Goal: Information Seeking & Learning: Check status

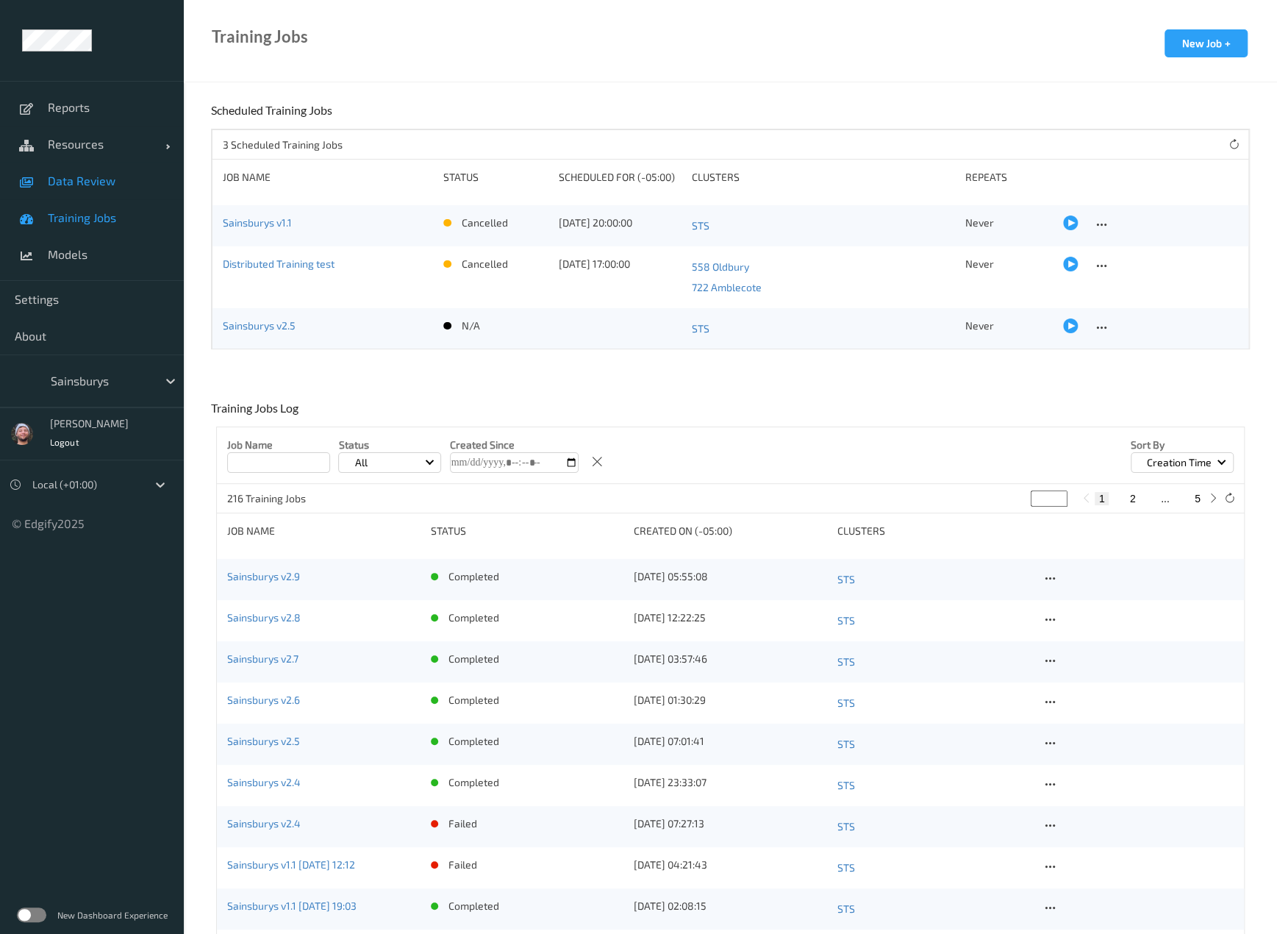
click at [110, 179] on span "Data Review" at bounding box center [108, 180] width 121 height 15
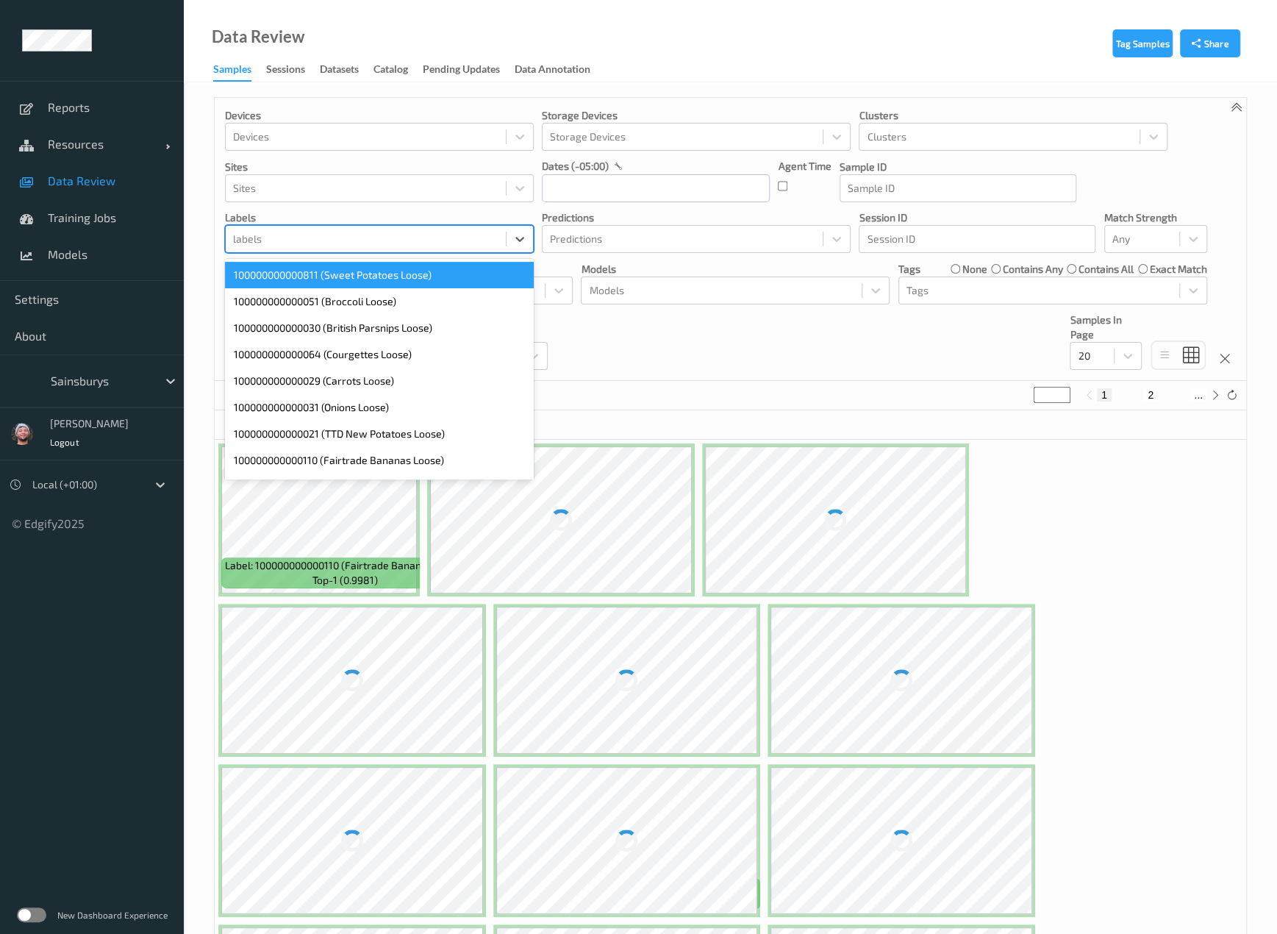
click at [329, 233] on div at bounding box center [365, 239] width 265 height 18
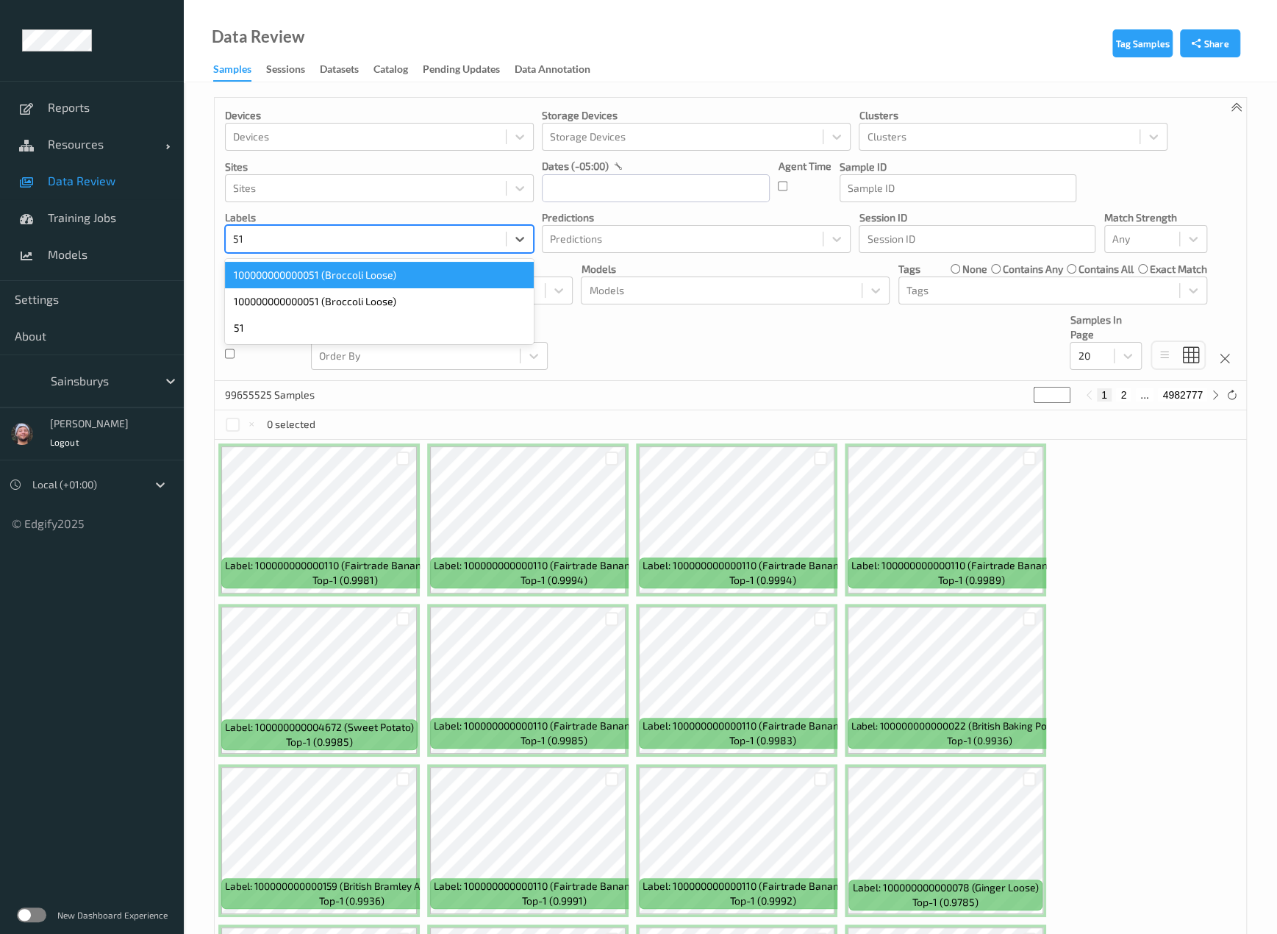
type input "51"
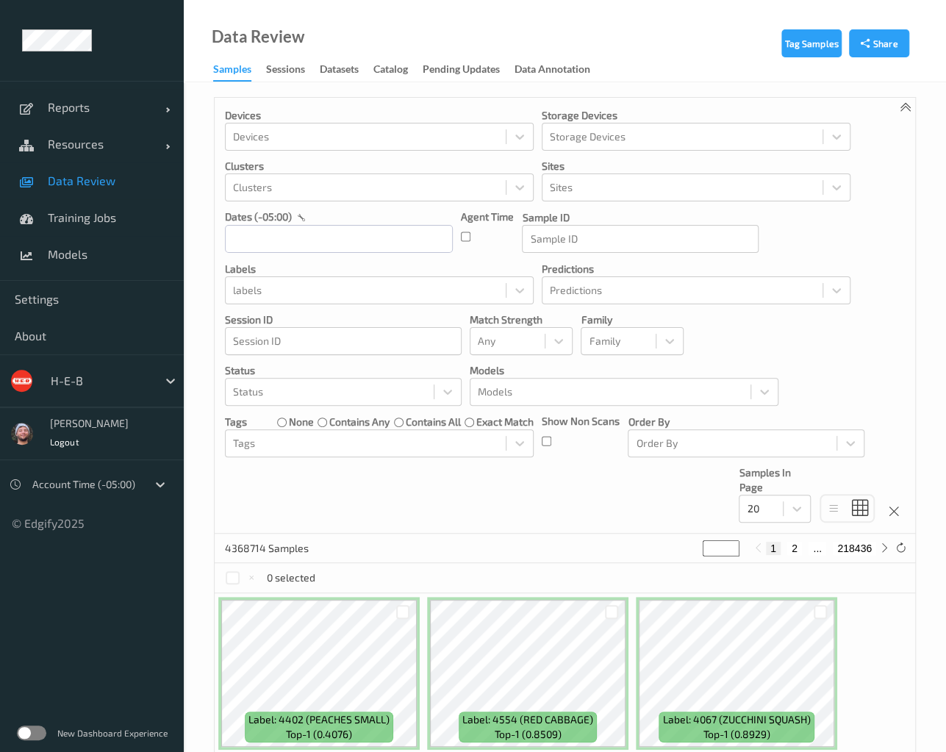
click at [143, 376] on div at bounding box center [100, 381] width 99 height 18
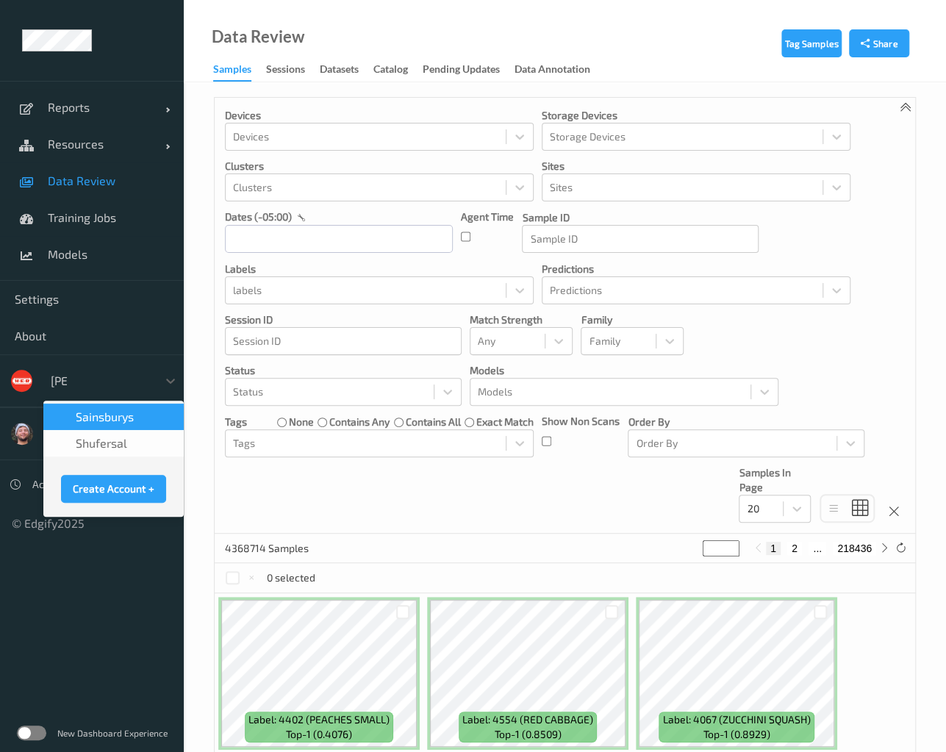
type input "sains"
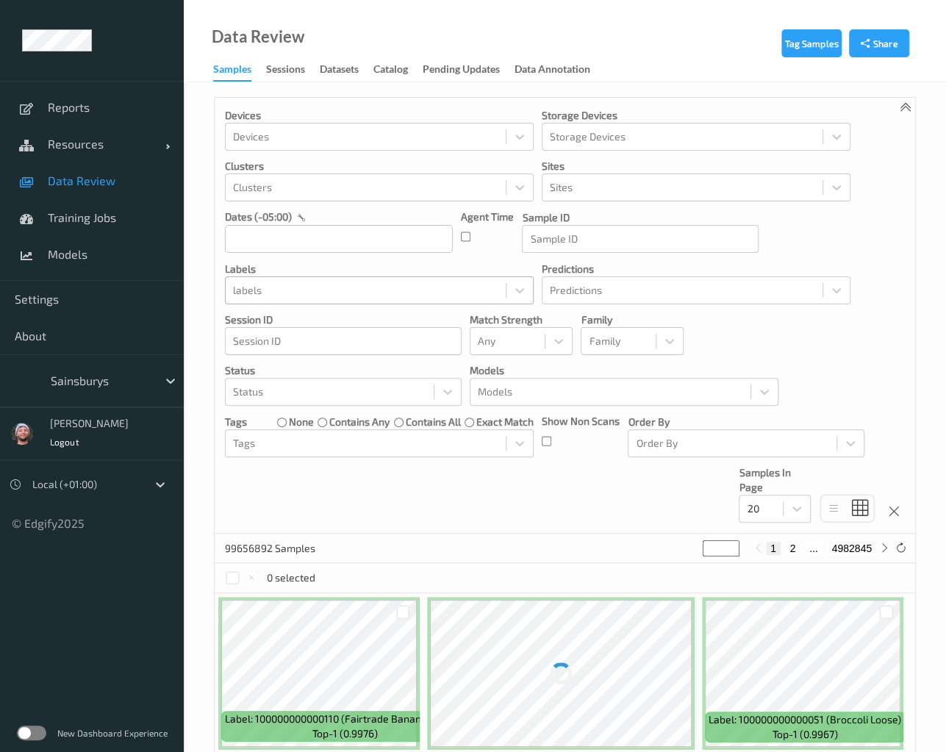
click at [303, 283] on div at bounding box center [365, 291] width 265 height 18
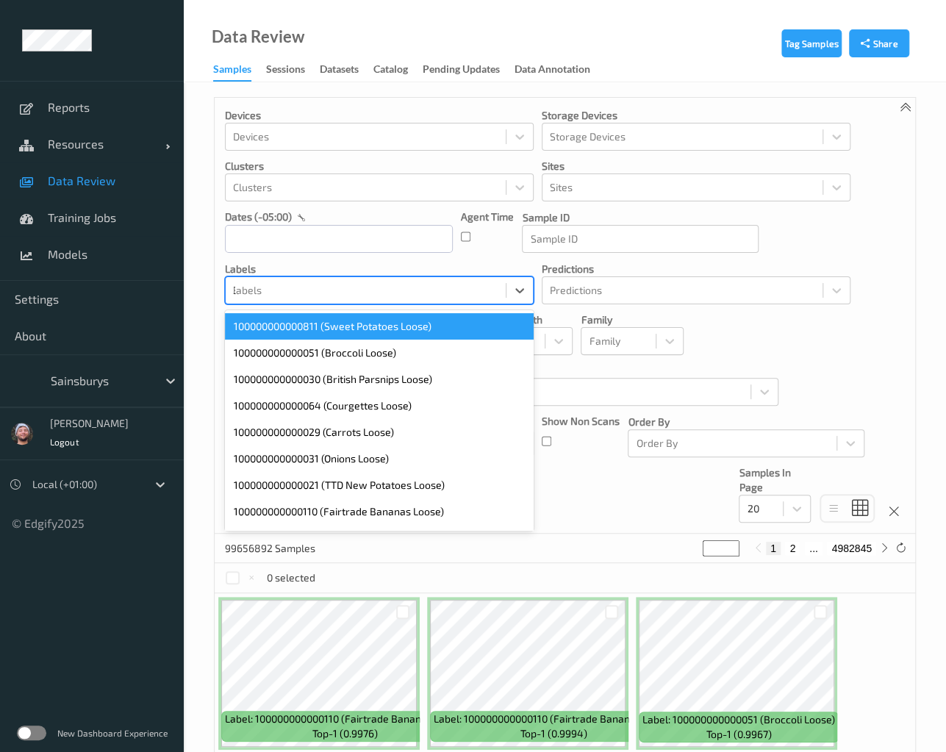
type input "32"
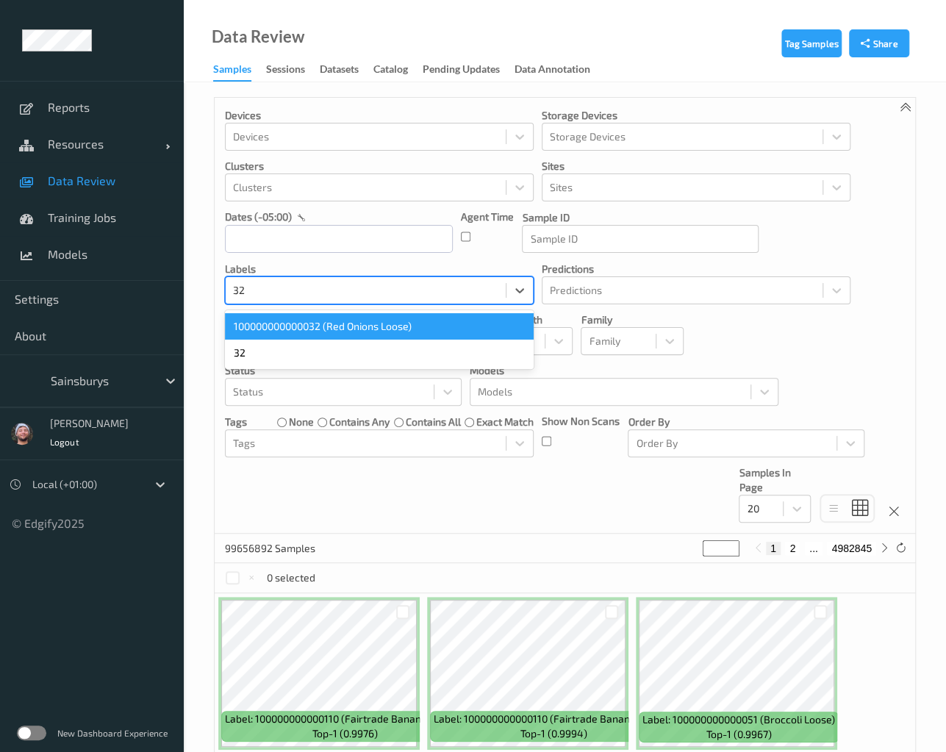
click at [300, 329] on div "100000000000032 (Red Onions Loose)" at bounding box center [379, 326] width 309 height 26
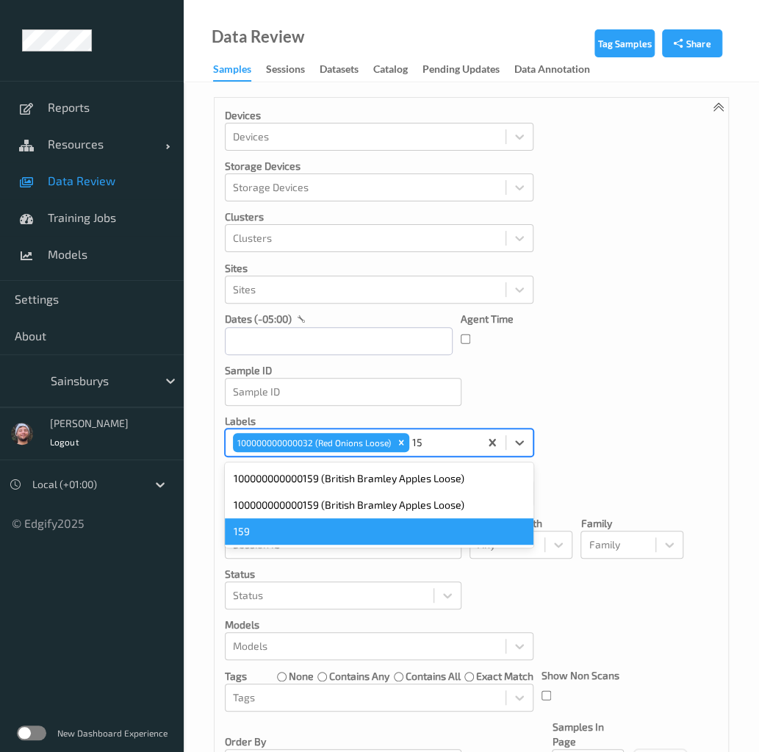
type input "1"
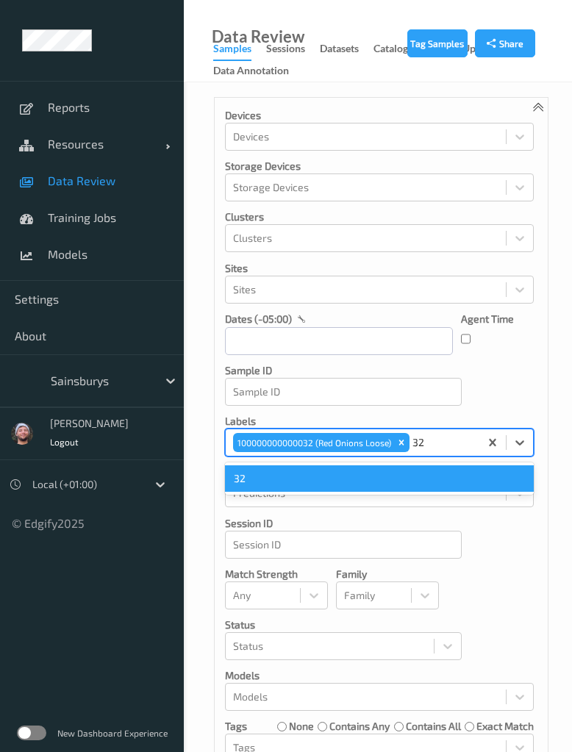
type input "3"
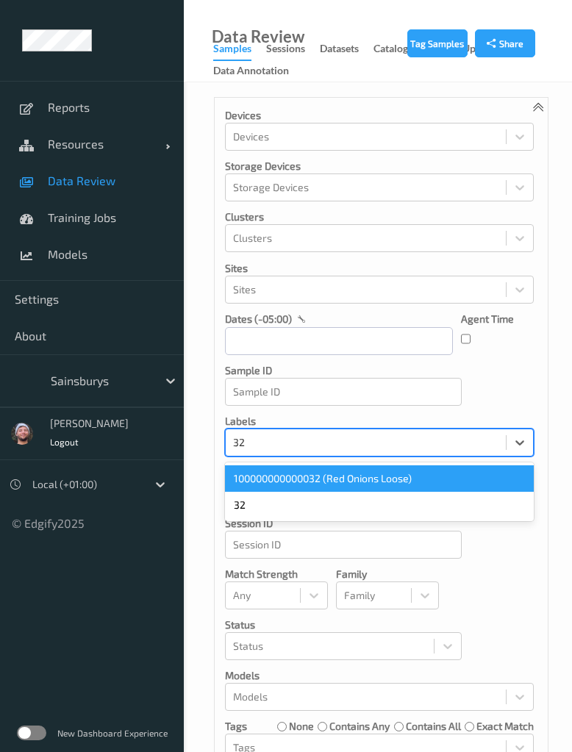
type input "3"
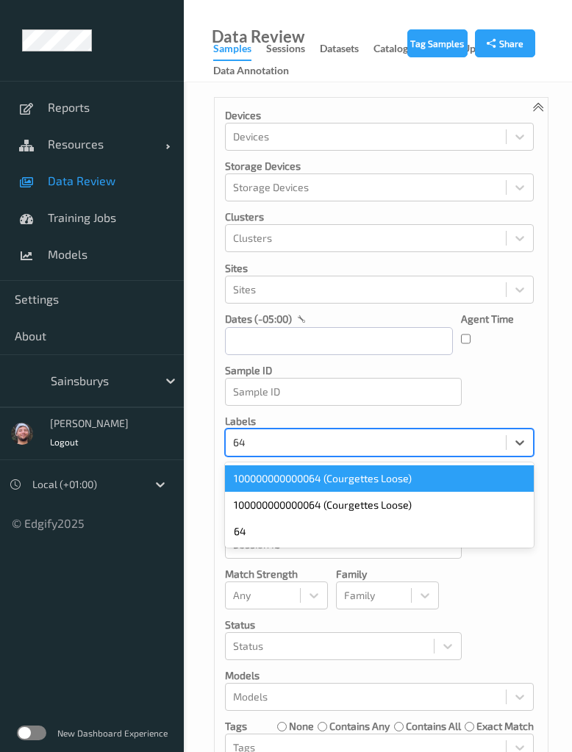
type input "64"
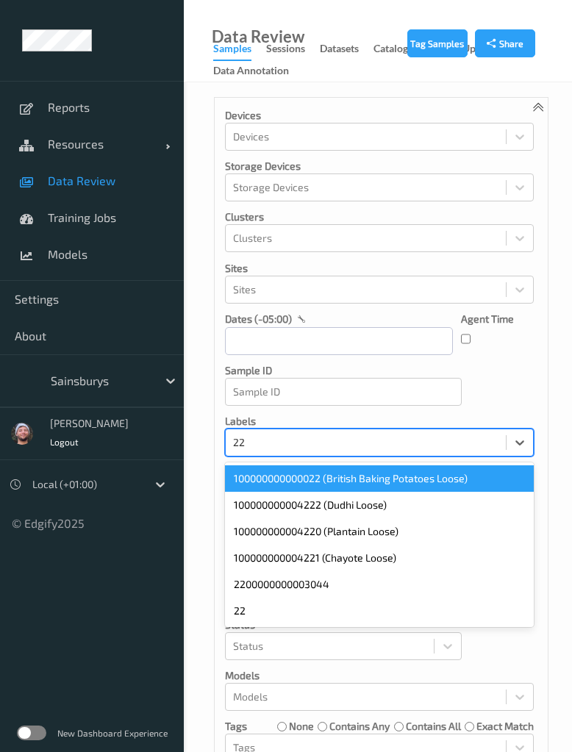
type input "22"
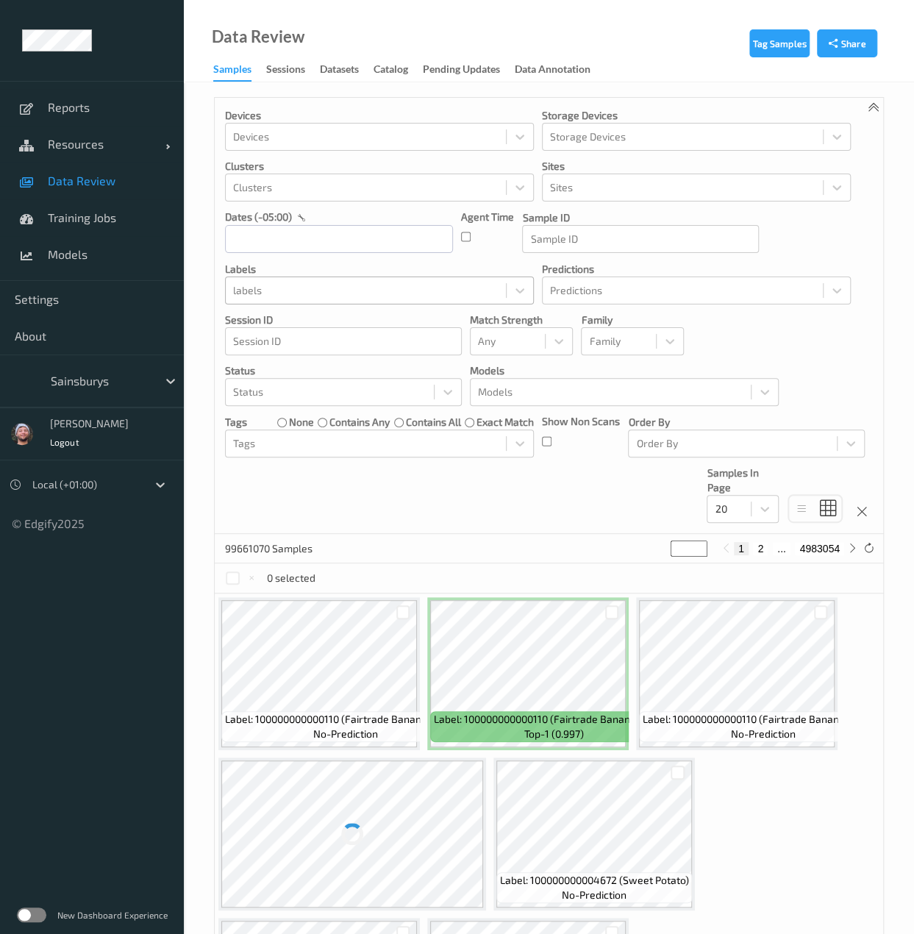
click at [369, 289] on div at bounding box center [365, 291] width 265 height 18
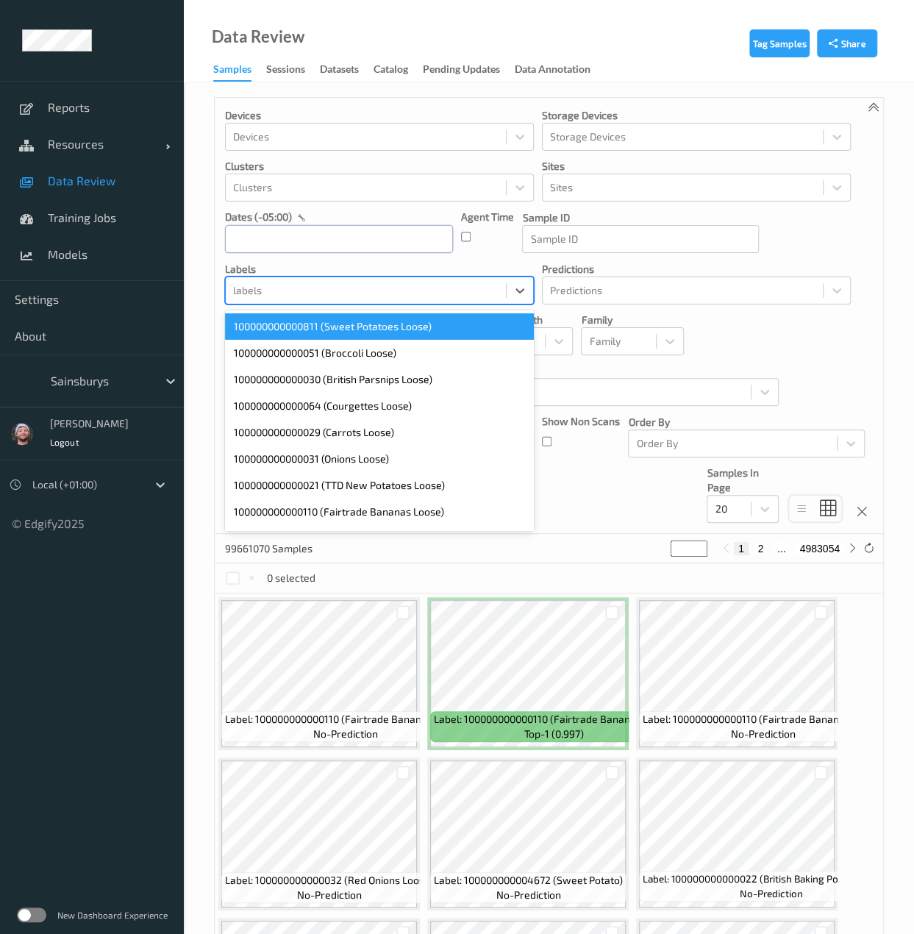
click at [322, 234] on input "text" at bounding box center [339, 239] width 228 height 28
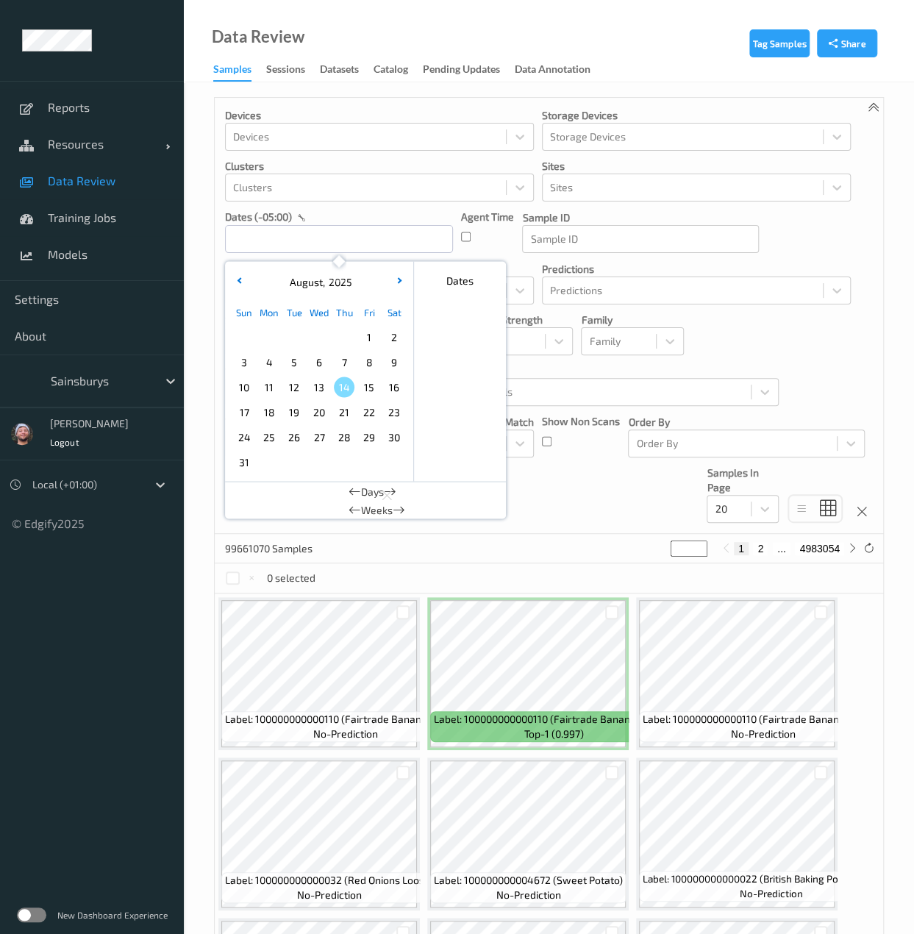
click at [365, 359] on span "8" at bounding box center [369, 361] width 21 height 21
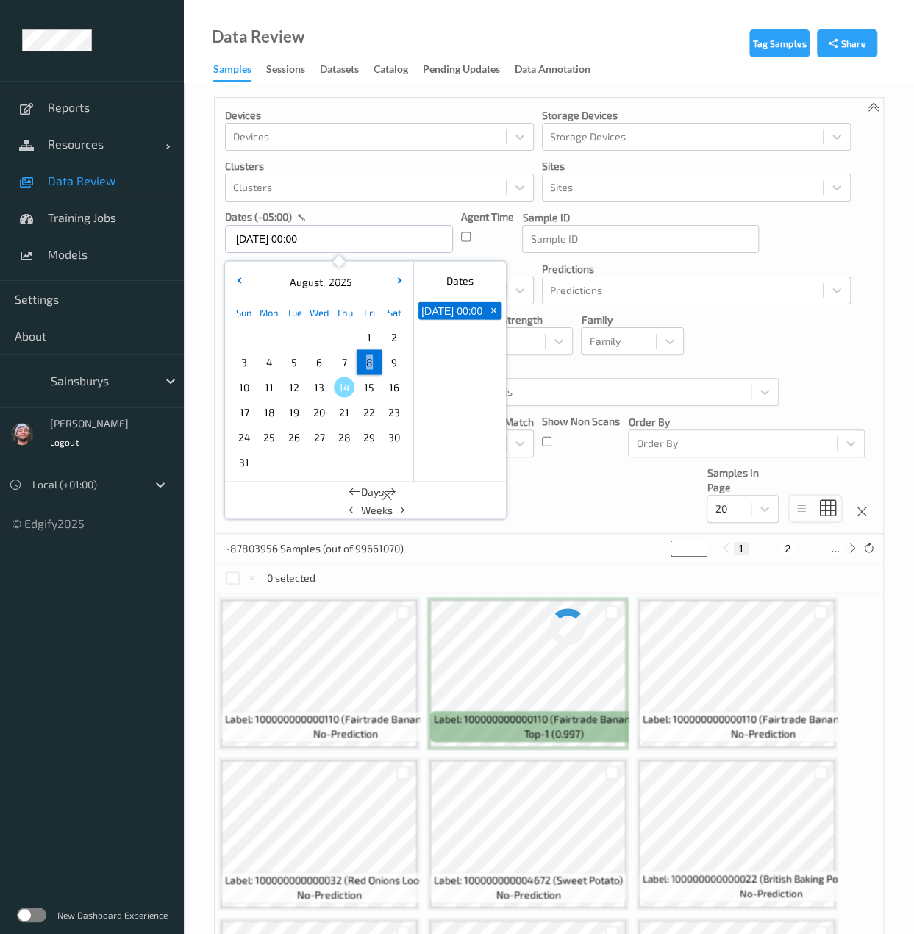
click at [365, 359] on span "8" at bounding box center [369, 361] width 21 height 21
type input "08/08/2025 00:00 -> 08/08/2025 23:59"
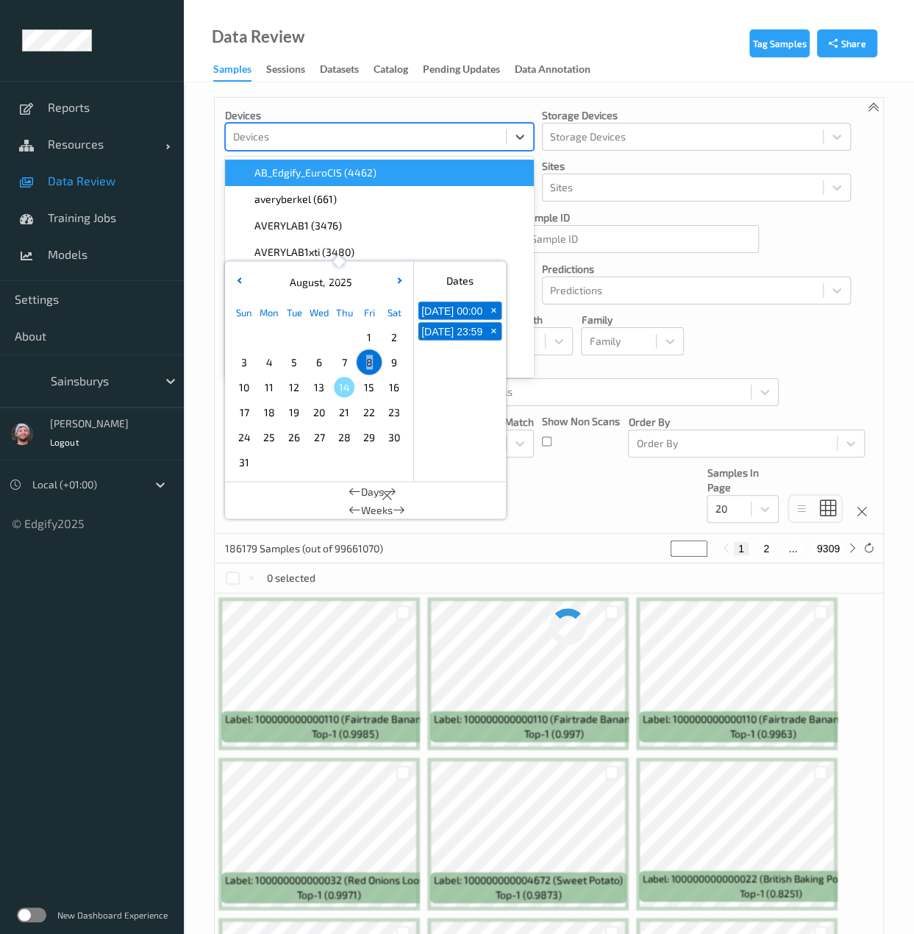
click at [327, 145] on div "Devices" at bounding box center [366, 137] width 280 height 24
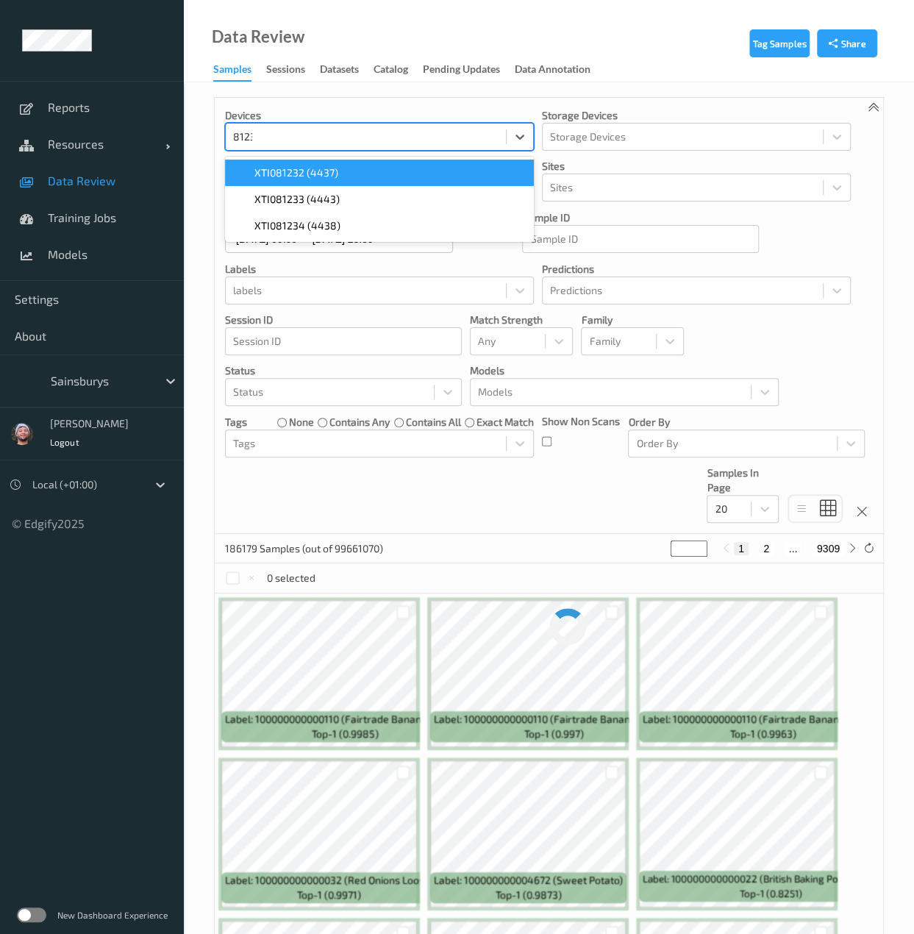
type input "81234"
click at [328, 169] on span "XTI081234 (4438)" at bounding box center [297, 172] width 86 height 15
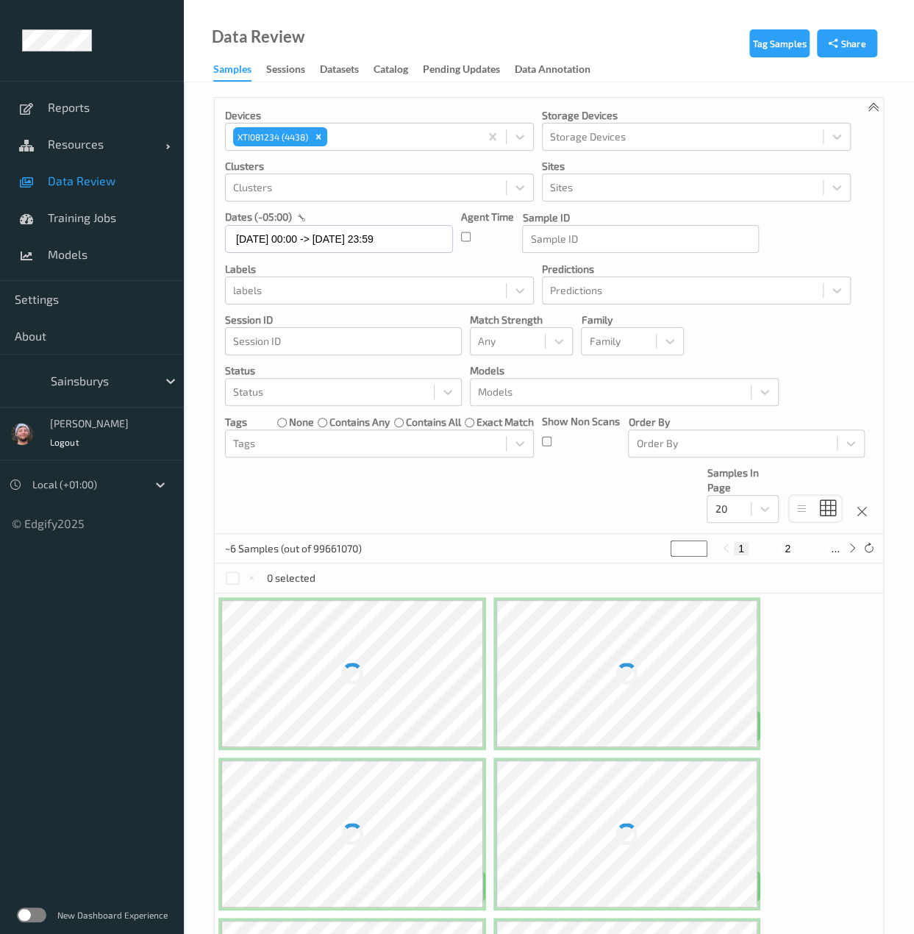
click at [596, 464] on div "Devices XTI081234 (4438) Storage Devices Storage Devices Clusters Clusters Site…" at bounding box center [549, 316] width 668 height 436
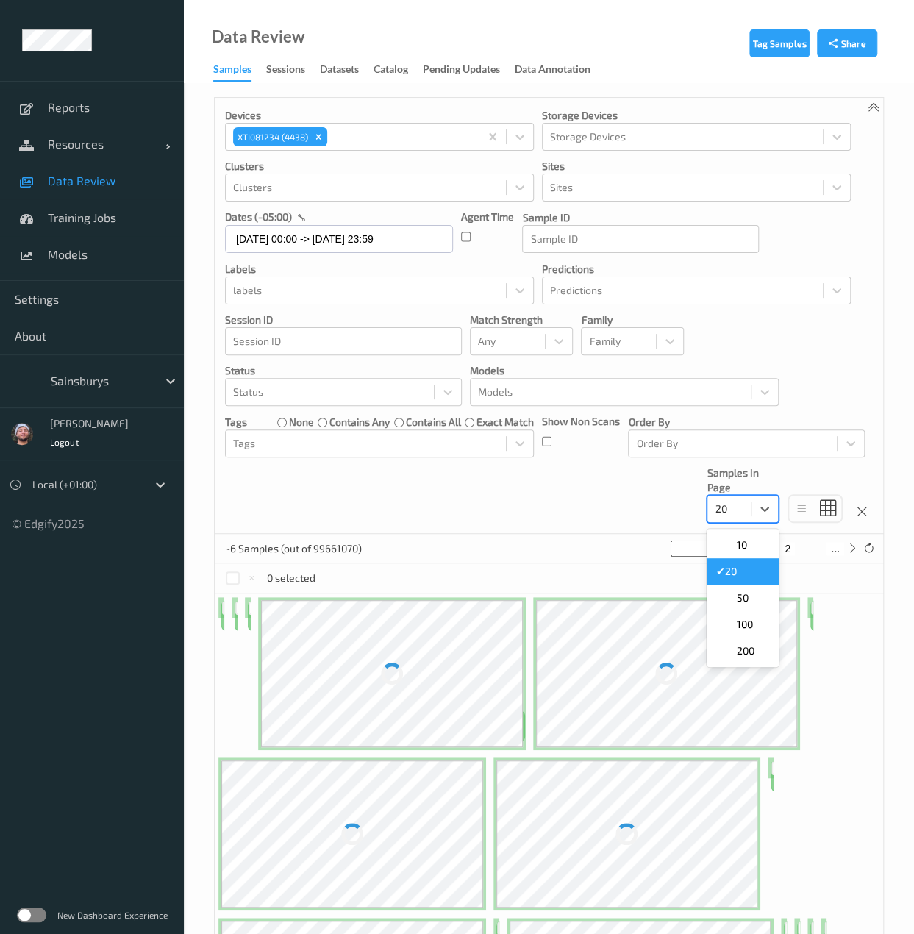
click at [737, 504] on div at bounding box center [728, 509] width 29 height 18
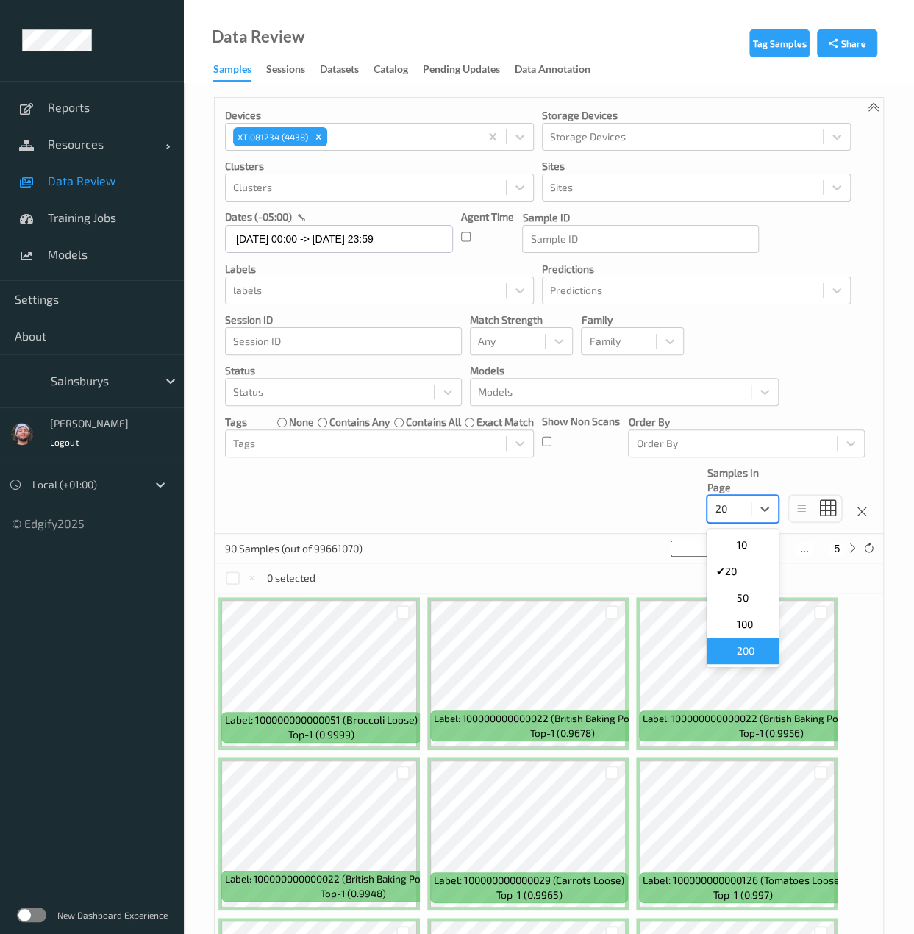
click at [740, 660] on div "200" at bounding box center [742, 650] width 72 height 26
click at [375, 403] on div "Status" at bounding box center [330, 392] width 208 height 24
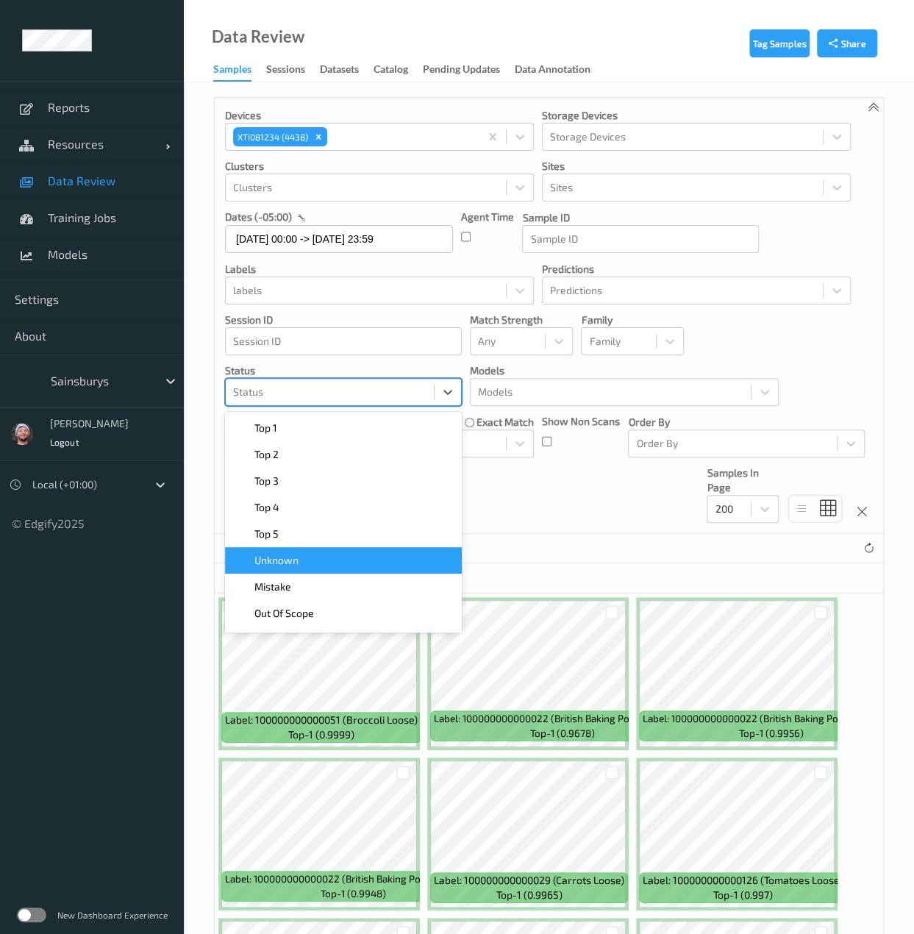
click at [366, 550] on div "Unknown" at bounding box center [343, 560] width 237 height 26
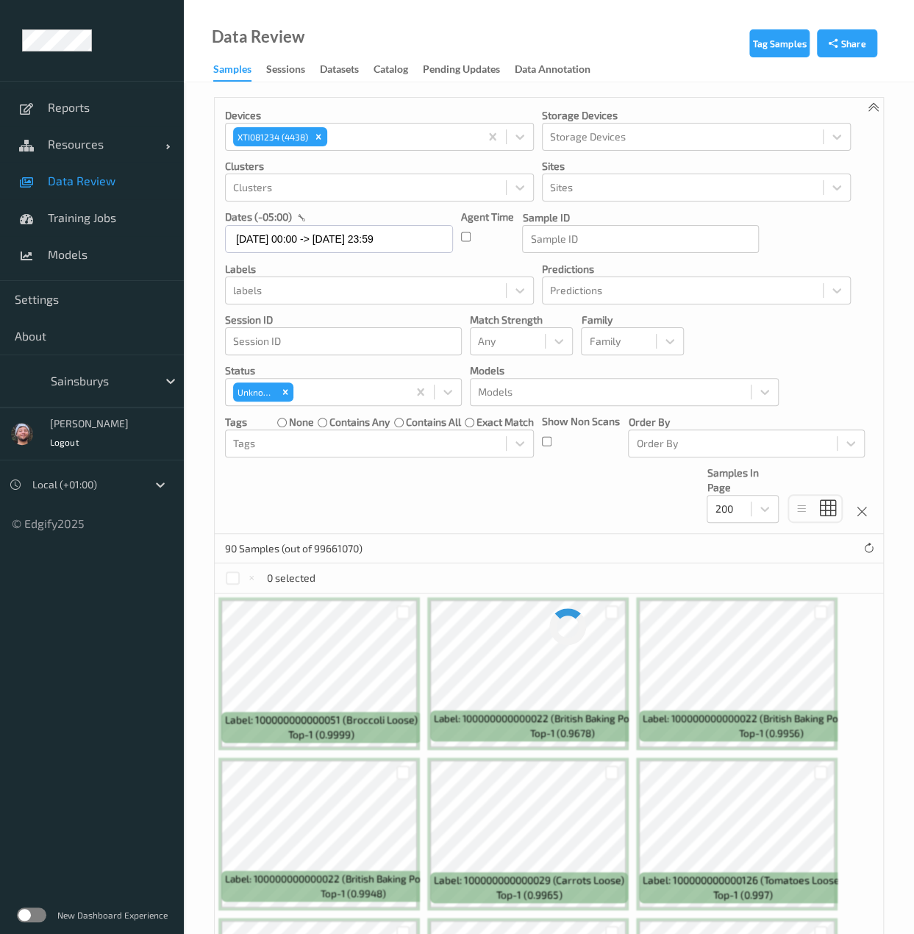
click at [506, 517] on div "Devices XTI081234 (4438) Storage Devices Storage Devices Clusters Clusters Site…" at bounding box center [549, 316] width 668 height 436
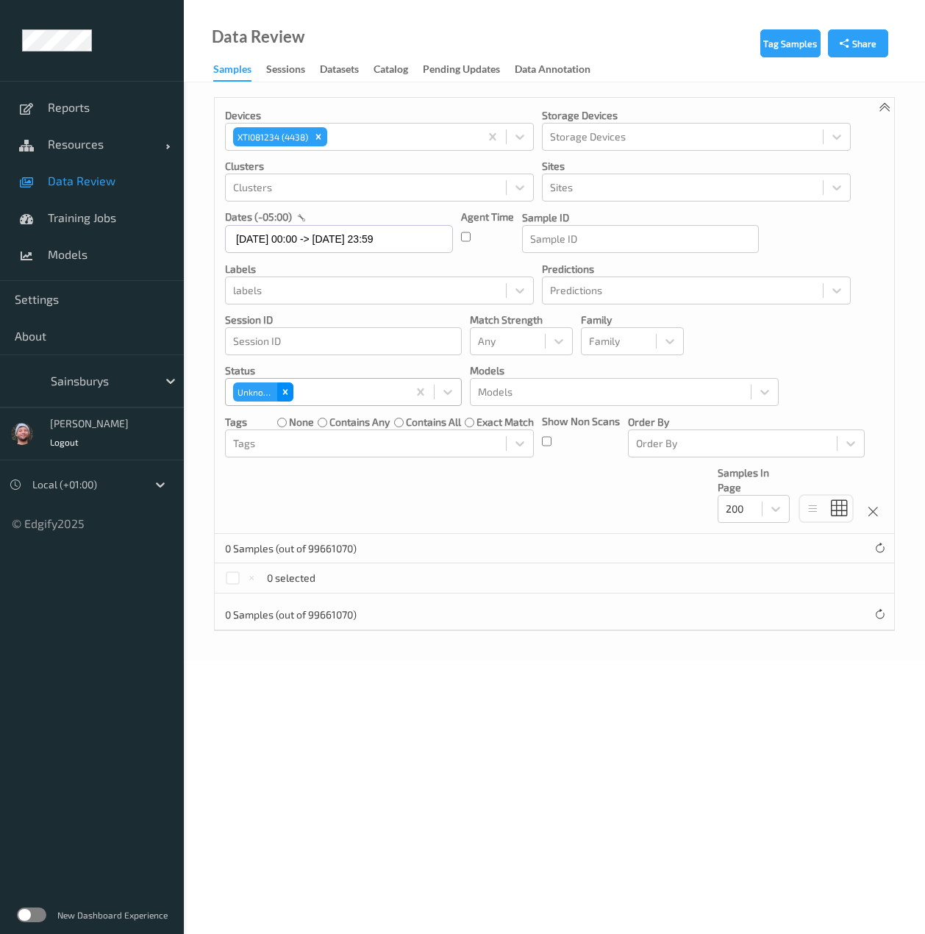
click at [282, 391] on icon "Remove Unknown" at bounding box center [285, 392] width 10 height 10
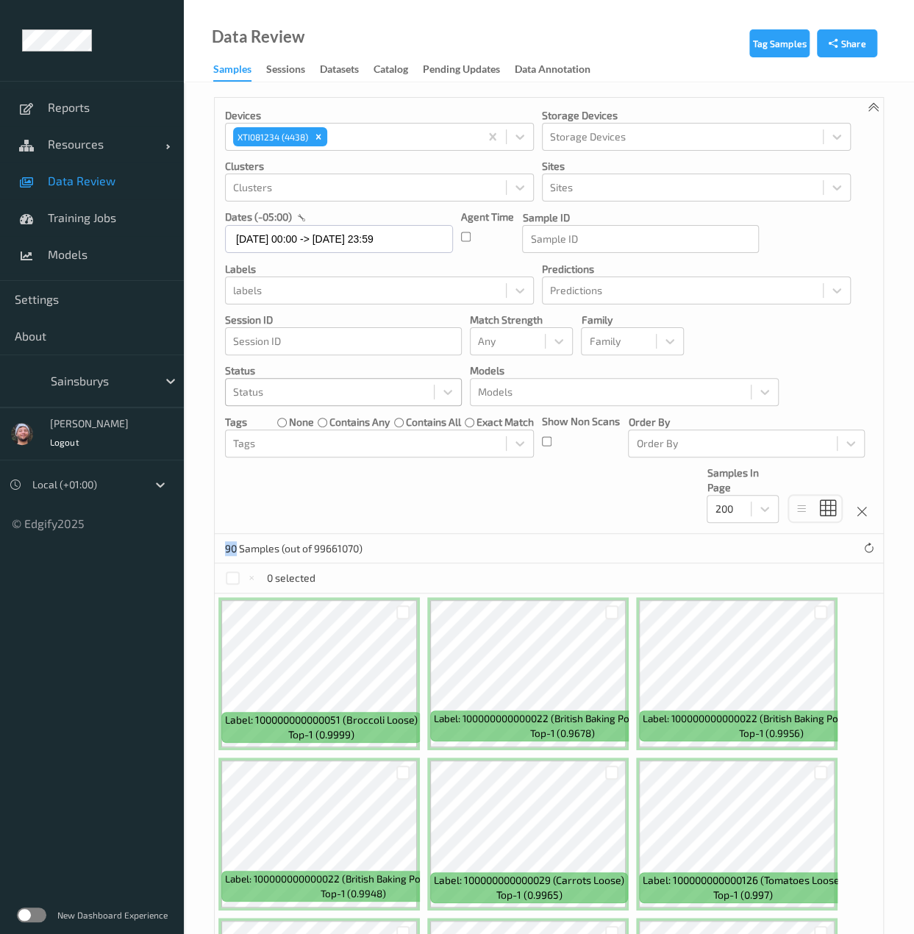
drag, startPoint x: 217, startPoint y: 545, endPoint x: 234, endPoint y: 548, distance: 17.2
click at [234, 548] on div "90 Samples (out of 99661070)" at bounding box center [549, 548] width 668 height 29
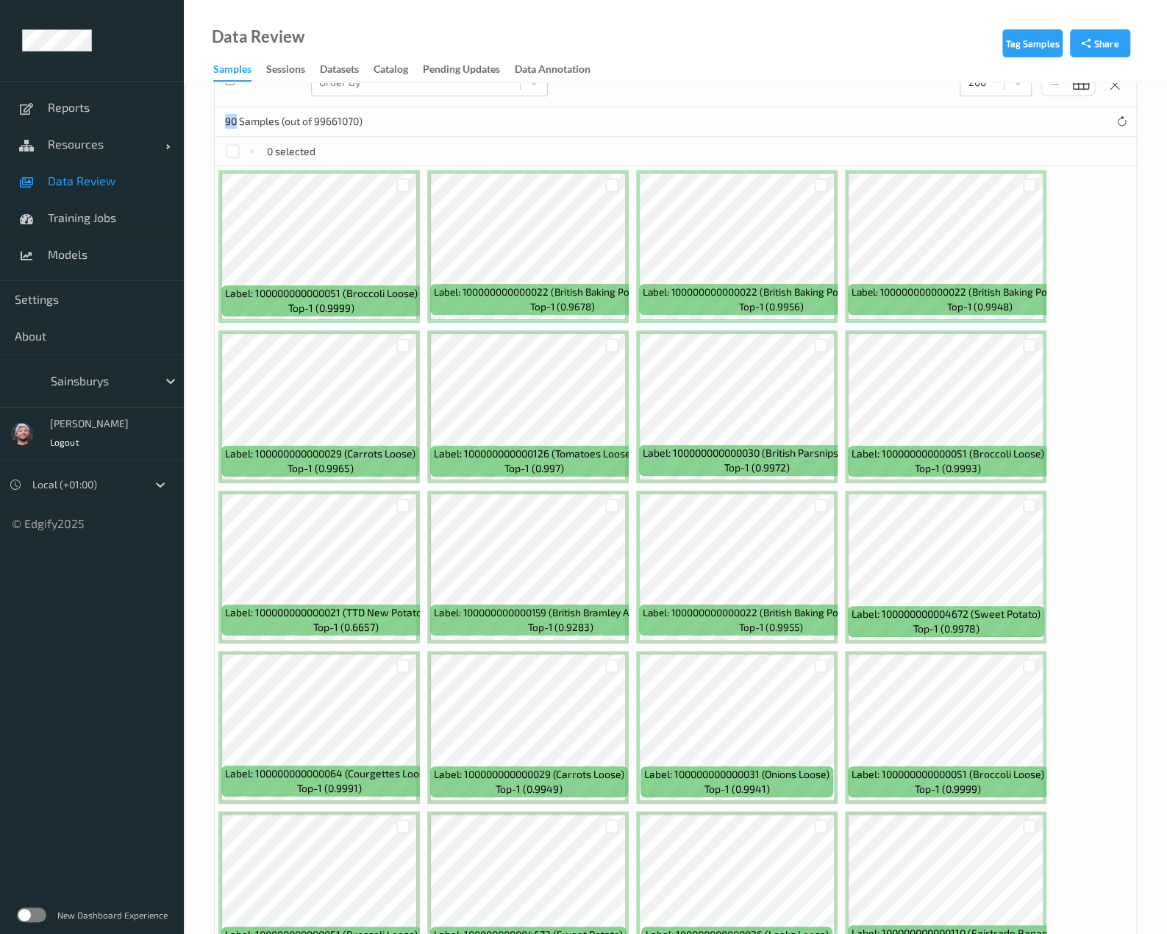
scroll to position [312, 0]
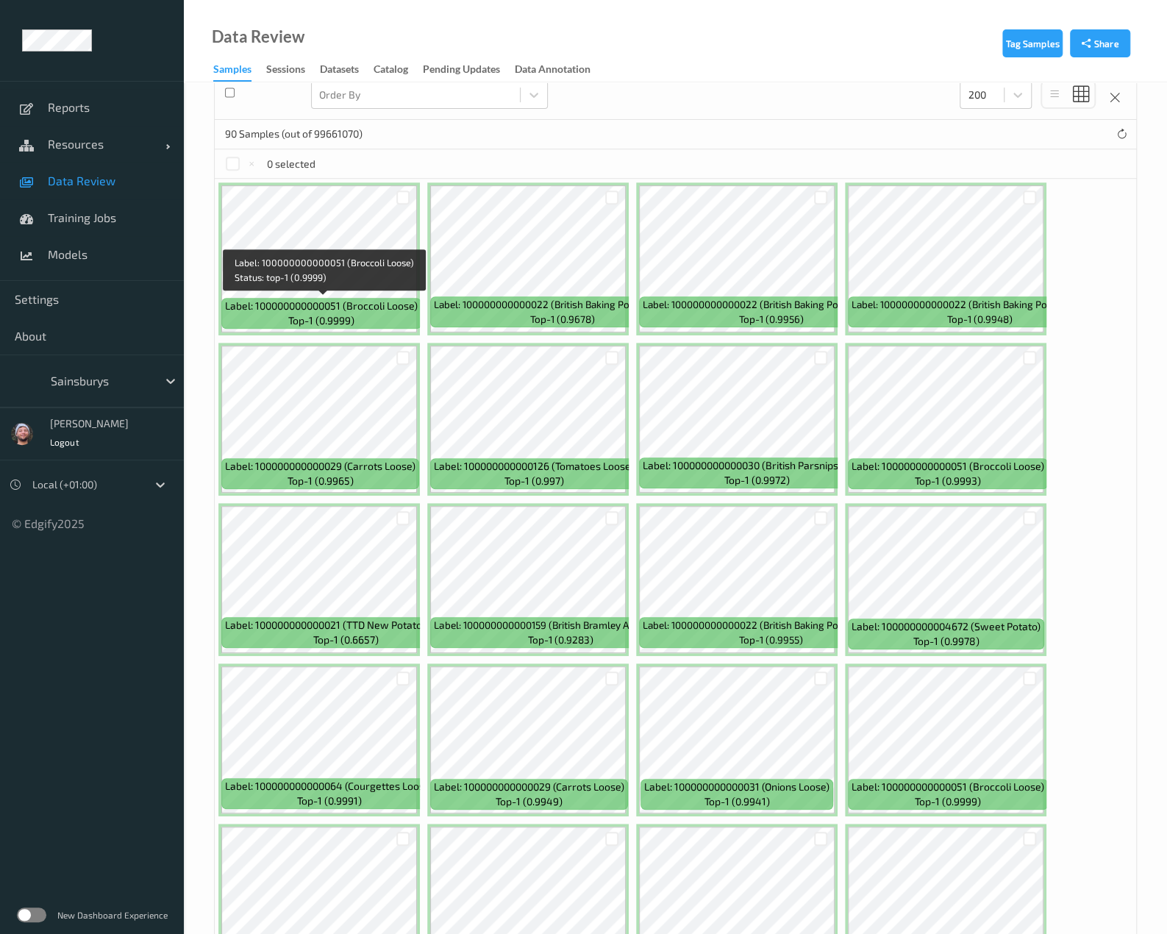
click at [376, 300] on span "Label: 100000000000051 (Broccoli Loose)" at bounding box center [321, 305] width 193 height 15
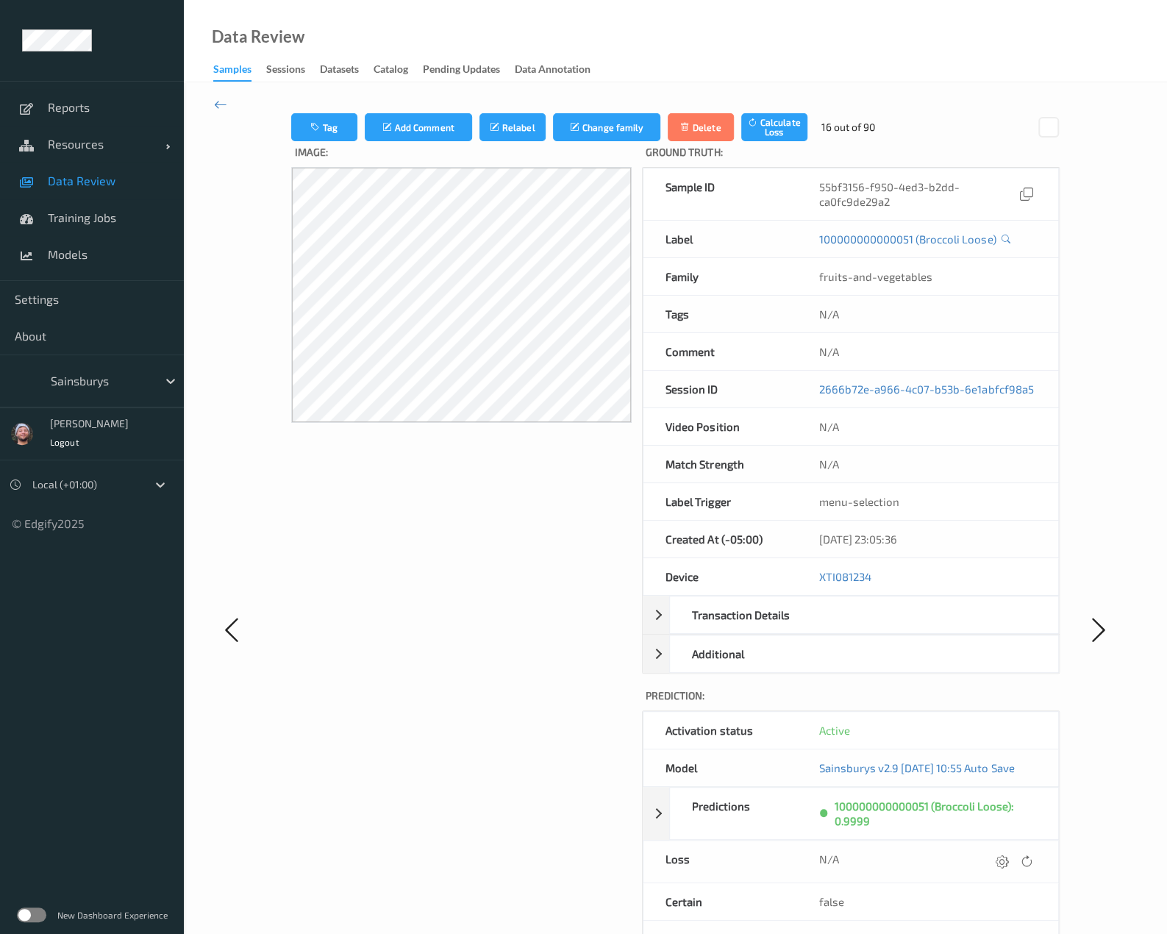
click at [110, 186] on span "Data Review" at bounding box center [108, 180] width 121 height 15
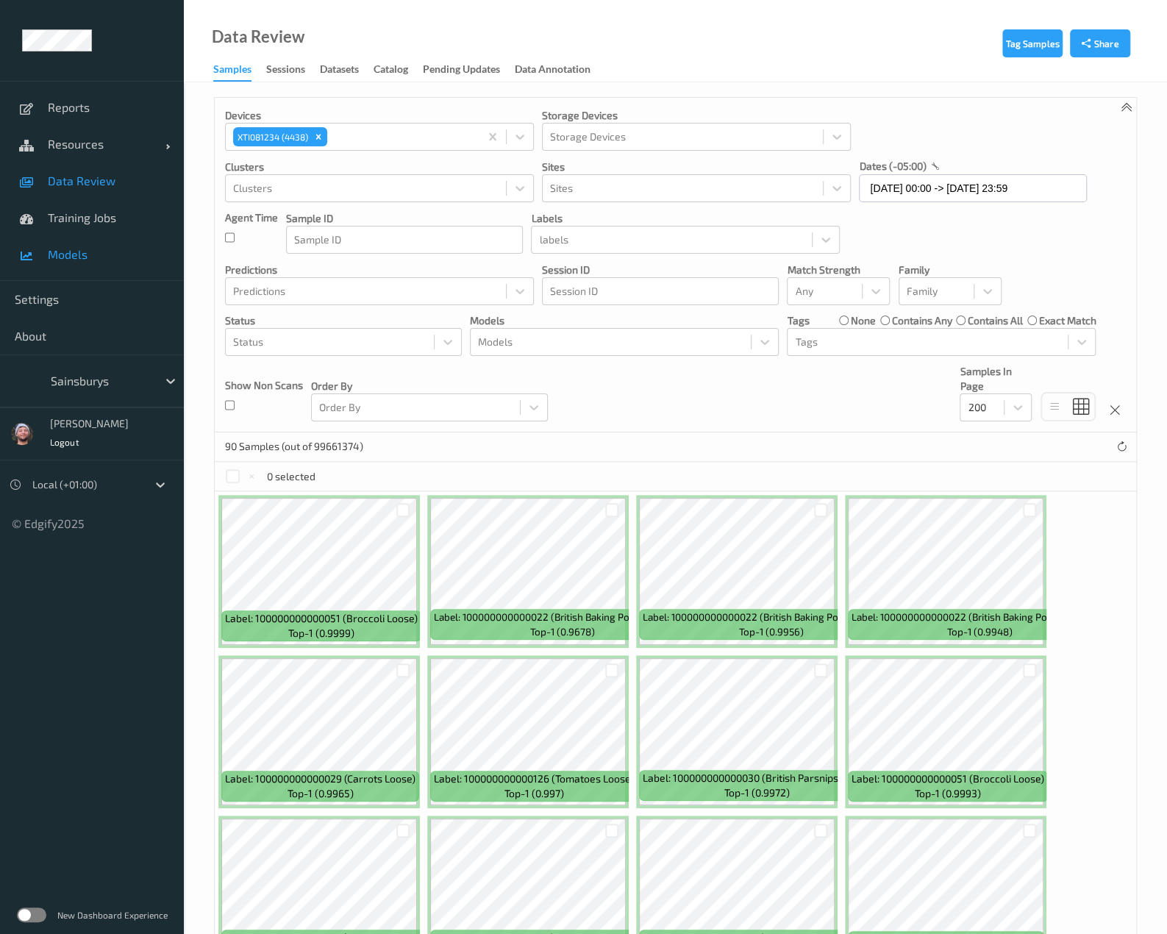
click at [126, 269] on link "Models" at bounding box center [92, 254] width 184 height 37
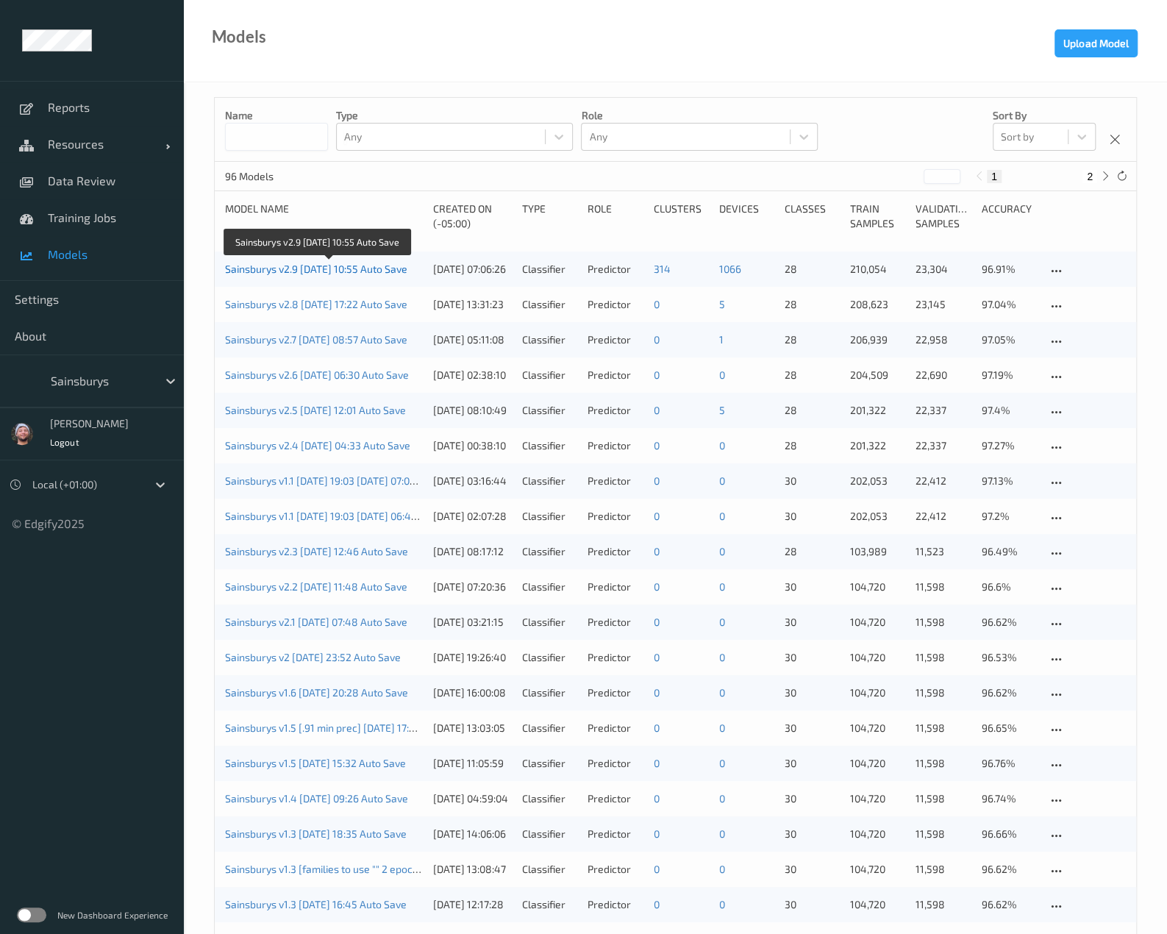
click at [356, 271] on link "Sainsburys v2.9 2025-08-04 10:55 Auto Save" at bounding box center [316, 268] width 182 height 12
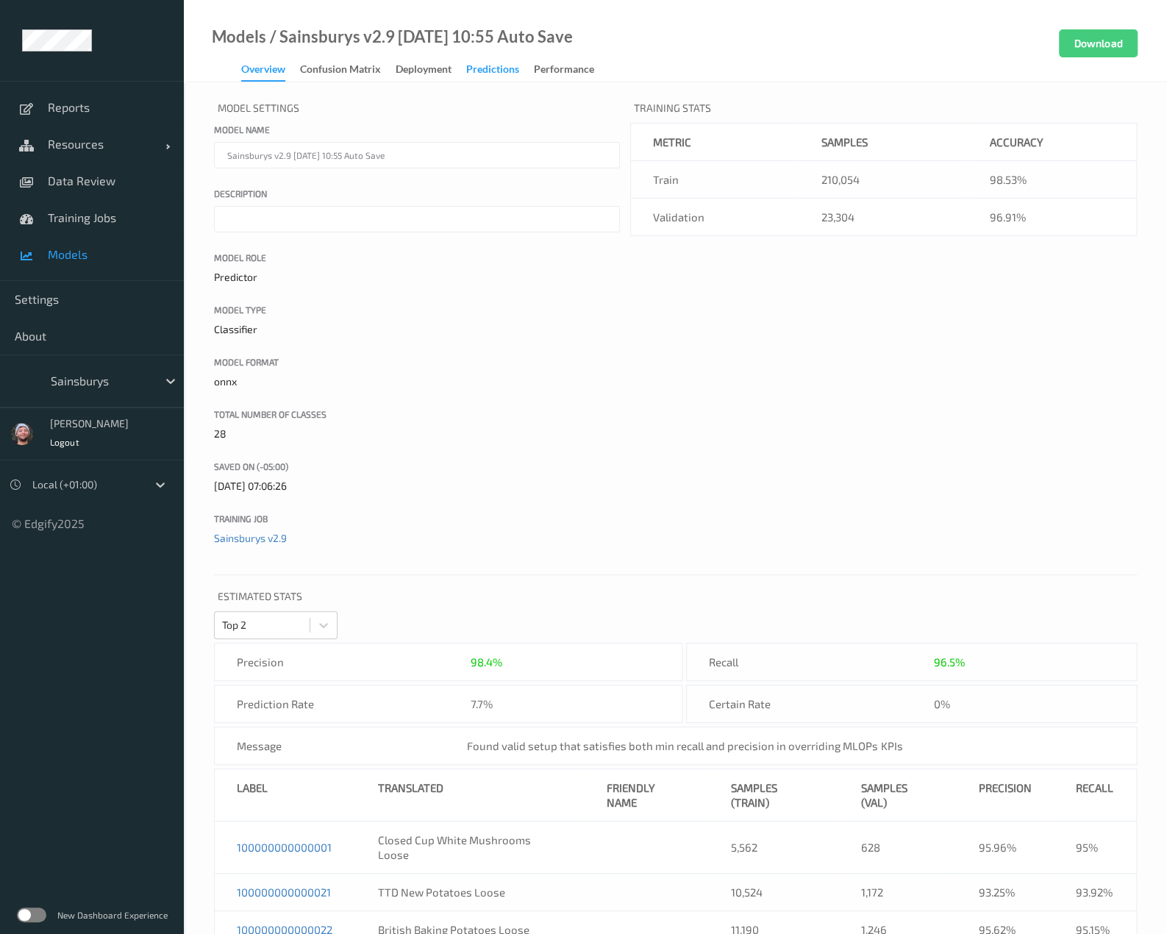
click at [470, 76] on div "Predictions" at bounding box center [492, 71] width 53 height 18
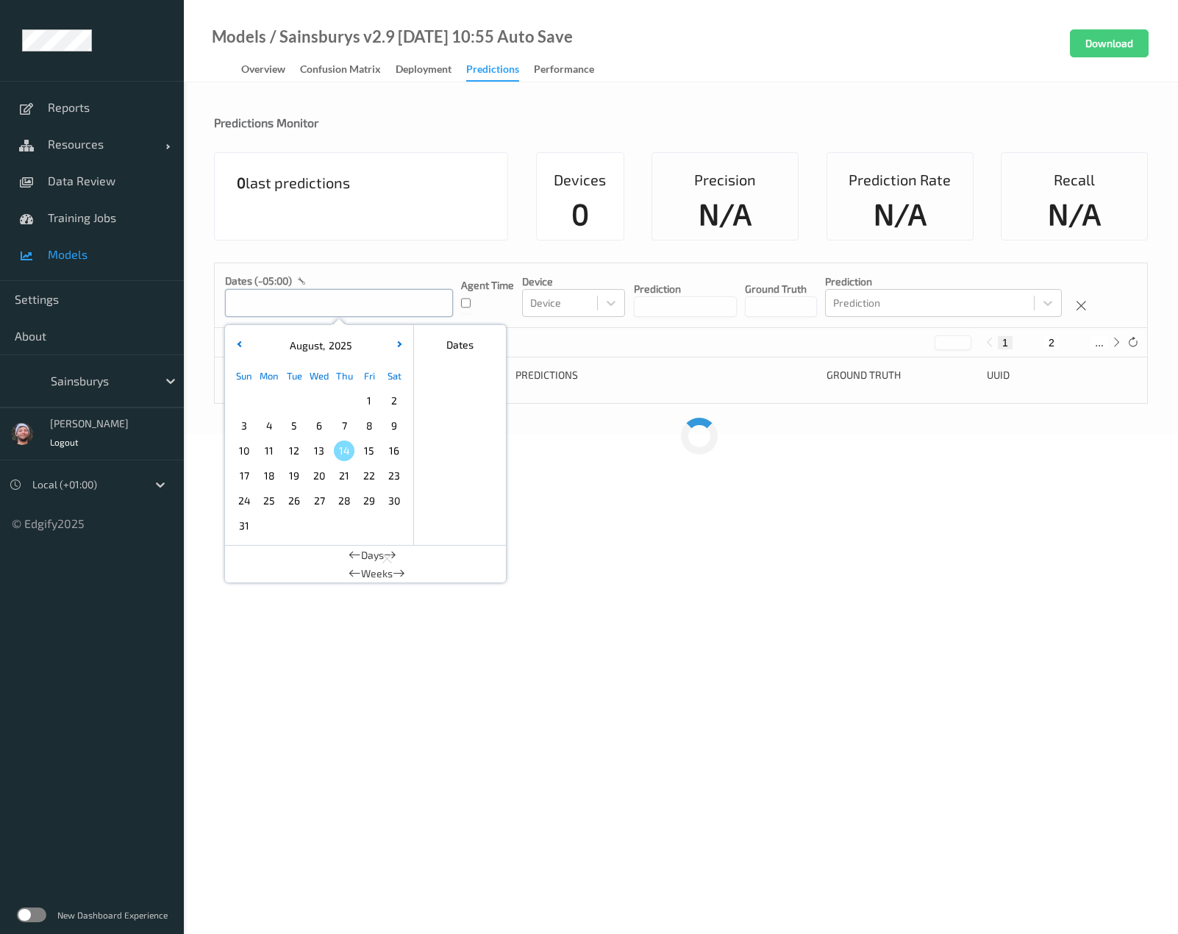
click at [344, 302] on input "text" at bounding box center [339, 303] width 228 height 28
click at [371, 422] on span "8" at bounding box center [369, 425] width 21 height 21
type input "08/08/2025 00:00 -> 08/08/2025 23:59"
click at [553, 299] on div at bounding box center [560, 303] width 60 height 18
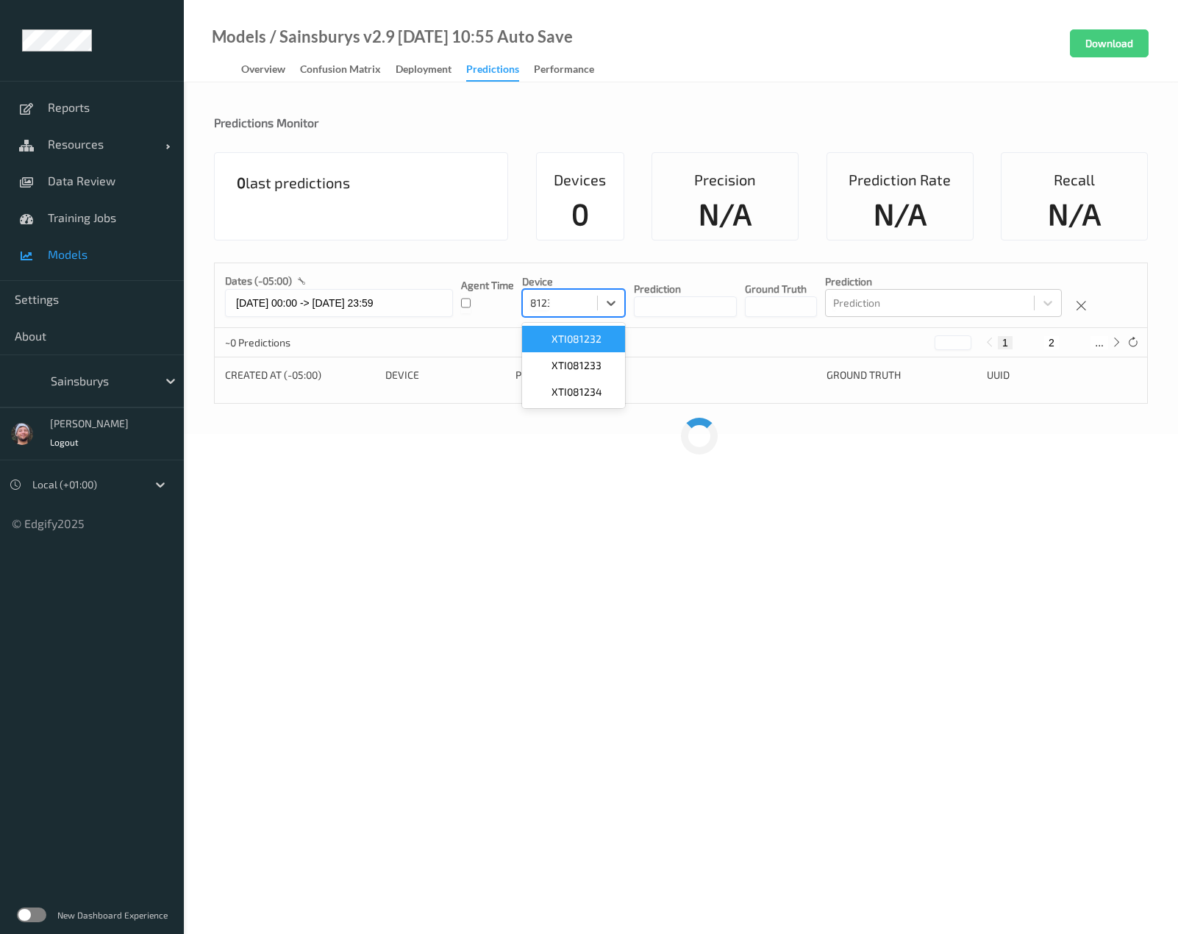
type input "81234"
click at [582, 346] on div "XTI081234" at bounding box center [573, 339] width 103 height 26
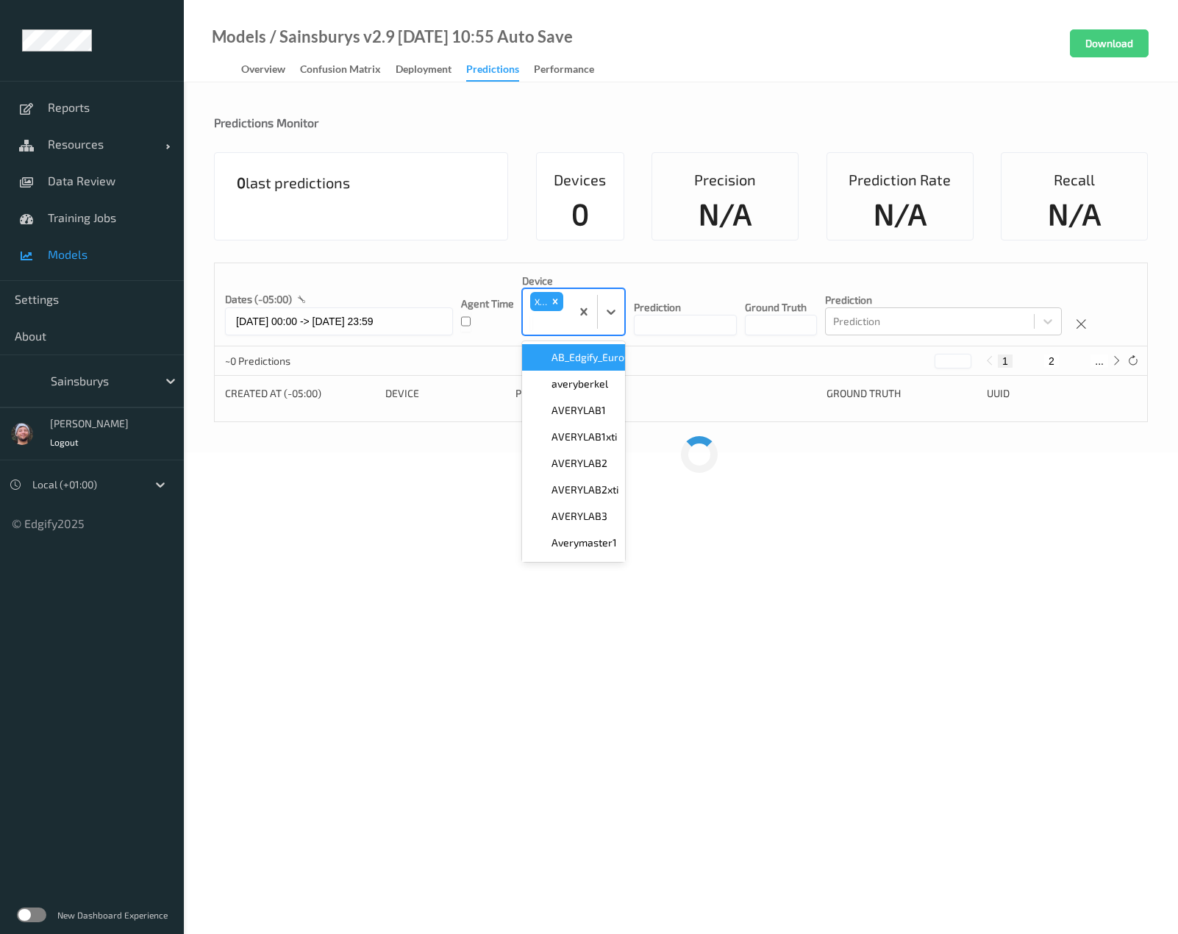
click at [675, 352] on div "~0 Predictions * 1 2 ..." at bounding box center [681, 360] width 932 height 29
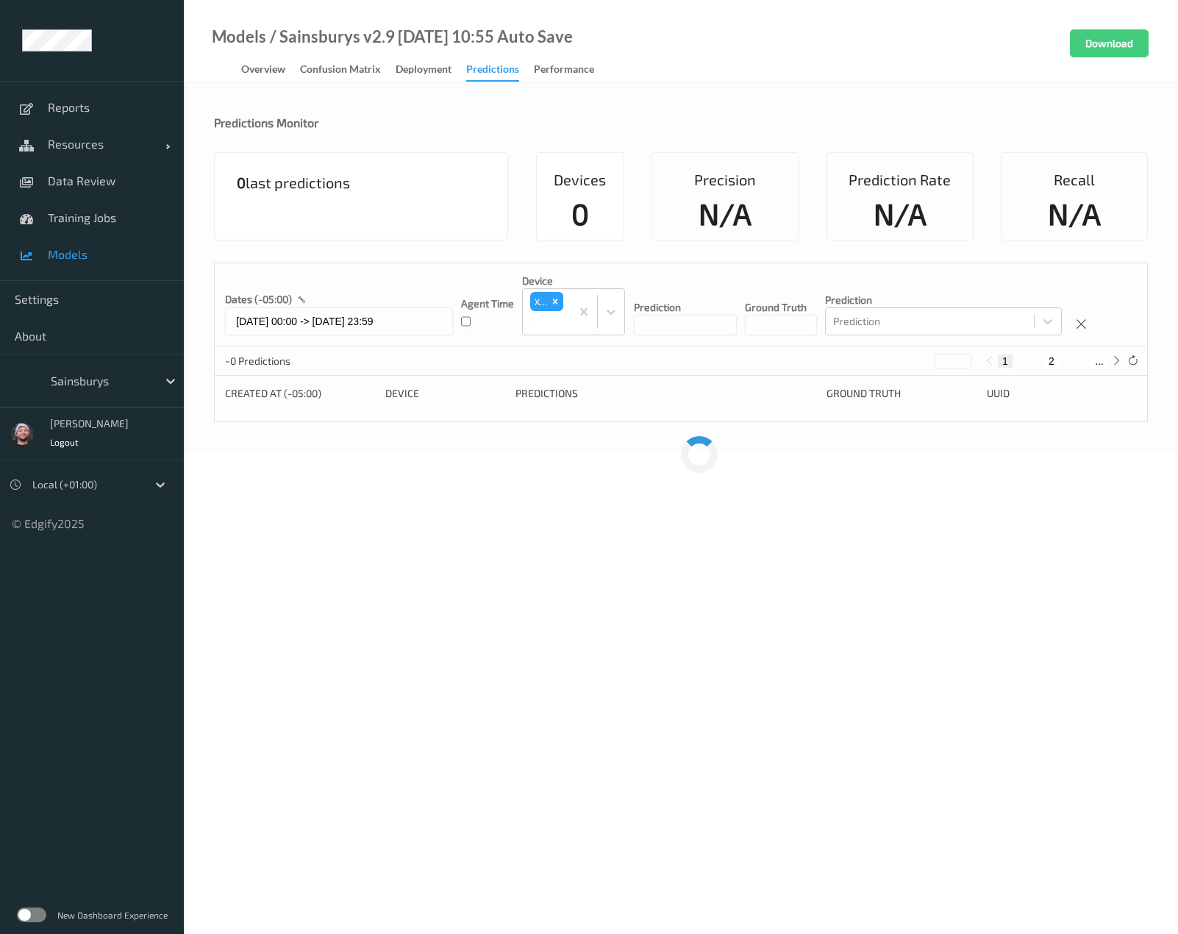
click at [479, 352] on div "~0 Predictions * 1 2 ..." at bounding box center [681, 360] width 932 height 29
click at [488, 357] on div "~0 Predictions * 1 2 ..." at bounding box center [681, 360] width 932 height 29
click at [475, 352] on div "~0 Predictions * 1 2 ..." at bounding box center [681, 360] width 932 height 29
click at [492, 359] on div "~0 Predictions * 1 2 ..." at bounding box center [681, 360] width 932 height 29
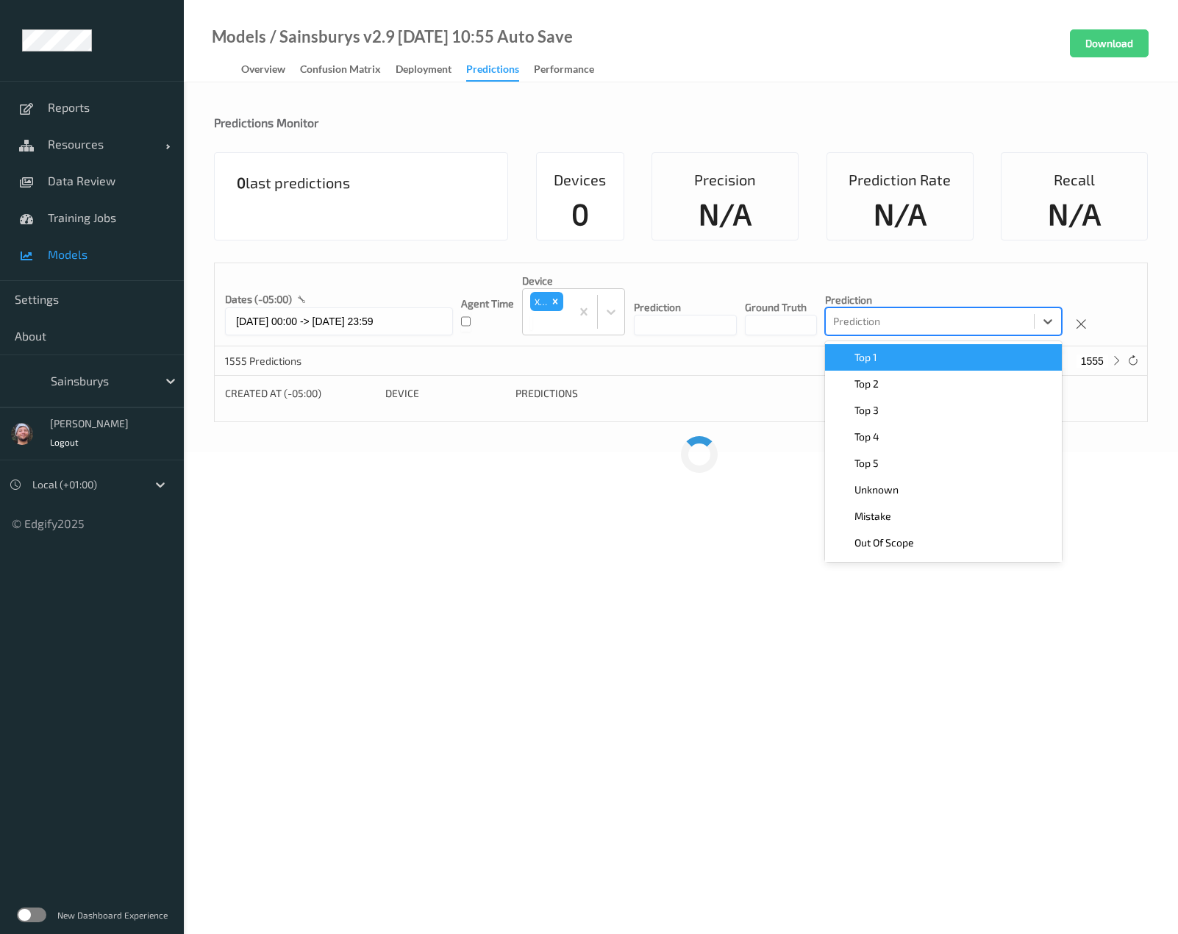
click at [865, 326] on div at bounding box center [929, 321] width 193 height 18
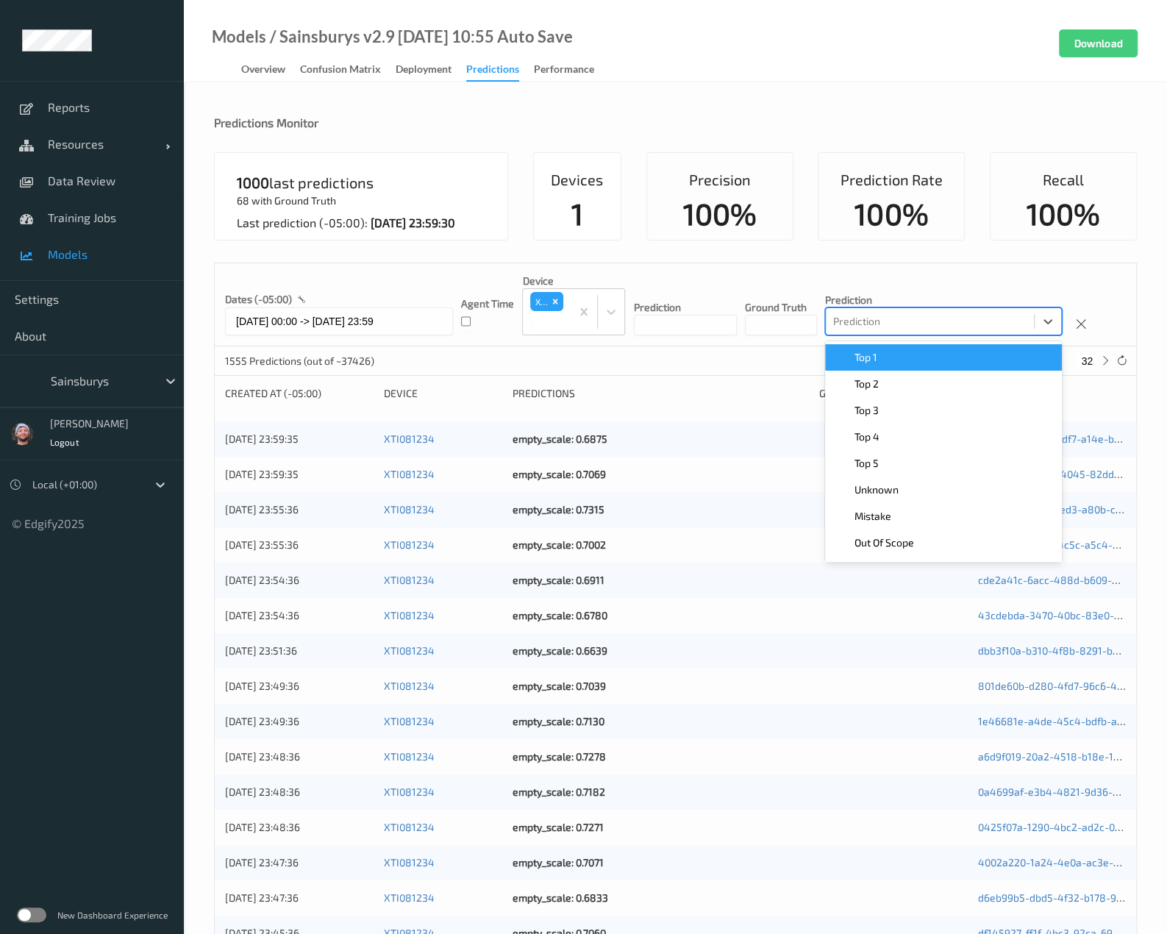
click at [865, 326] on div at bounding box center [929, 321] width 193 height 18
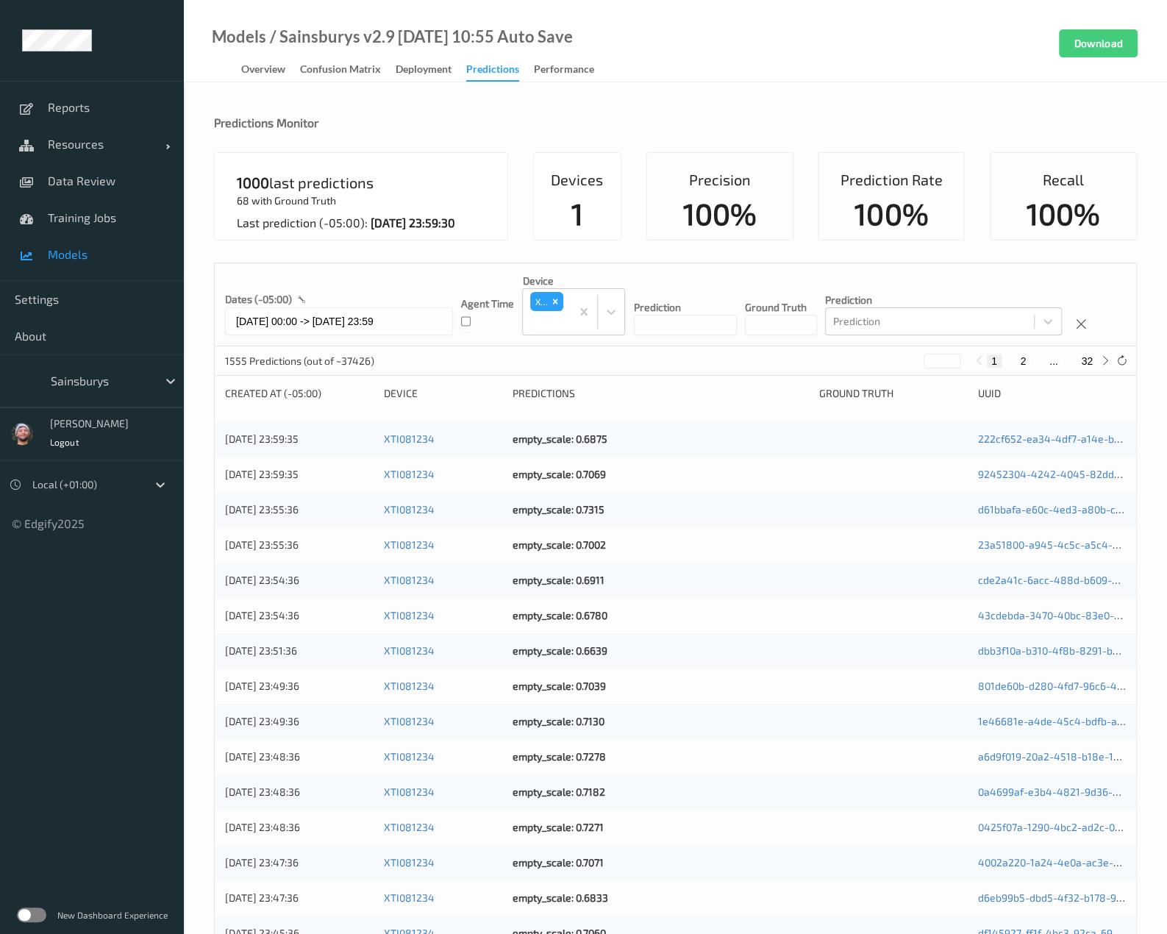
click at [667, 357] on div "1555 Predictions (out of ~37426) * 1 2 ... 32" at bounding box center [675, 360] width 921 height 29
click at [1028, 363] on button "2" at bounding box center [1022, 360] width 15 height 13
click at [1035, 359] on button "3" at bounding box center [1037, 360] width 15 height 13
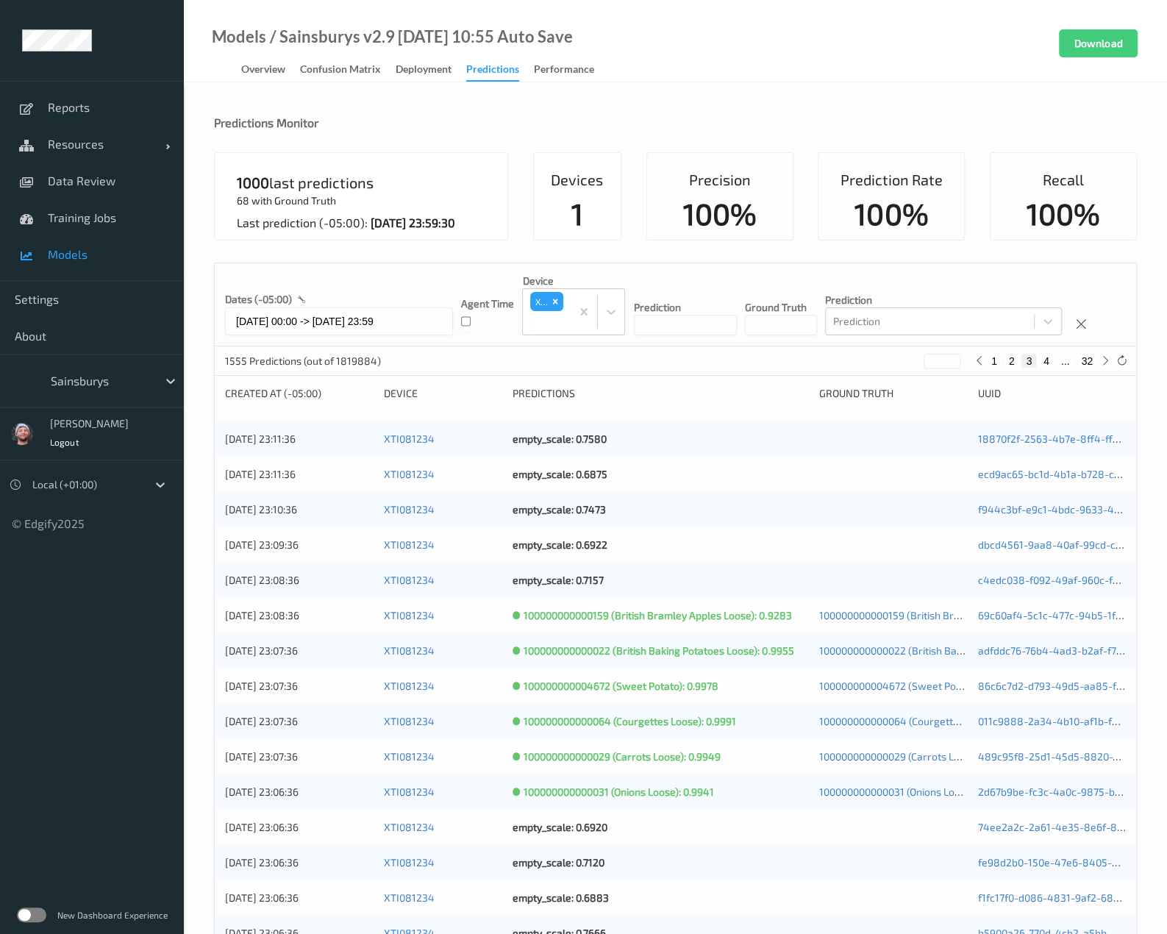
click at [1043, 364] on button "4" at bounding box center [1046, 360] width 15 height 13
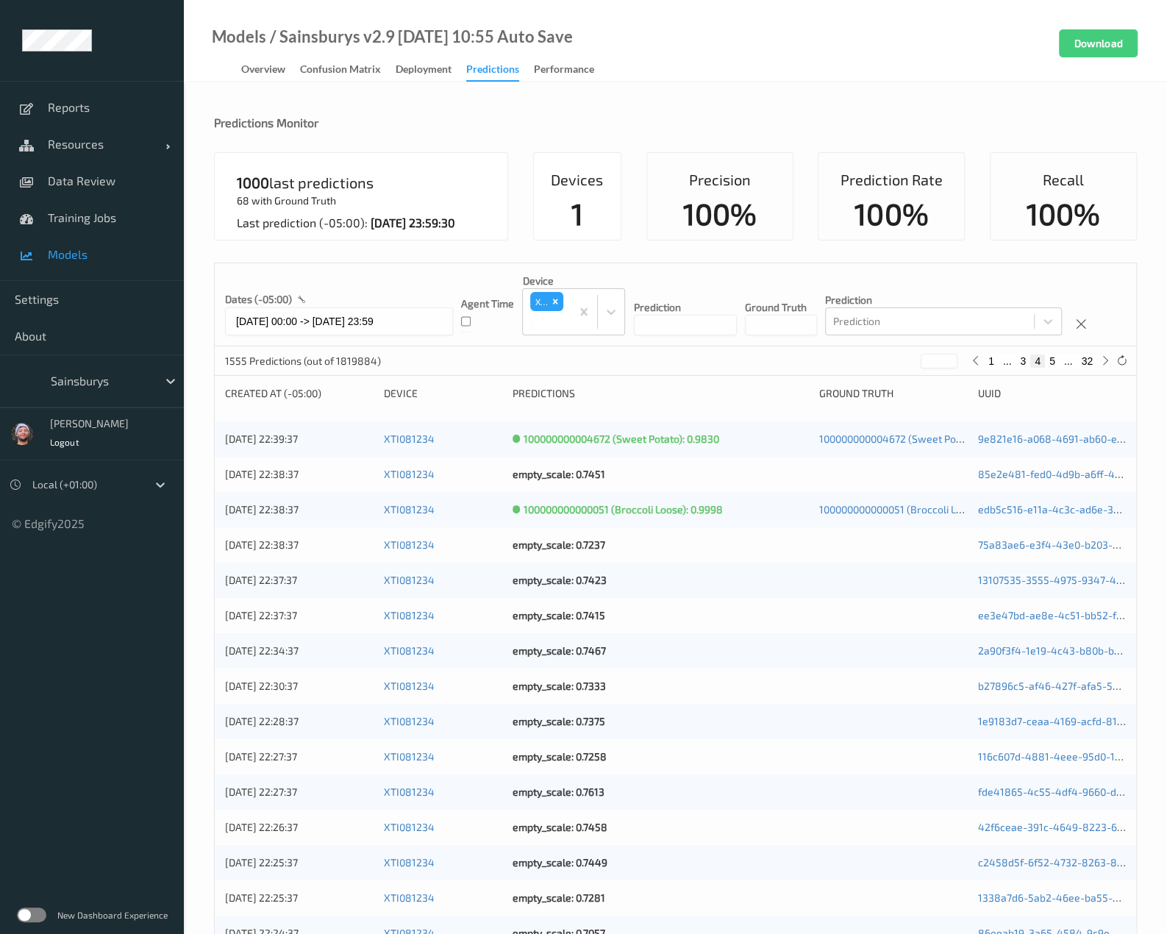
drag, startPoint x: 212, startPoint y: 748, endPoint x: 195, endPoint y: 761, distance: 21.0
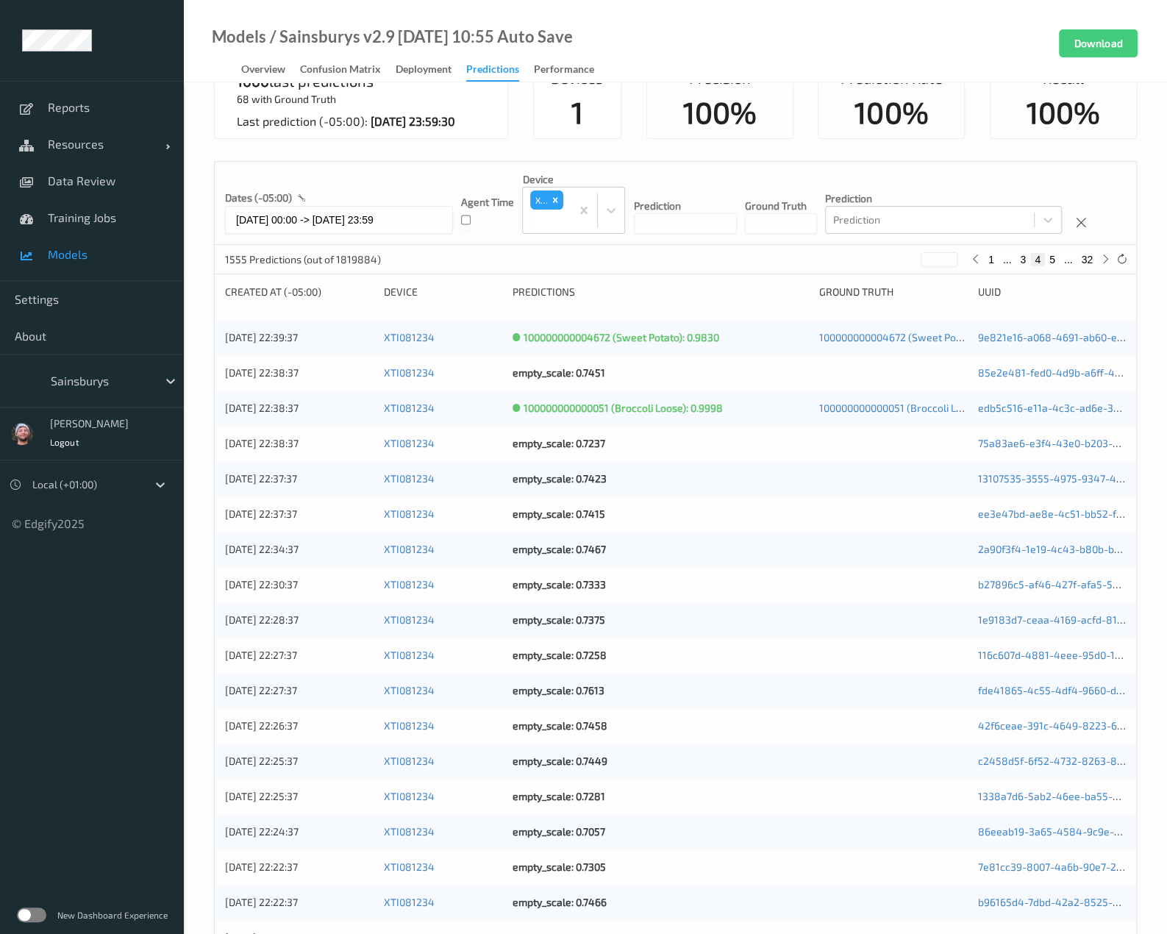
scroll to position [102, 0]
click at [1050, 257] on button "5" at bounding box center [1052, 258] width 15 height 13
type input "*"
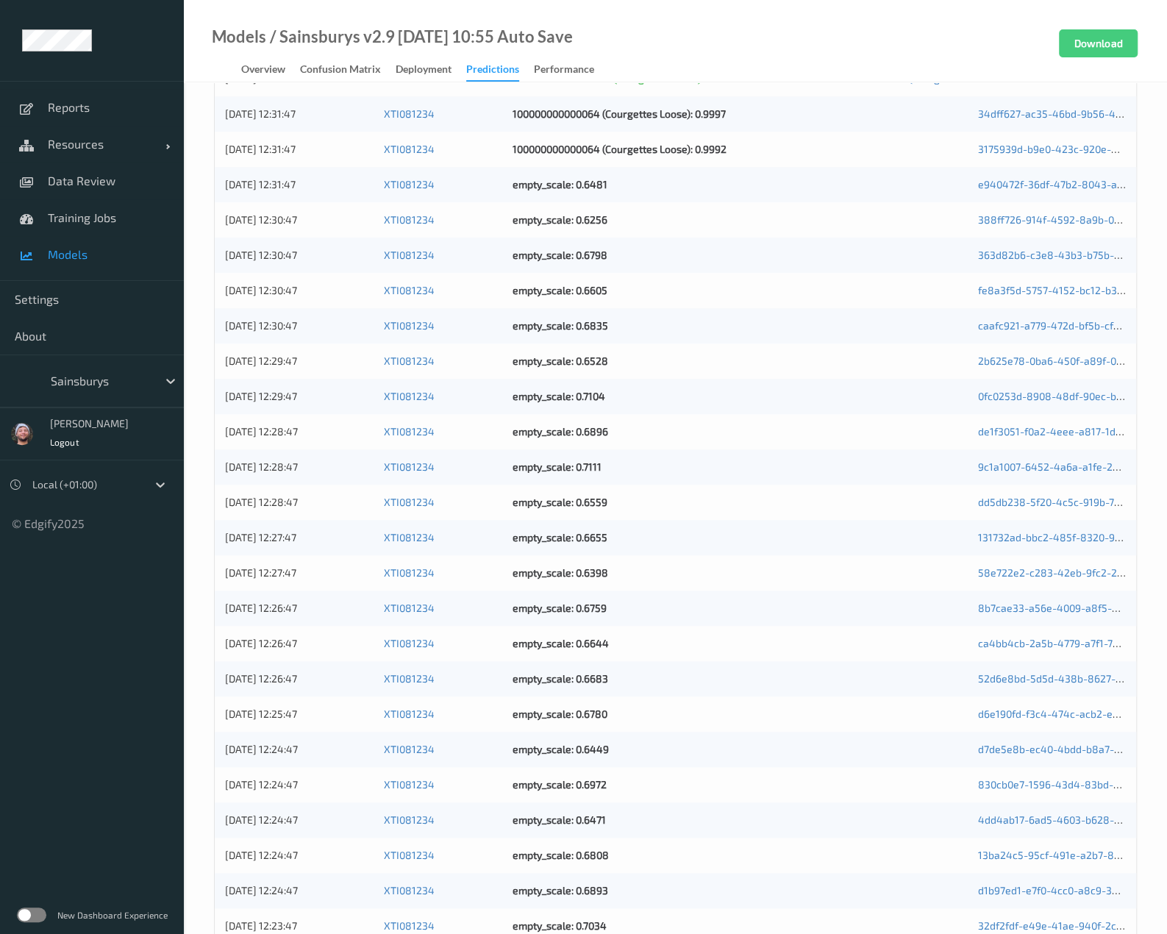
scroll to position [0, 0]
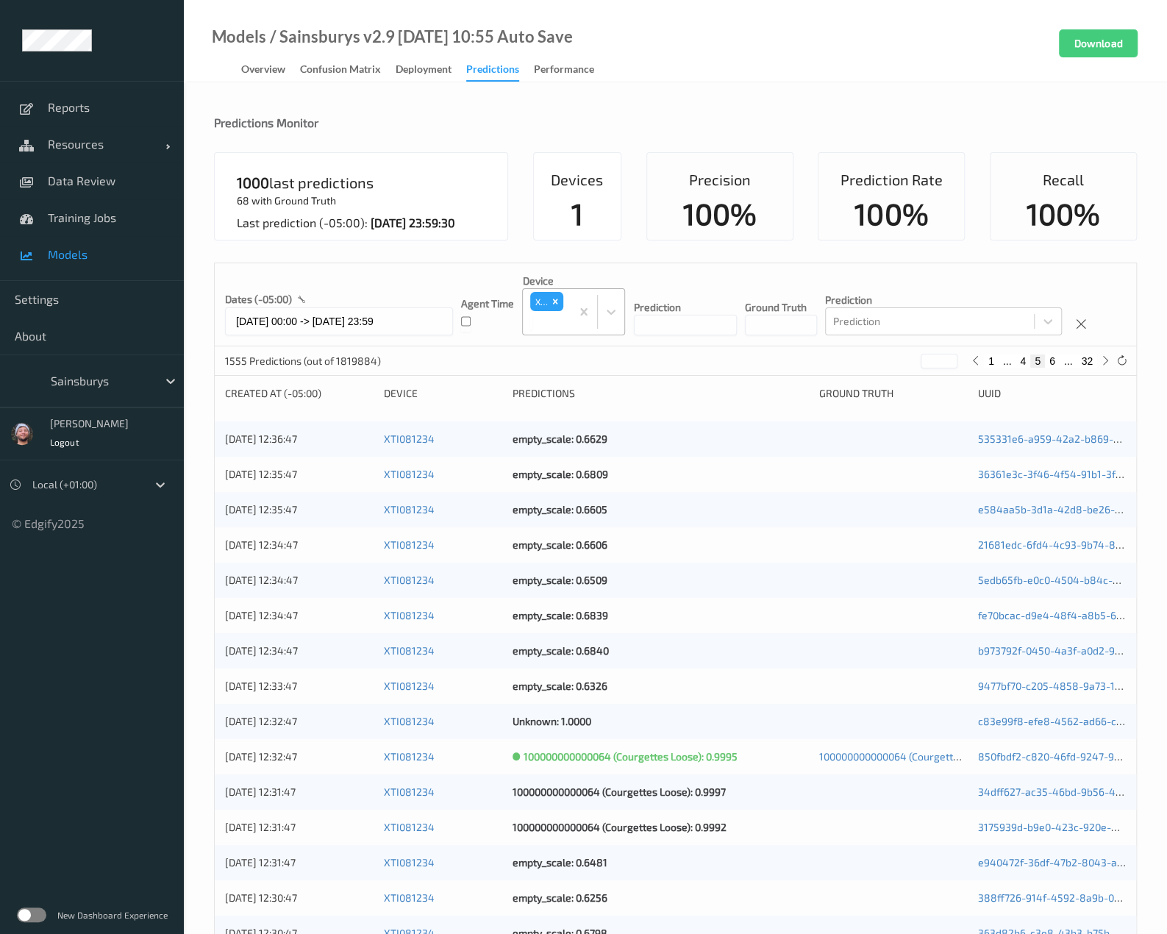
click at [545, 327] on div at bounding box center [546, 323] width 33 height 18
type input "81234"
click at [659, 277] on div "Prediction" at bounding box center [685, 304] width 103 height 62
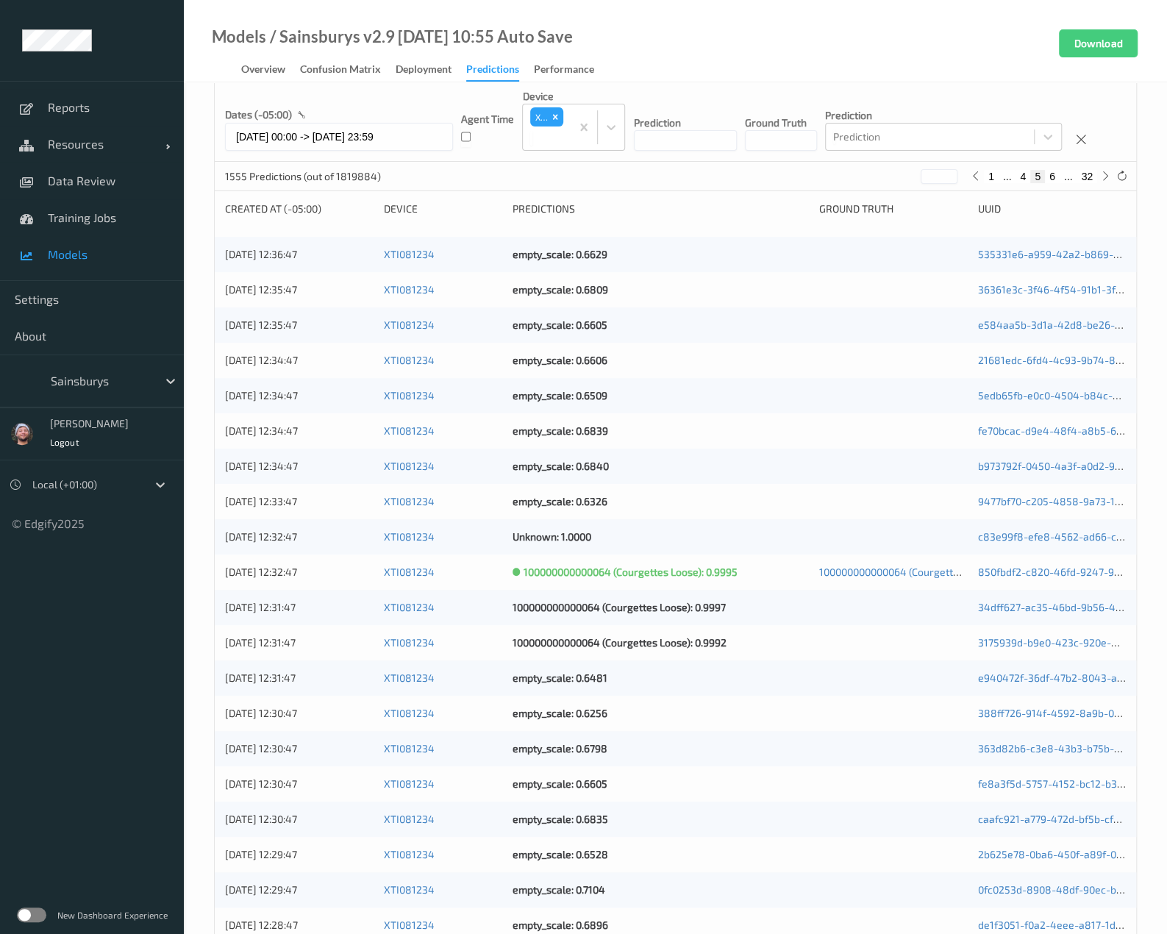
scroll to position [184, 0]
click at [760, 348] on div "08/08/2025 12:34:47 XTI081234 empty_scale: 0.6606 21681edc-6fd4-4c93-9b74-81acf…" at bounding box center [675, 360] width 921 height 35
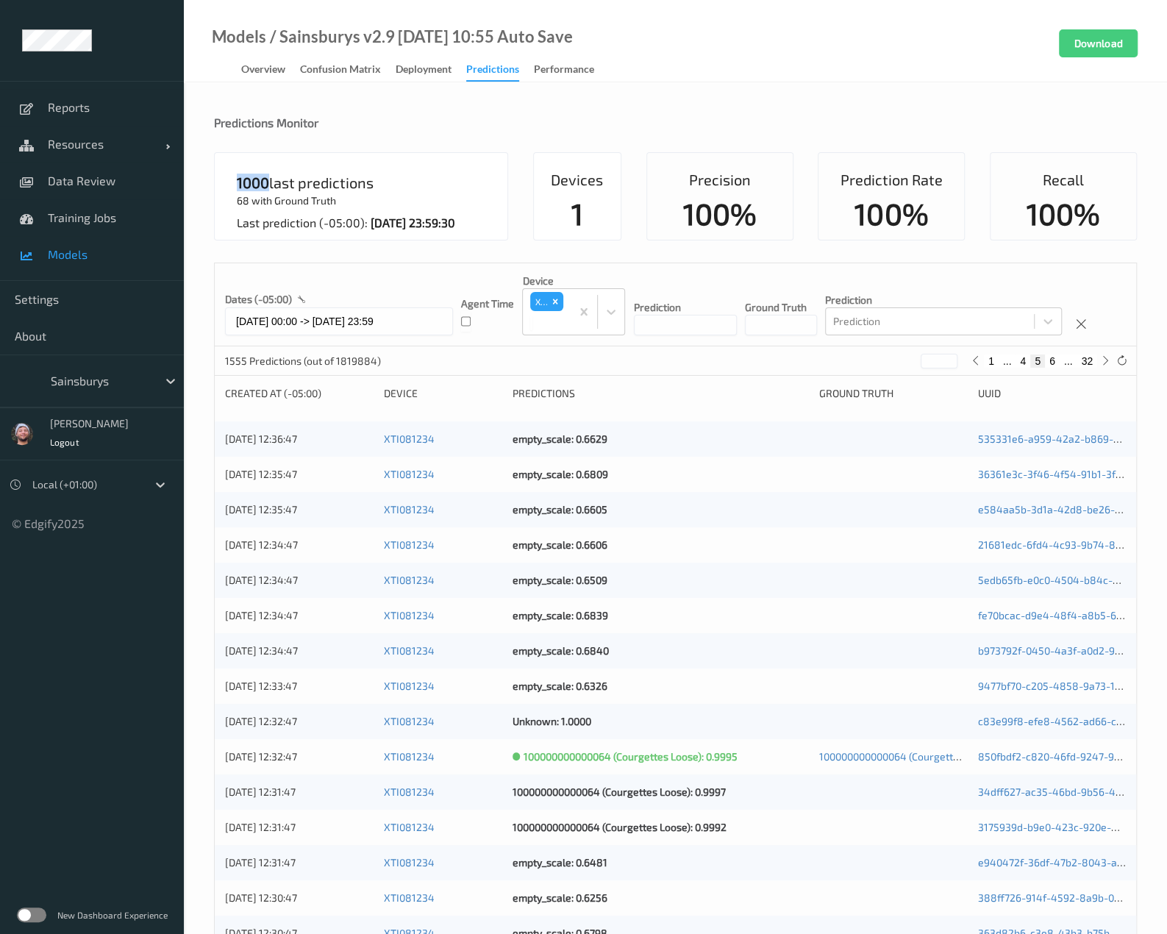
drag, startPoint x: 238, startPoint y: 187, endPoint x: 269, endPoint y: 187, distance: 30.9
click at [269, 187] on div "1000 last predictions" at bounding box center [372, 184] width 271 height 18
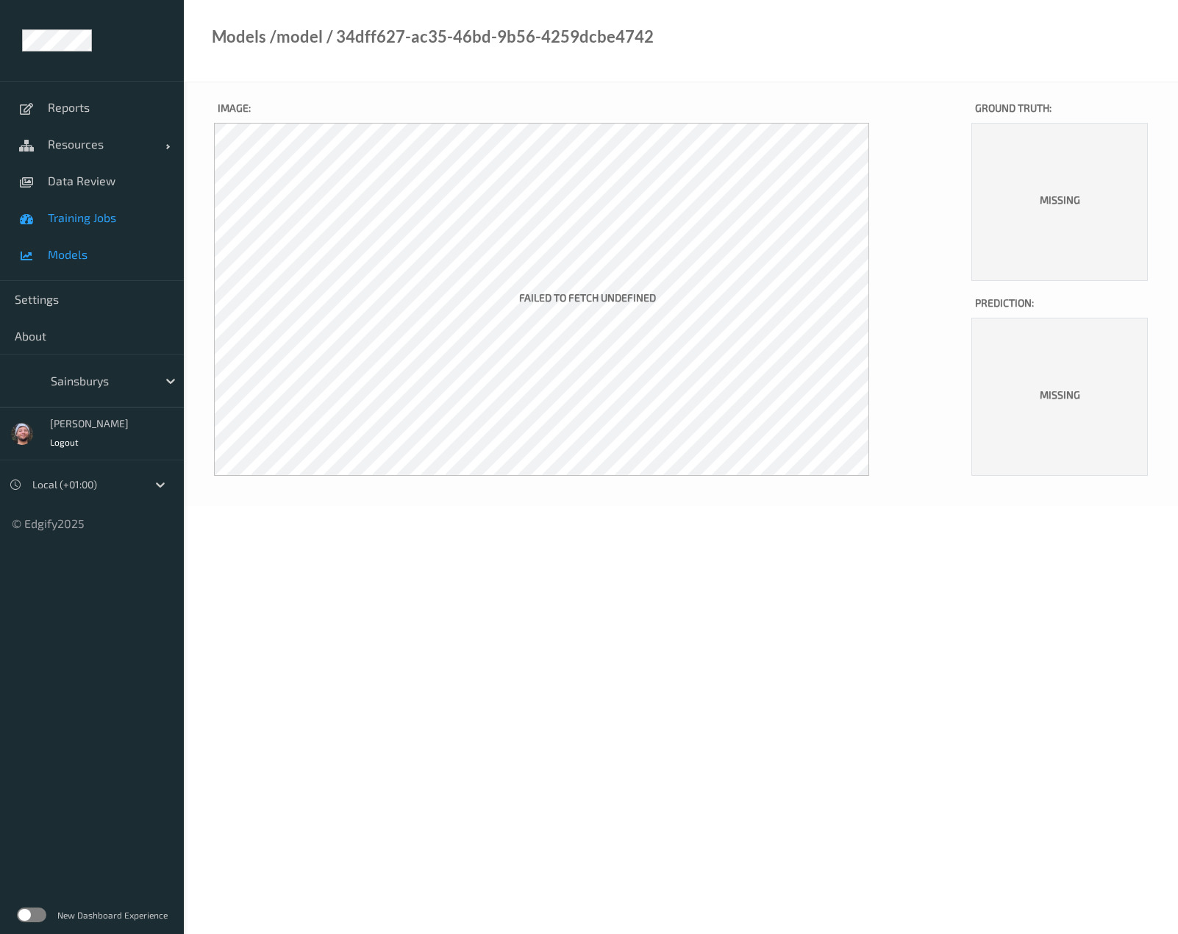
click at [115, 204] on link "Training Jobs" at bounding box center [92, 217] width 184 height 37
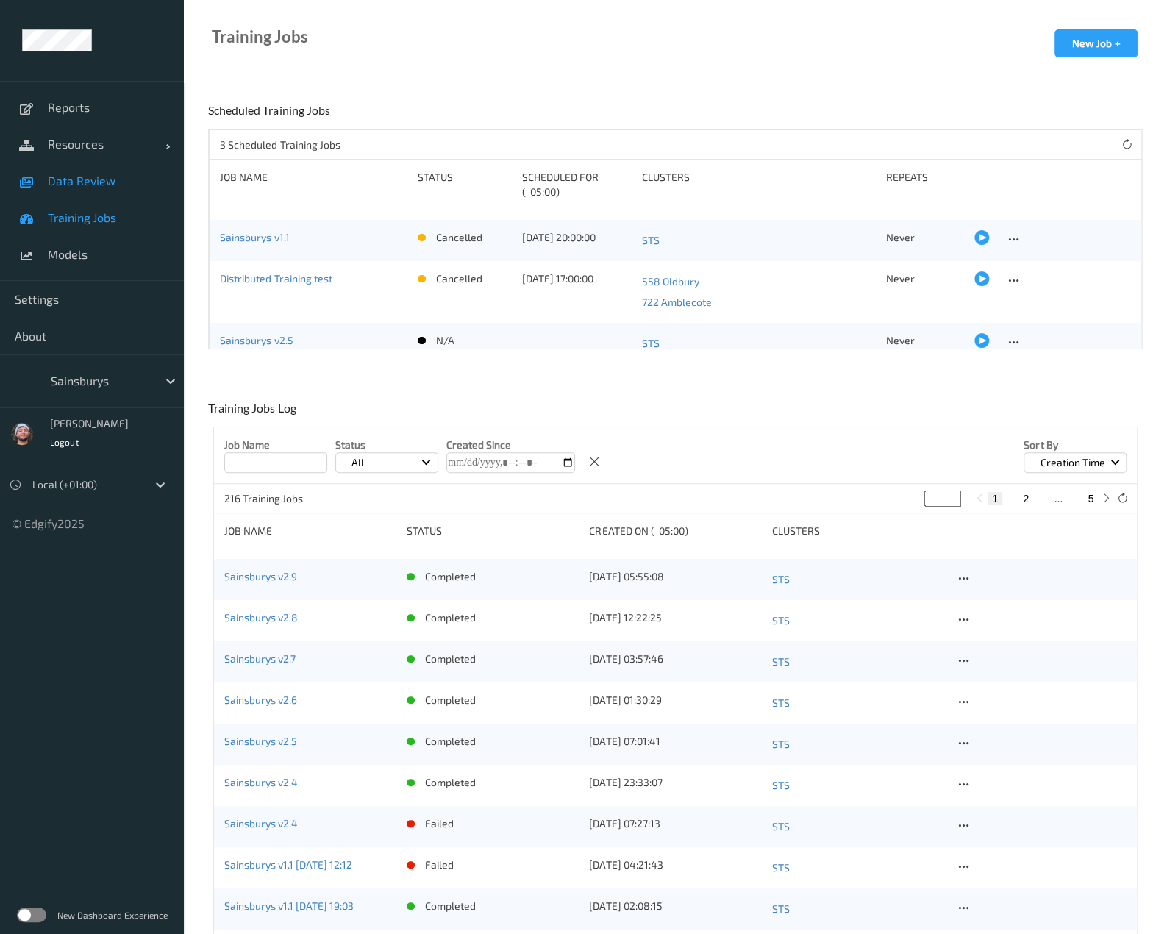
click at [138, 189] on link "Data Review" at bounding box center [92, 180] width 184 height 37
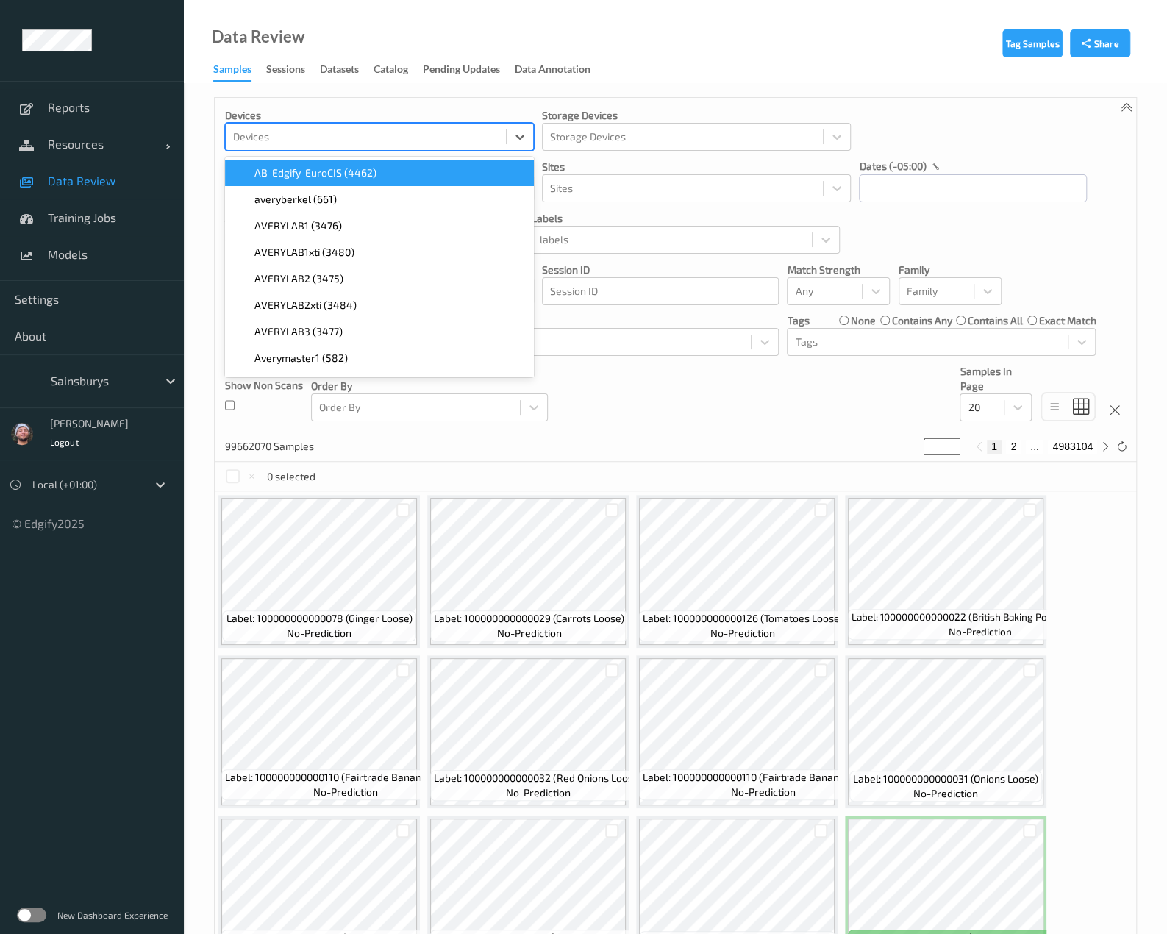
click at [340, 138] on div at bounding box center [365, 137] width 265 height 18
type input "81234"
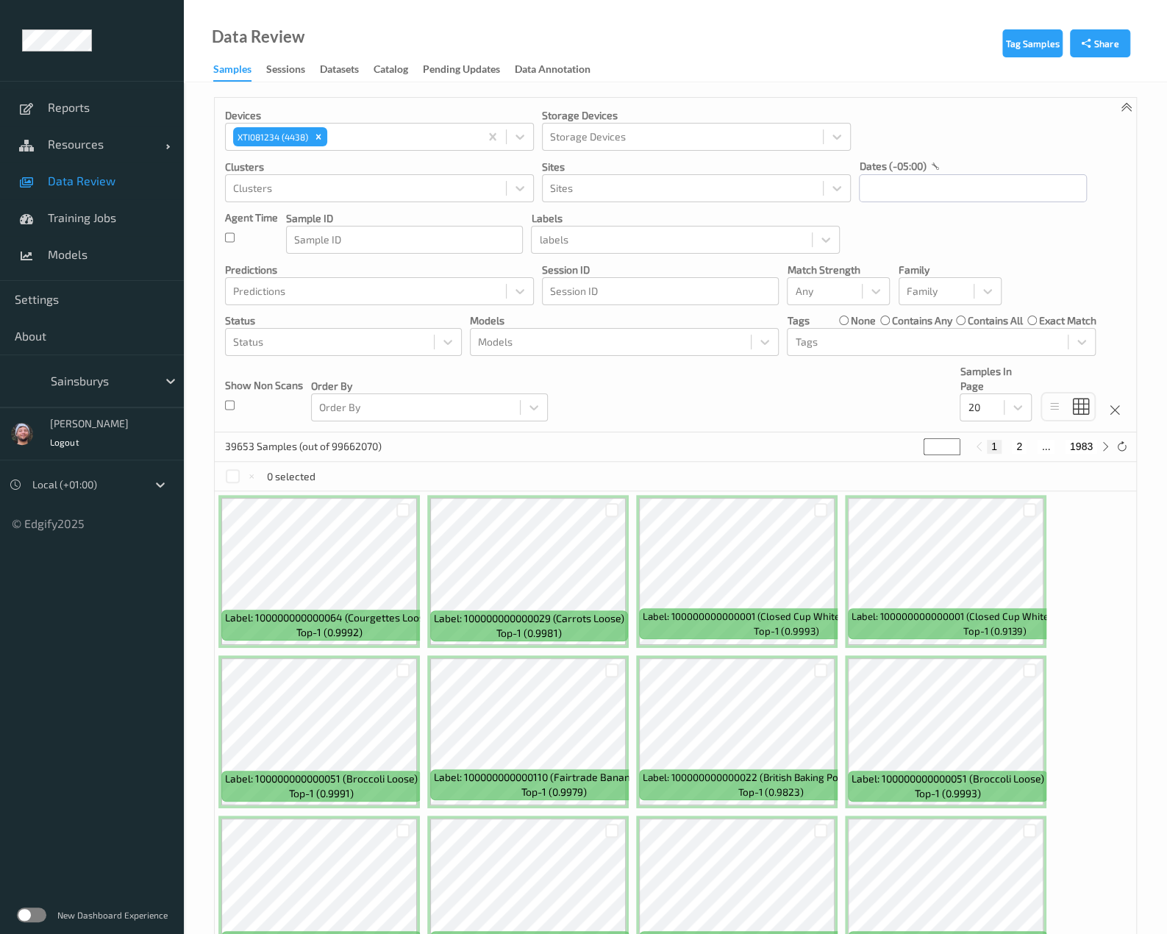
click at [687, 445] on div "39653 Samples (out of 99662070) * 1 2 ... 1983" at bounding box center [675, 446] width 921 height 29
click at [673, 441] on div "39653 Samples (out of 99662070) * 1 2 ... 1983" at bounding box center [675, 446] width 921 height 29
click at [663, 408] on div "Devices XTI081234 (4438) Storage Devices Storage Devices Clusters Clusters Site…" at bounding box center [675, 265] width 921 height 334
click at [910, 171] on p "dates (-05:00)" at bounding box center [892, 166] width 67 height 15
click at [917, 202] on div "Devices XTI081234 (4438) Storage Devices Storage Devices Clusters Clusters Site…" at bounding box center [675, 265] width 921 height 334
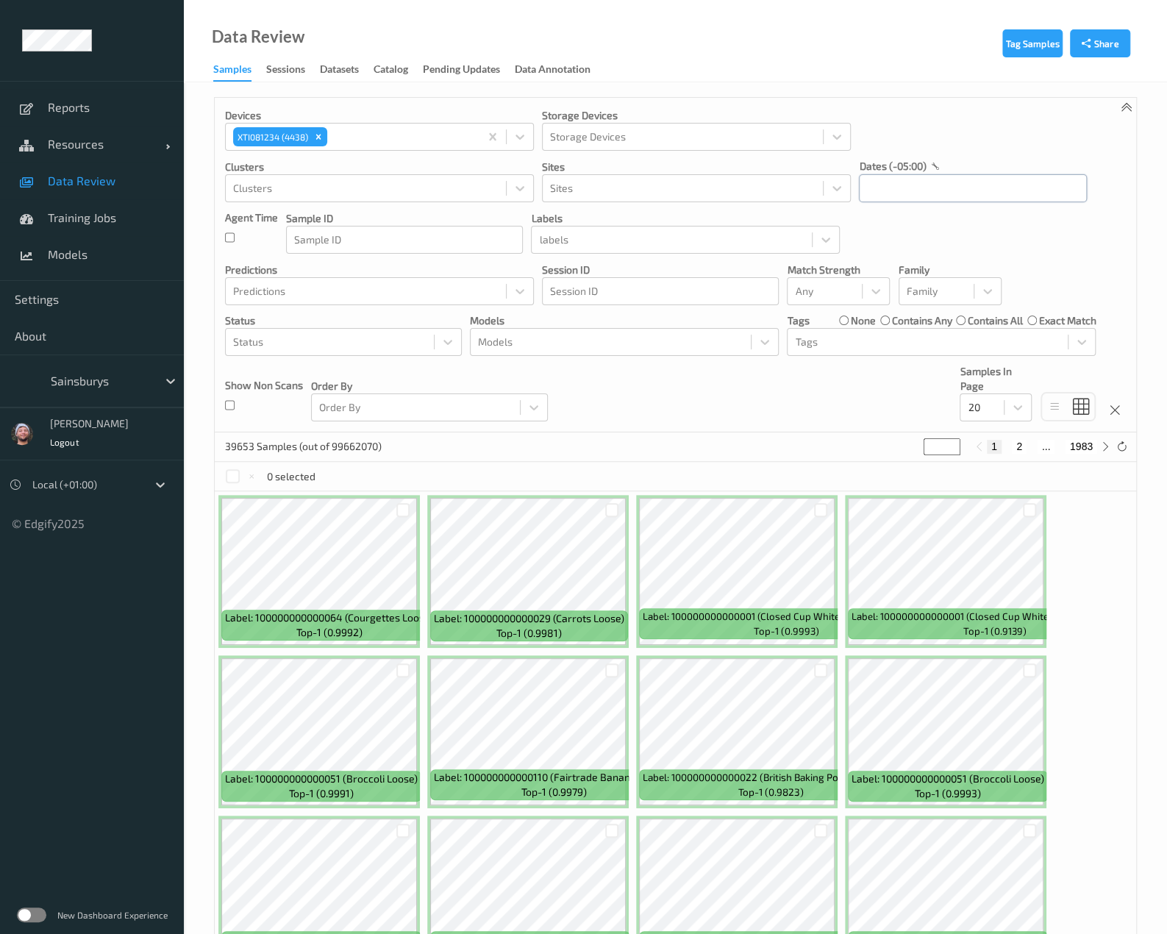
click at [912, 193] on input "text" at bounding box center [973, 188] width 228 height 28
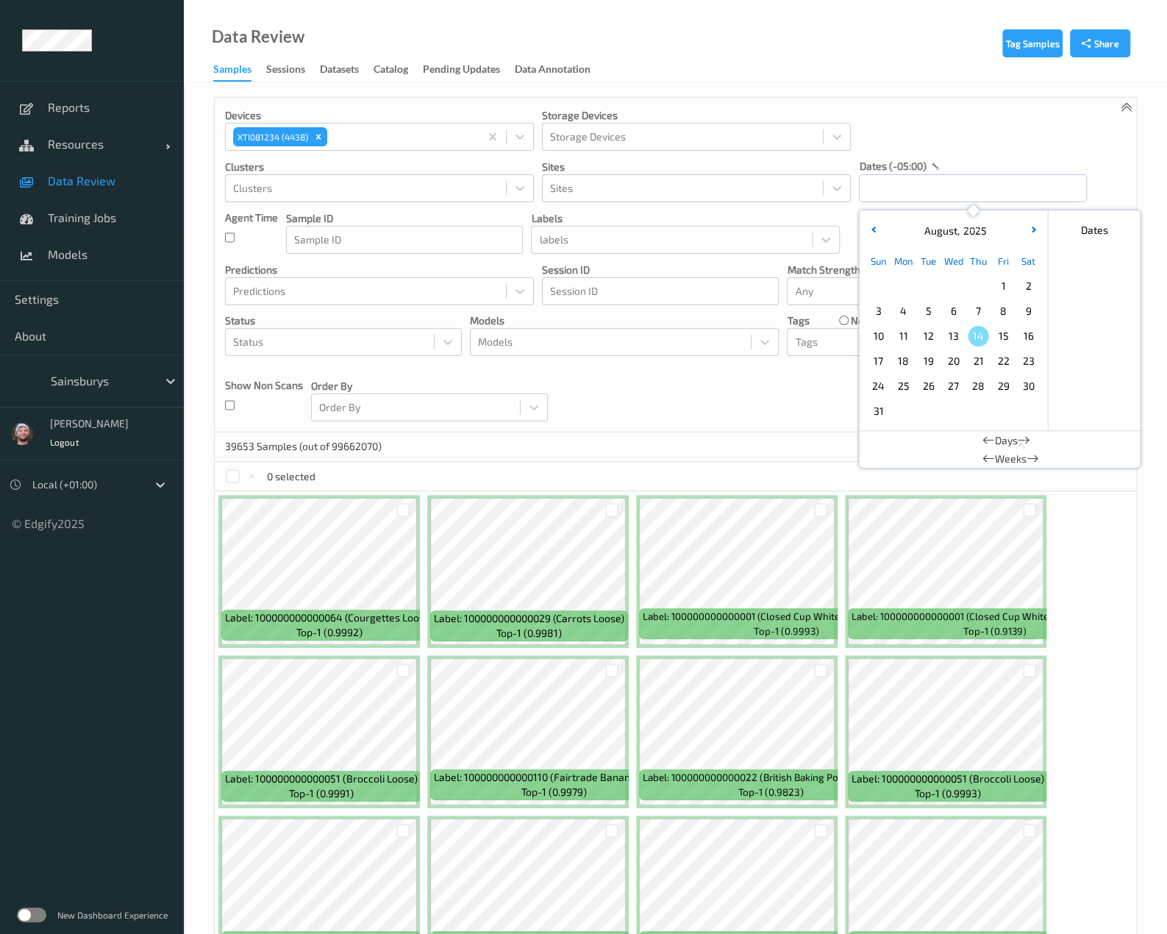
click at [1000, 320] on span "8" at bounding box center [1002, 311] width 21 height 21
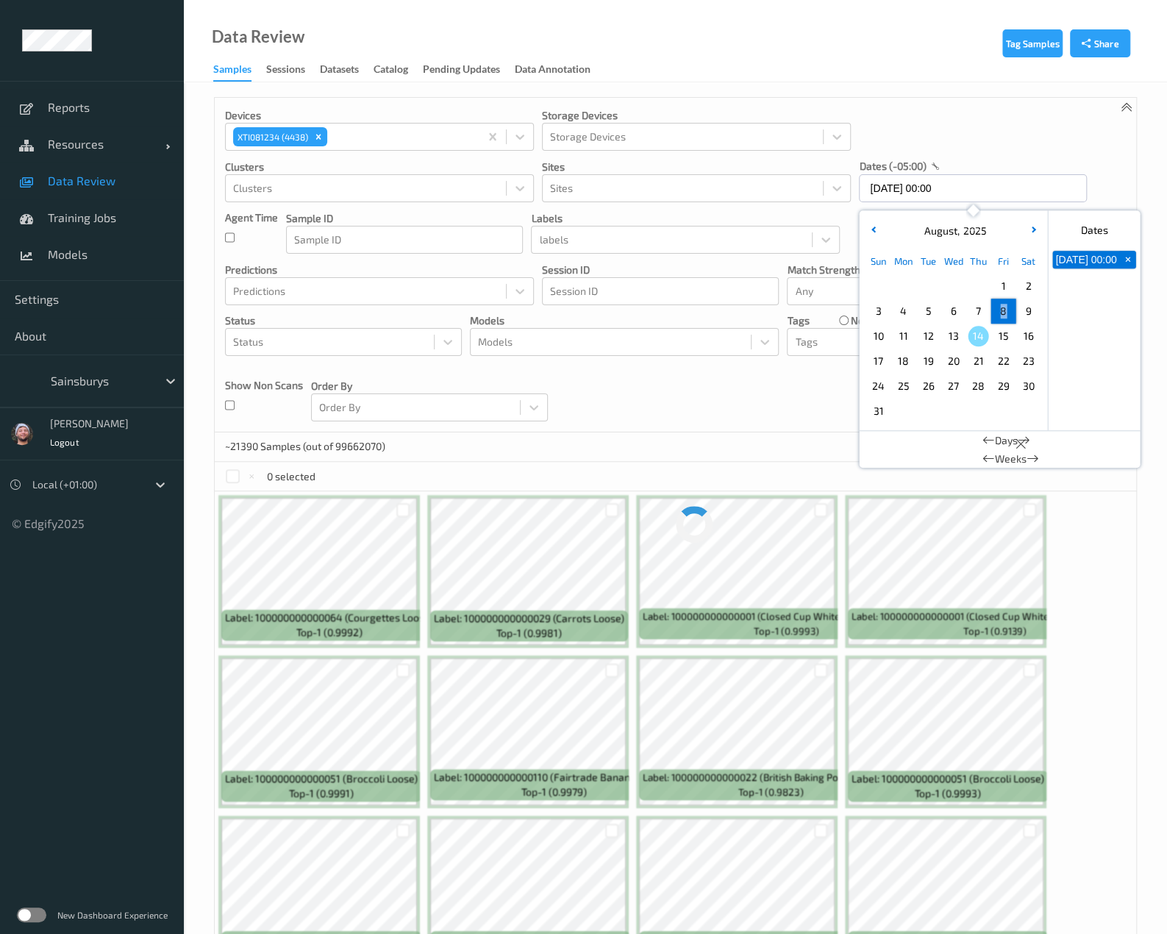
click at [1000, 320] on span "8" at bounding box center [1002, 311] width 21 height 21
type input "08/08/2025 00:00 -> 08/08/2025 23:59"
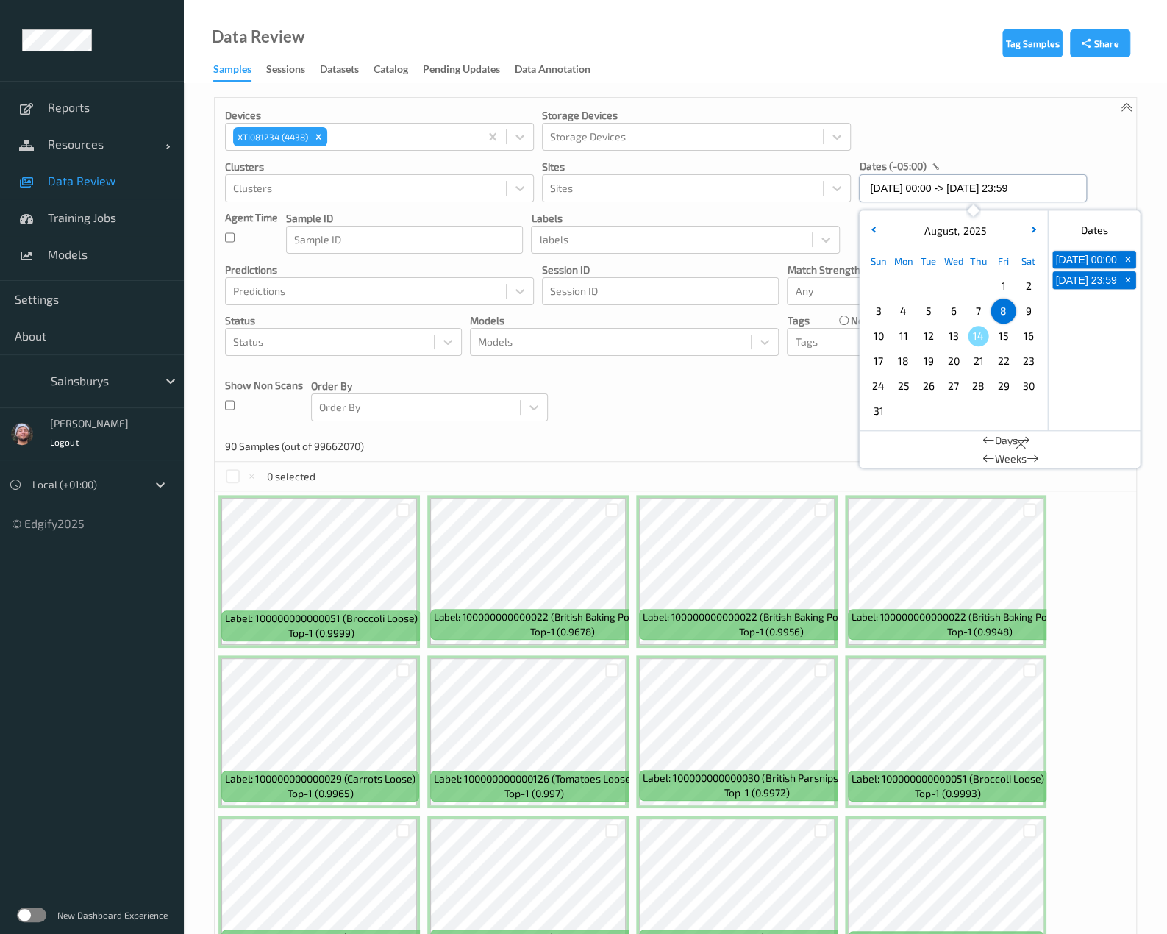
click at [1053, 183] on input "08/08/2025 00:00 -> 08/08/2025 23:59" at bounding box center [973, 188] width 228 height 28
click at [1051, 162] on div "dates (-05:00)" at bounding box center [973, 166] width 228 height 15
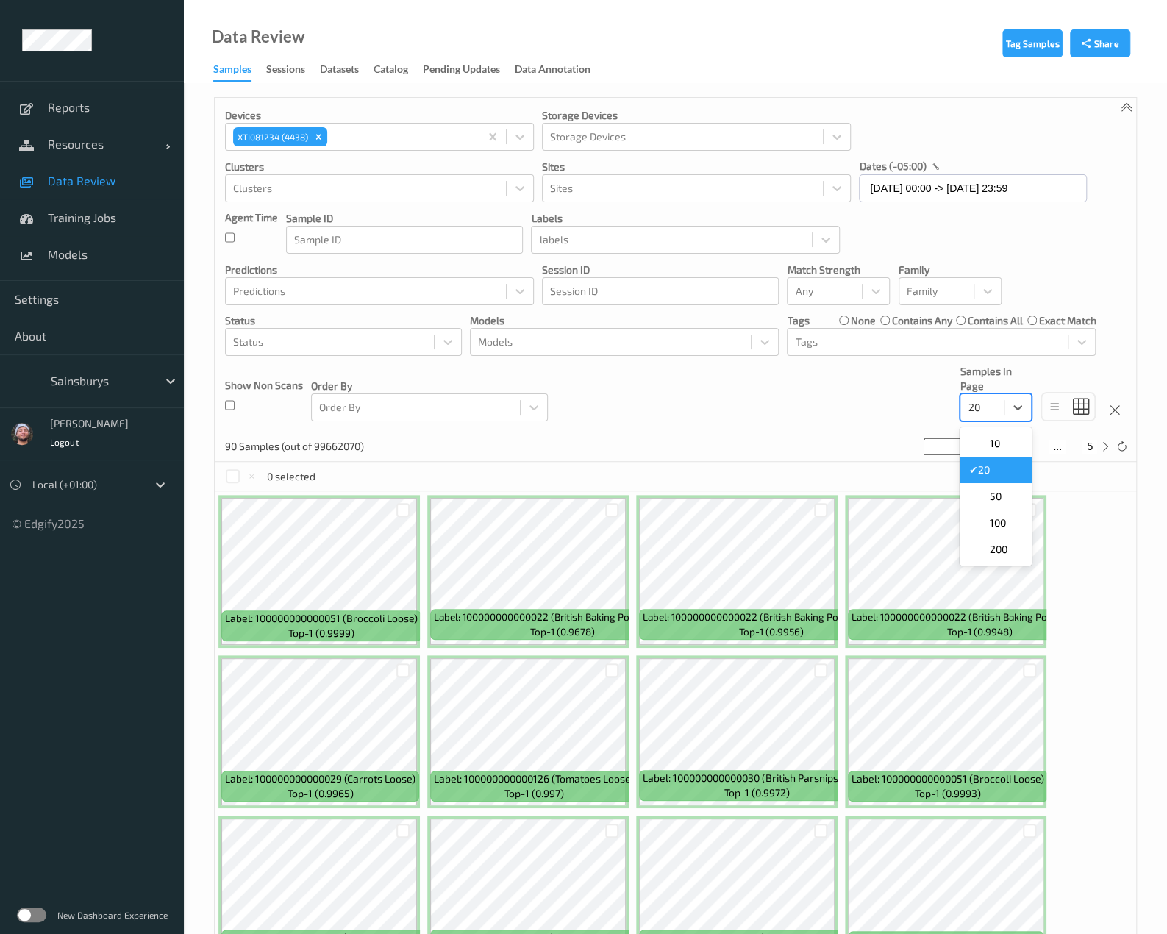
click at [1001, 414] on div "20" at bounding box center [981, 407] width 43 height 24
drag, startPoint x: 992, startPoint y: 534, endPoint x: 986, endPoint y: 523, distance: 13.5
click at [986, 523] on div "100" at bounding box center [995, 522] width 72 height 26
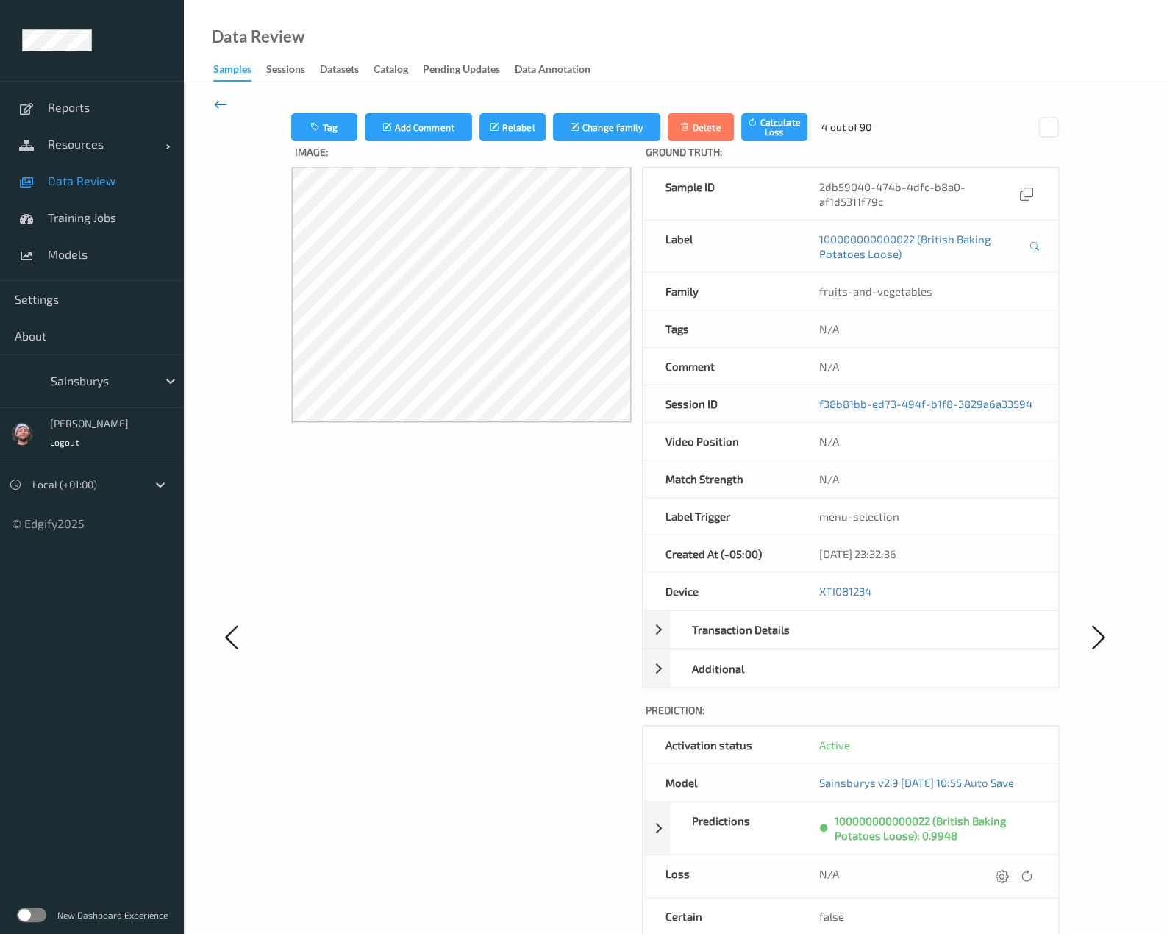
click at [225, 105] on icon at bounding box center [220, 104] width 13 height 16
click at [221, 104] on icon at bounding box center [220, 104] width 13 height 16
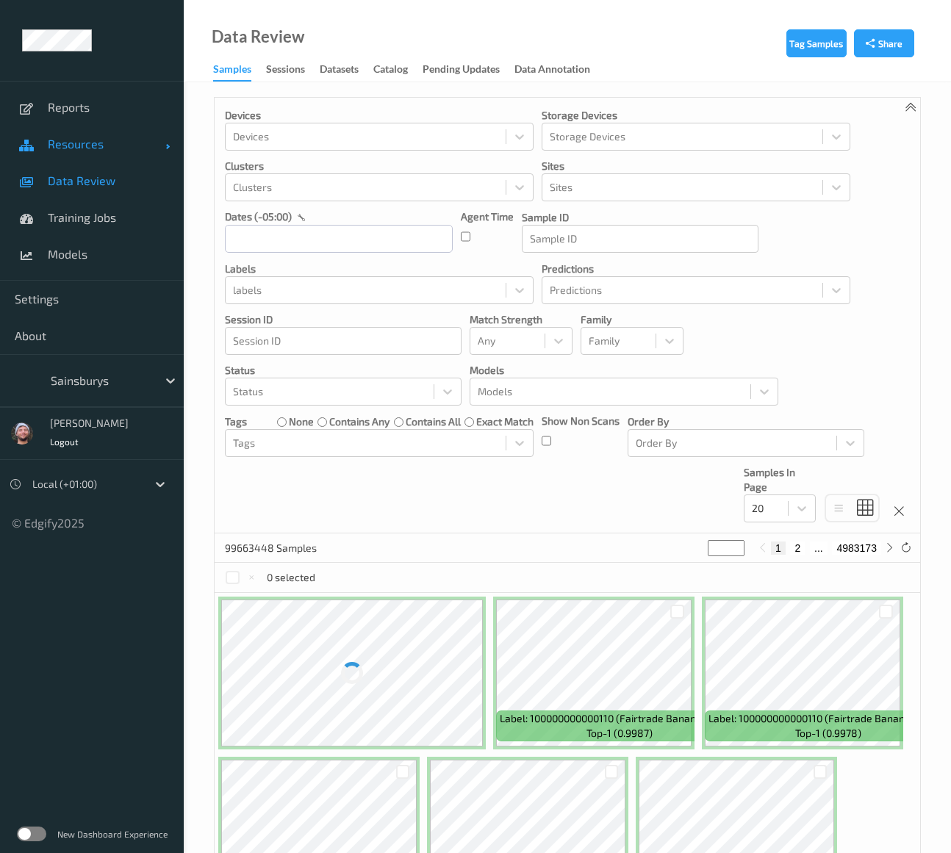
click at [82, 142] on span "Resources" at bounding box center [107, 144] width 118 height 15
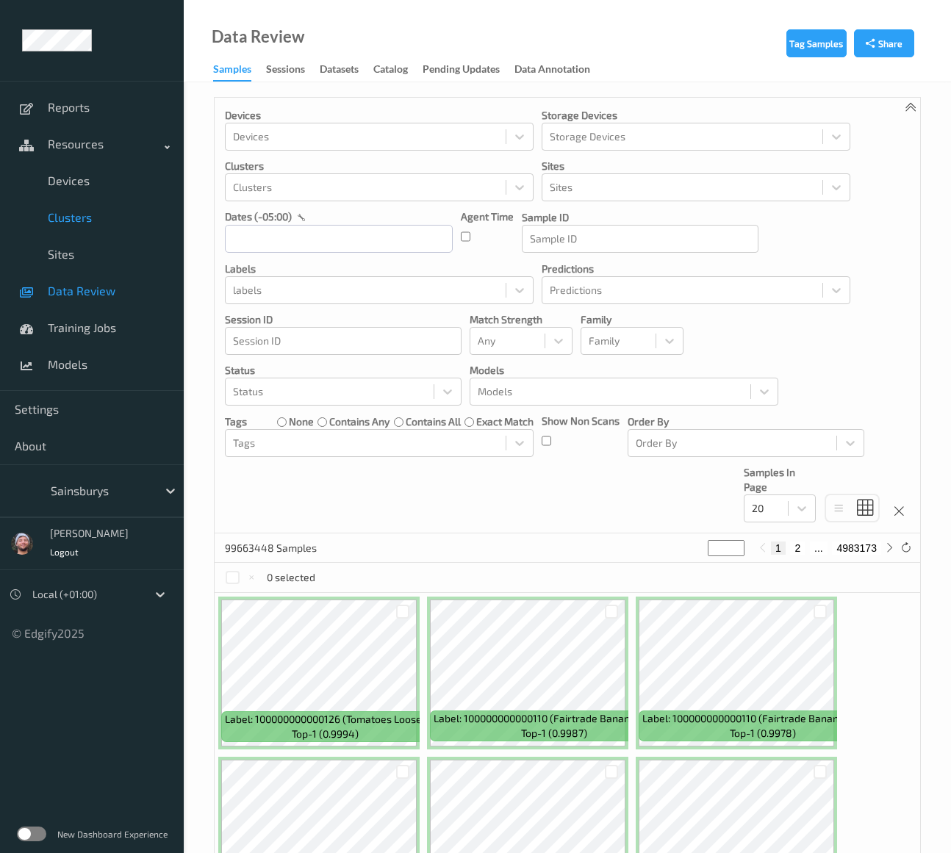
click at [90, 214] on span "Clusters" at bounding box center [108, 217] width 121 height 15
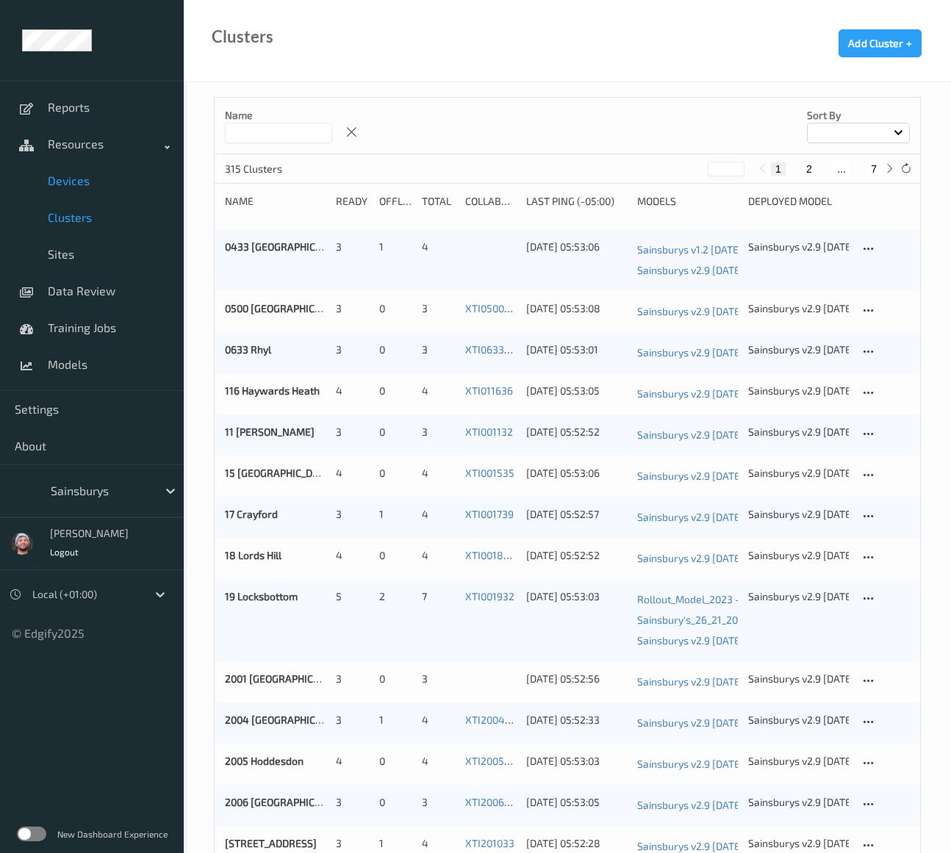
click at [98, 187] on span "Devices" at bounding box center [108, 180] width 121 height 15
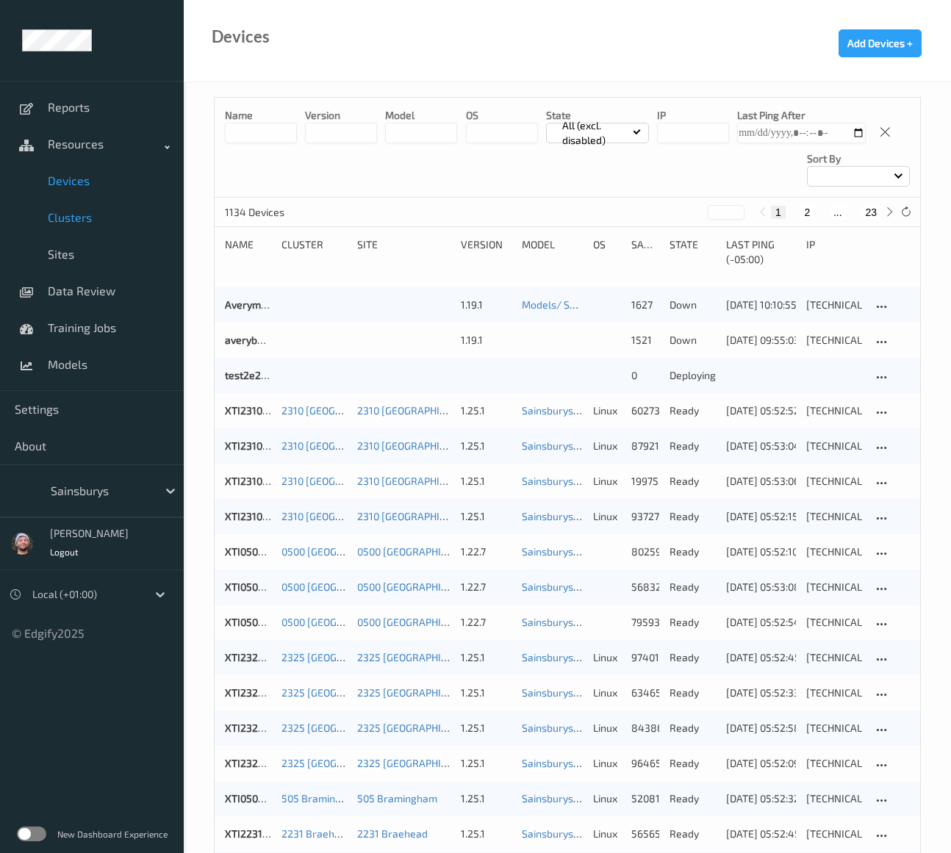
click at [132, 208] on link "Clusters" at bounding box center [92, 217] width 184 height 37
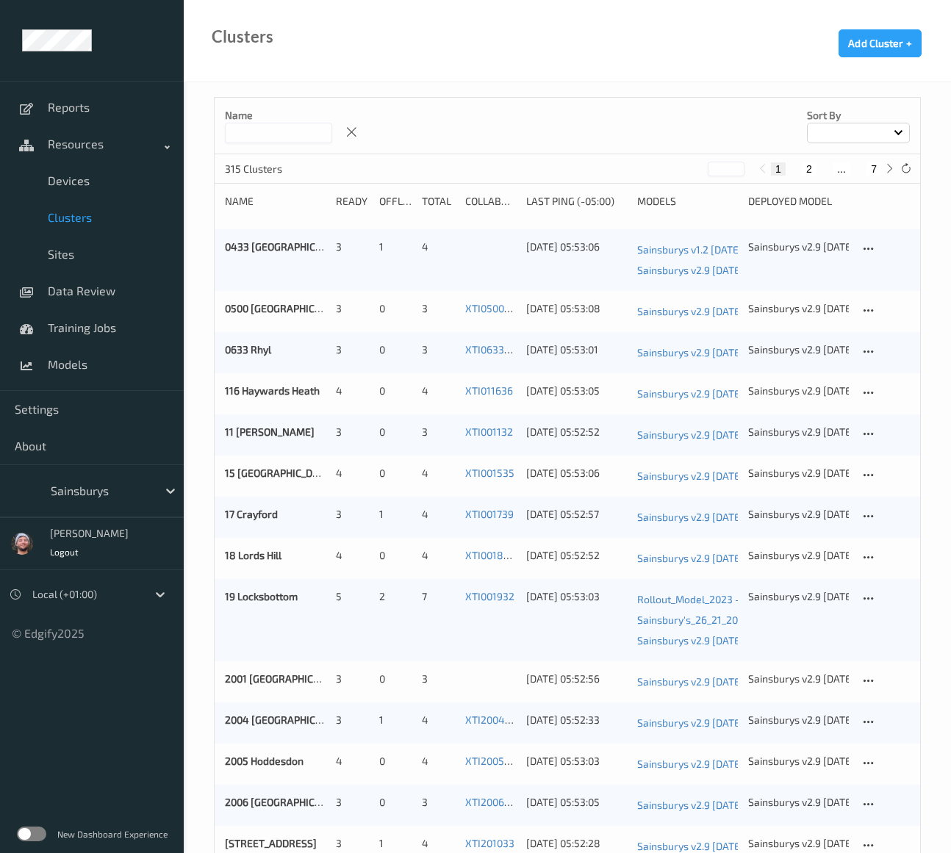
click at [234, 137] on input at bounding box center [278, 133] width 107 height 21
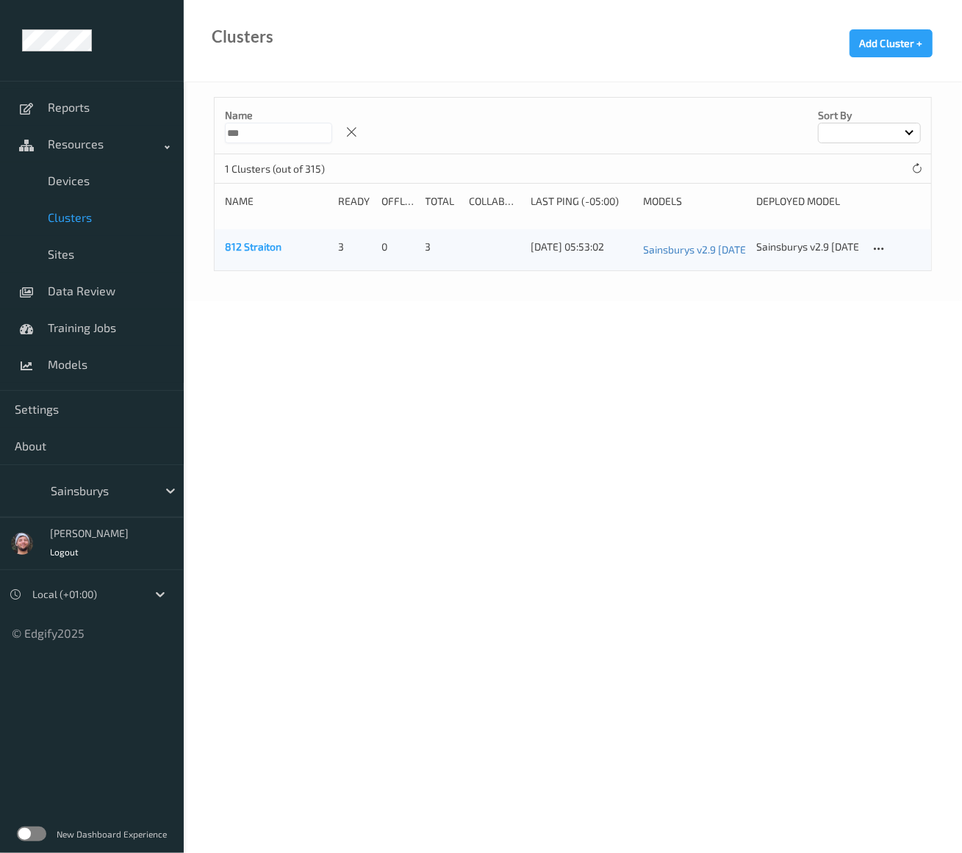
type input "***"
click at [271, 246] on link "812 Straiton" at bounding box center [253, 246] width 57 height 12
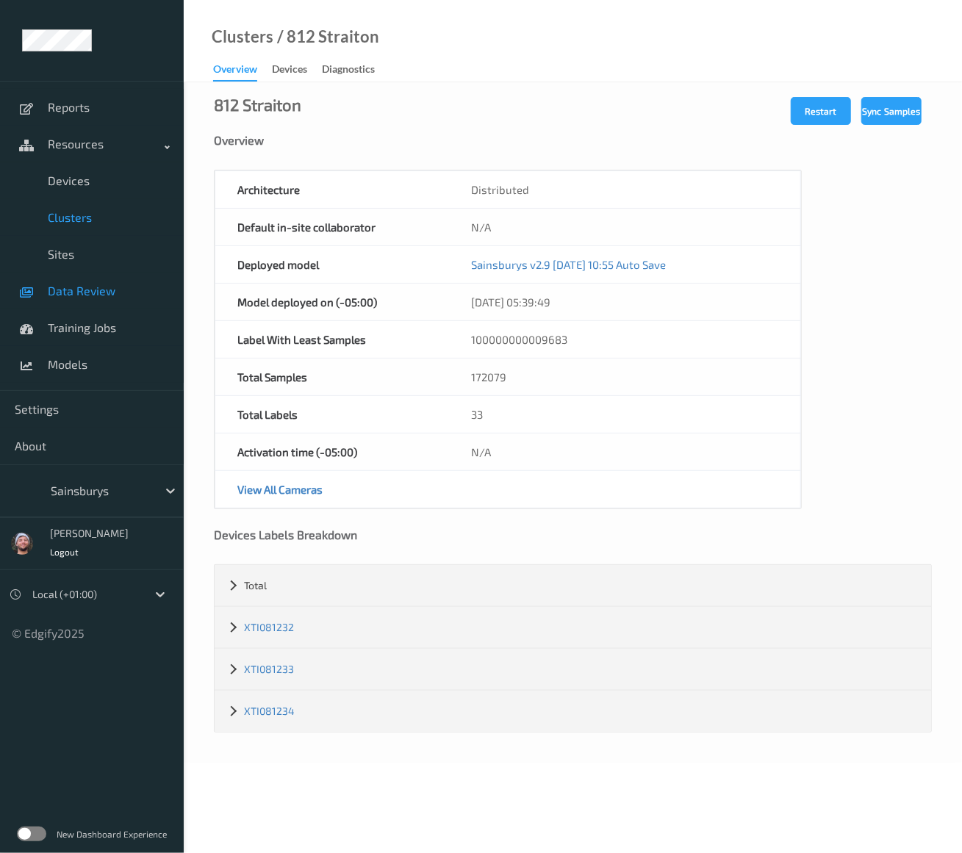
click at [72, 293] on span "Data Review" at bounding box center [108, 291] width 121 height 15
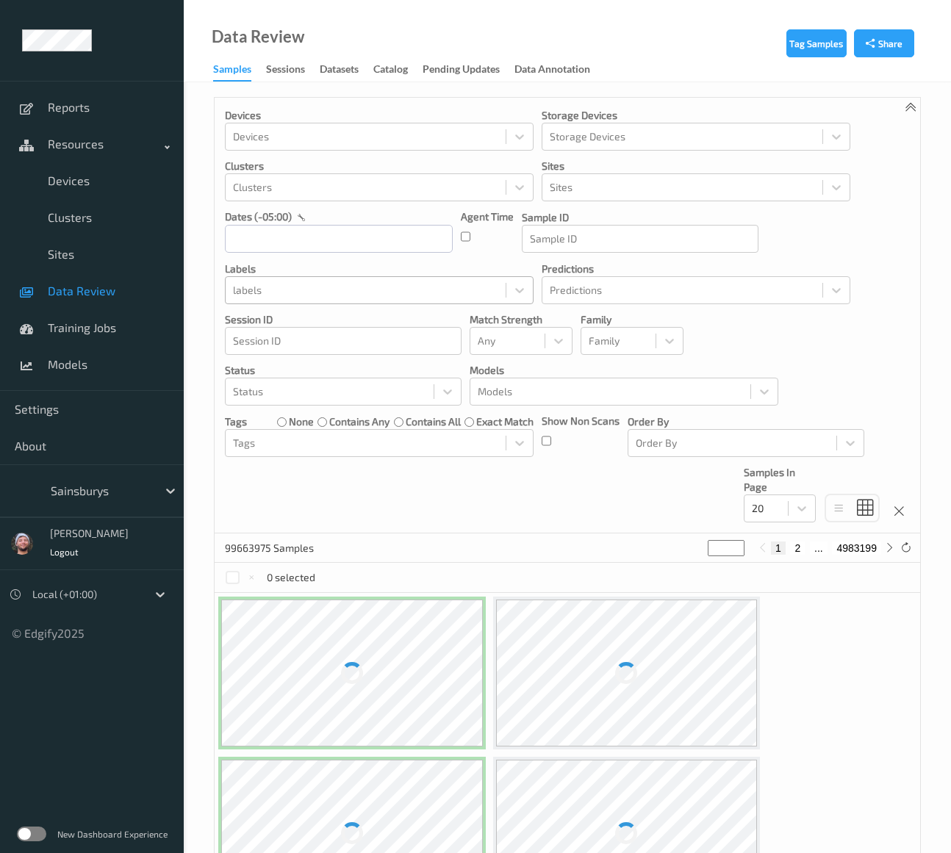
click at [361, 285] on div at bounding box center [365, 291] width 265 height 18
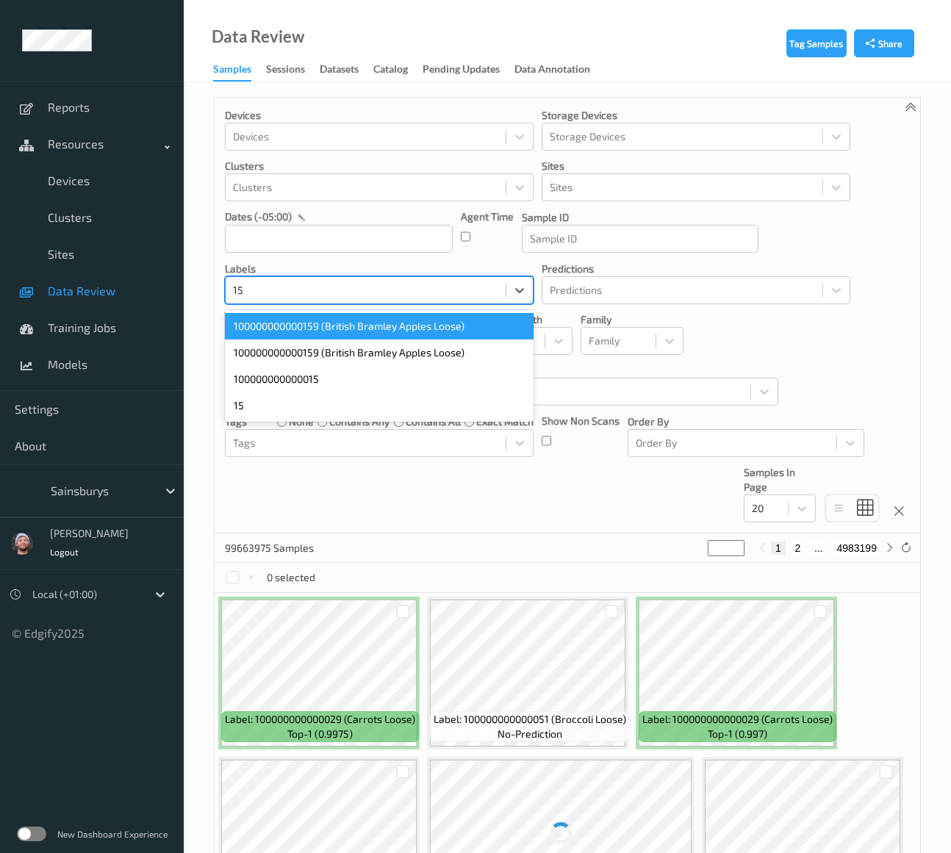
type input "159"
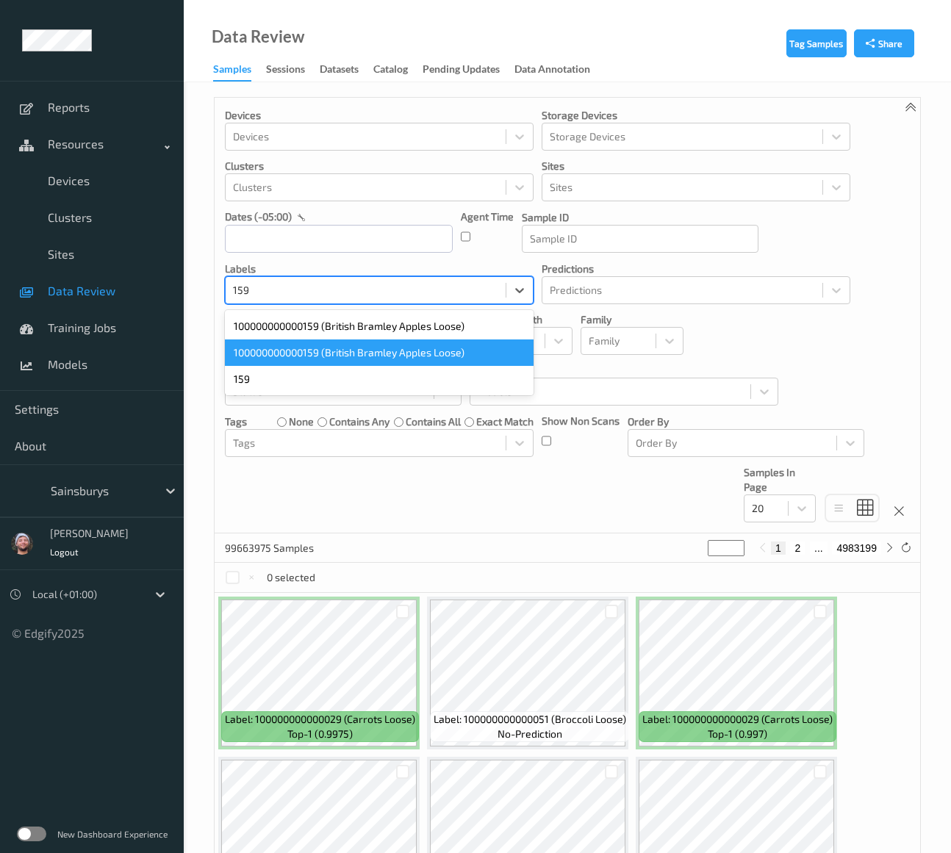
click at [330, 346] on div "100000000000159 (British Bramley Apples Loose)" at bounding box center [379, 353] width 309 height 26
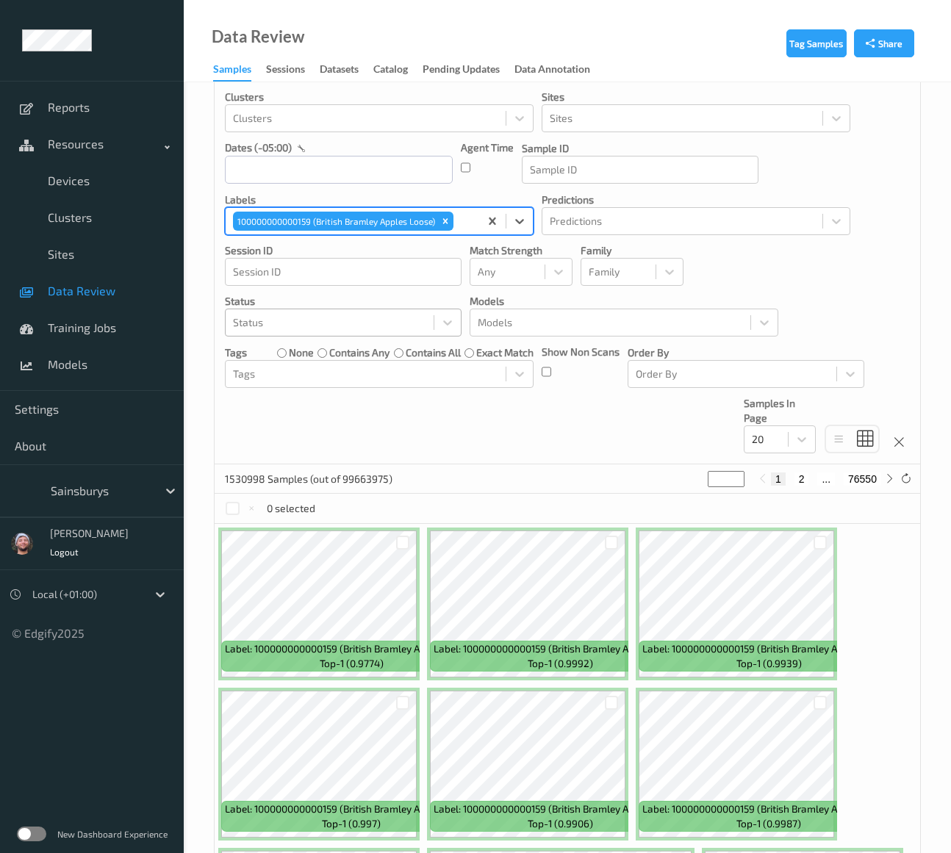
scroll to position [70, 0]
click at [443, 224] on icon "Remove 100000000000159 (British Bramley Apples Loose)" at bounding box center [445, 220] width 10 height 10
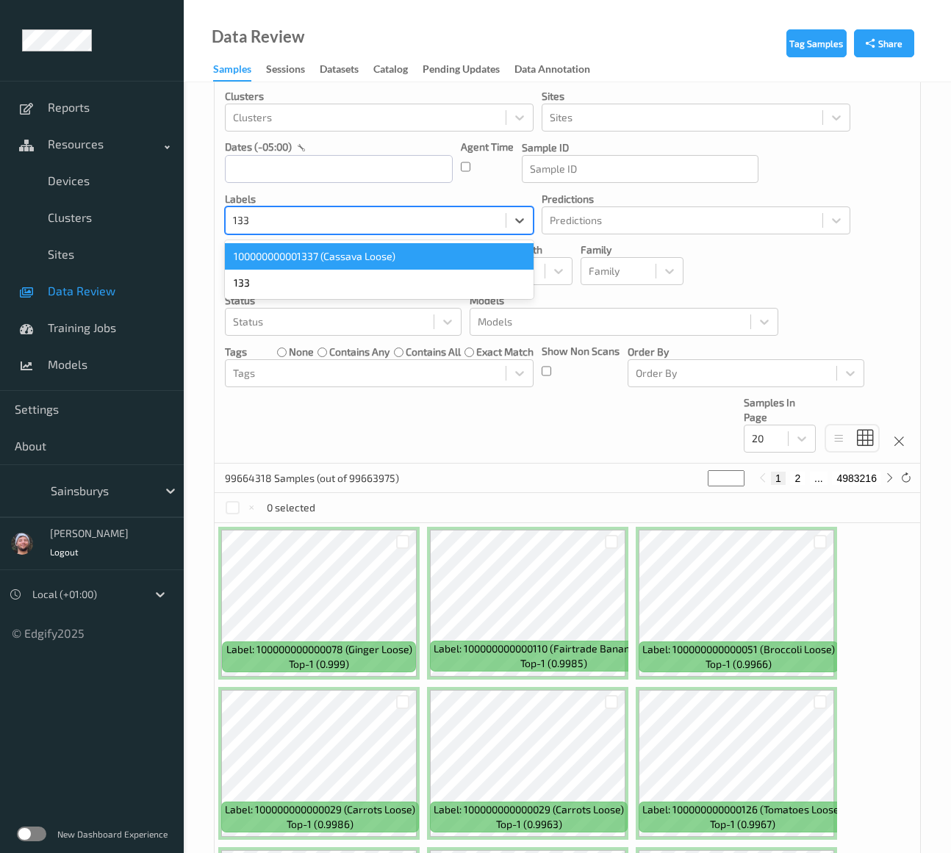
type input "1337"
click at [407, 252] on div "100000000001337 (Cassava Loose)" at bounding box center [379, 256] width 309 height 26
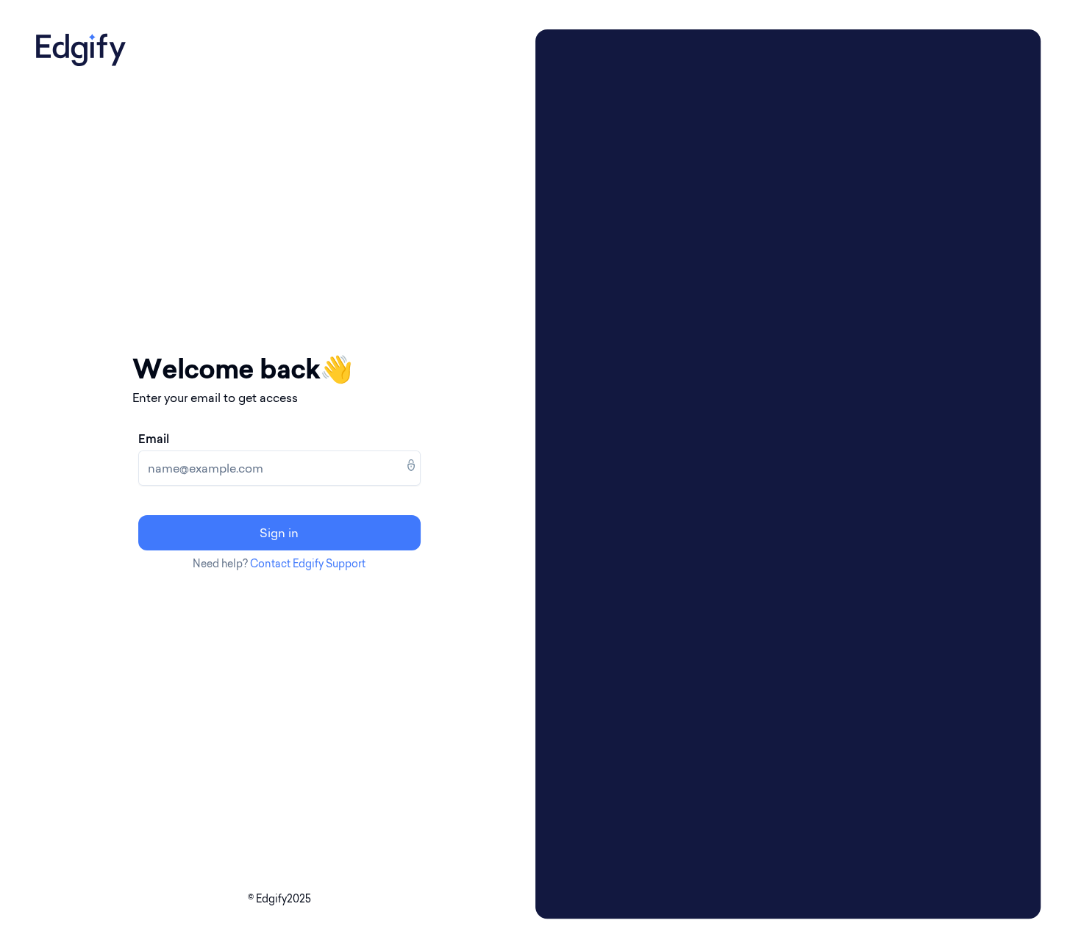
click at [226, 477] on input "Email" at bounding box center [279, 468] width 282 height 35
type input "[EMAIL_ADDRESS]"
click at [138, 515] on button "Sign in" at bounding box center [279, 532] width 282 height 35
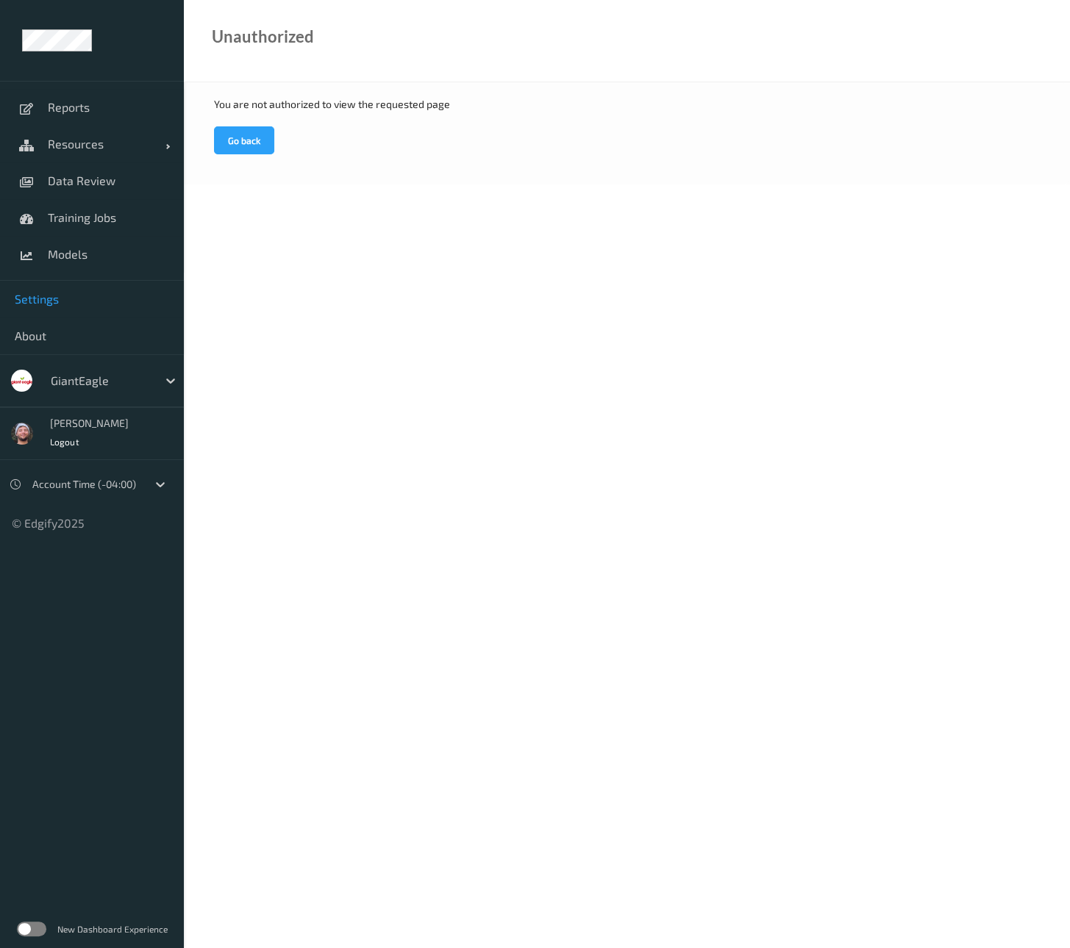
click at [79, 312] on link "Settings" at bounding box center [92, 299] width 184 height 37
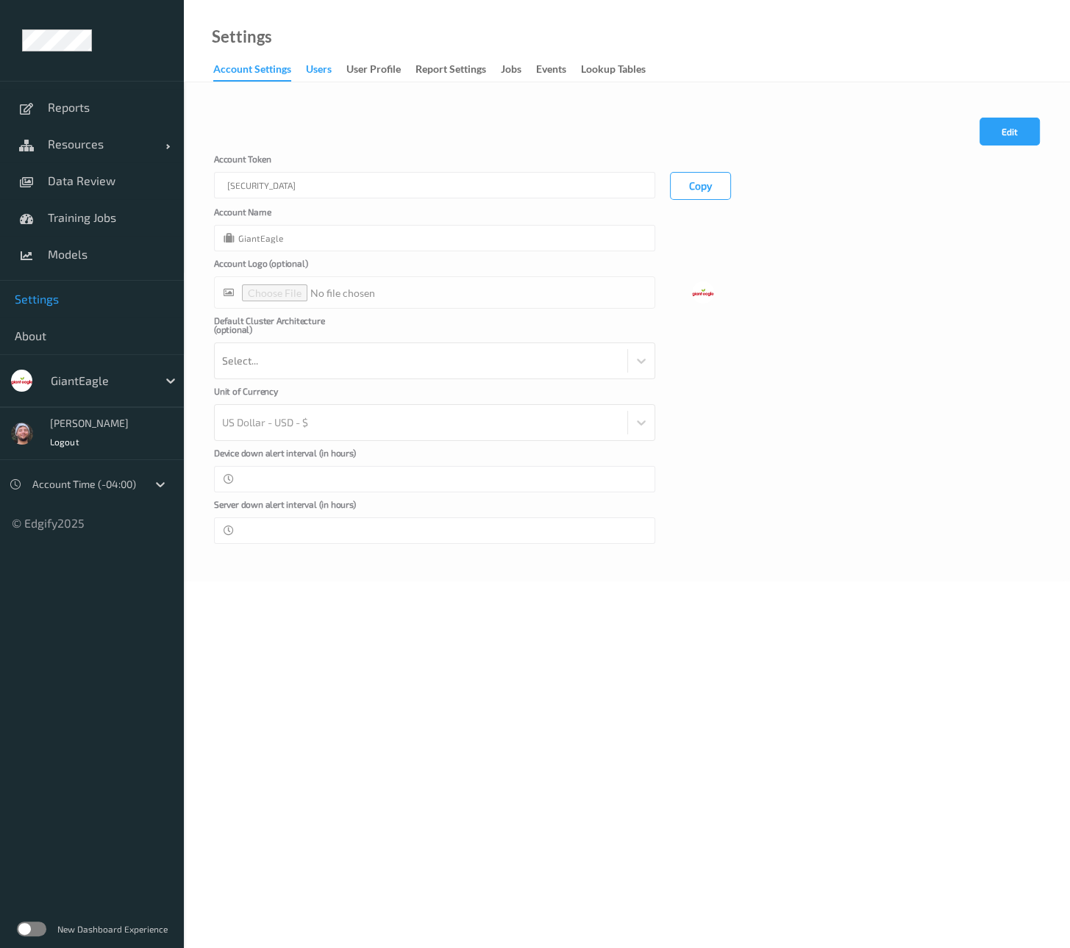
click at [310, 68] on div "users" at bounding box center [319, 71] width 26 height 18
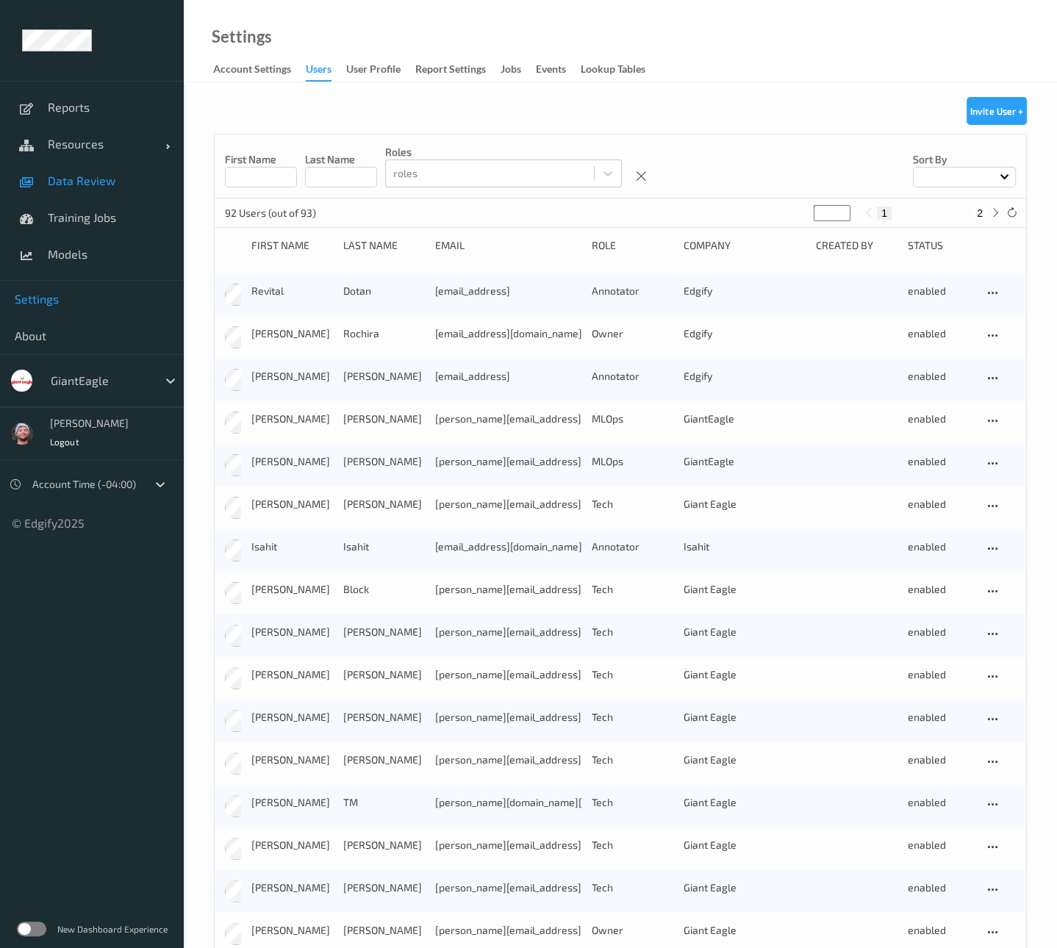
click at [79, 176] on span "Data Review" at bounding box center [108, 180] width 121 height 15
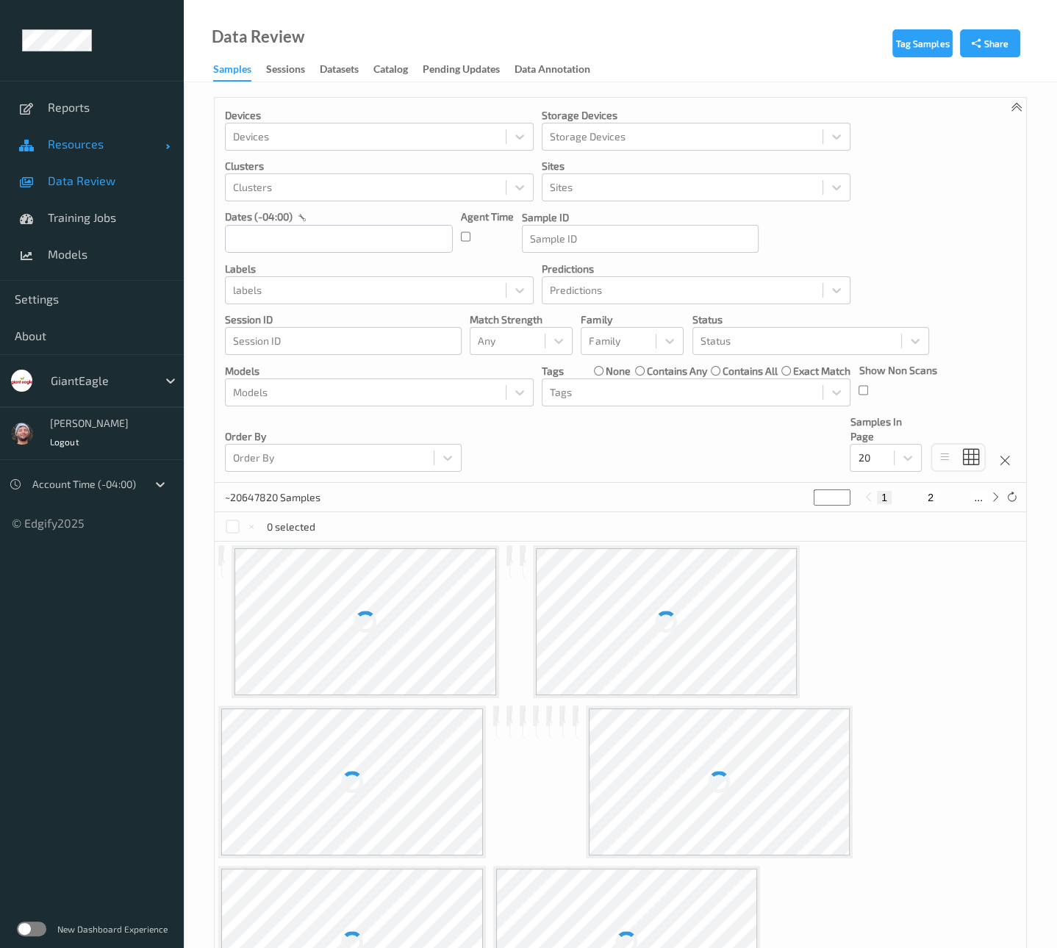
click at [112, 155] on link "Resources" at bounding box center [92, 144] width 184 height 37
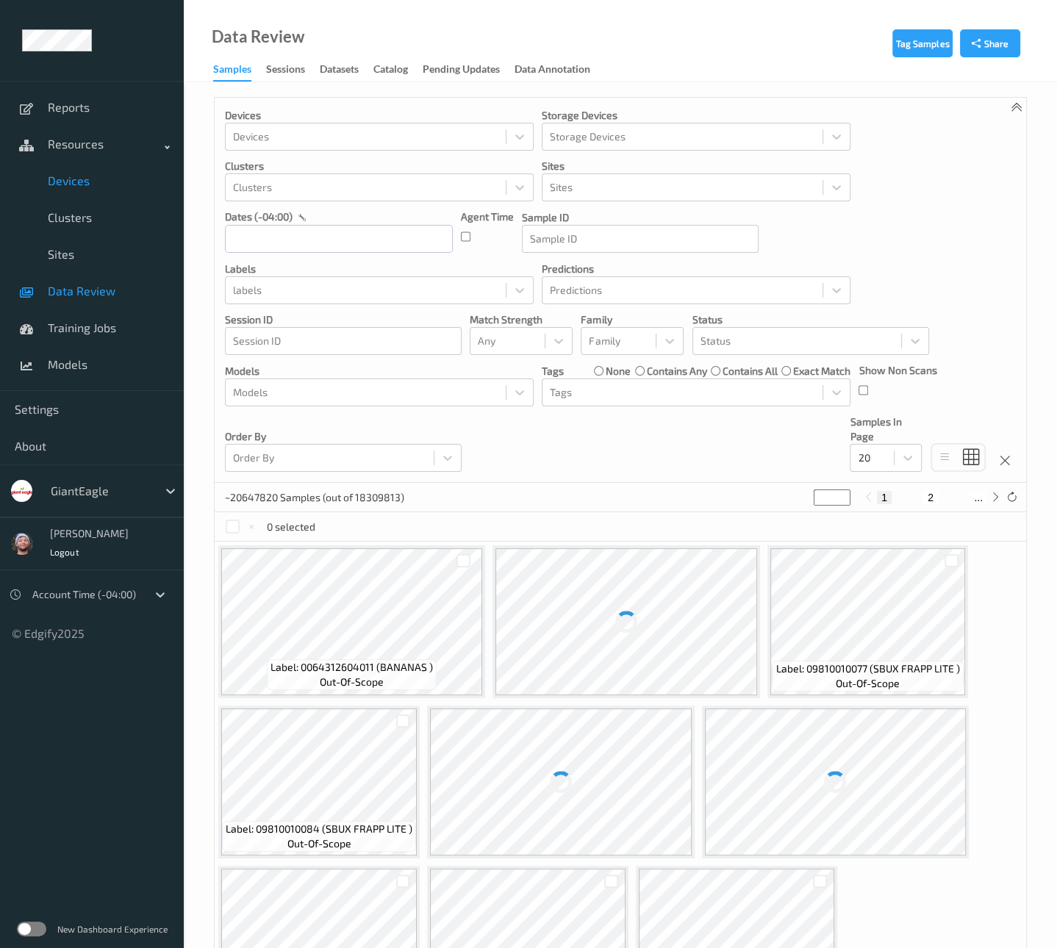
click at [101, 185] on span "Devices" at bounding box center [108, 180] width 121 height 15
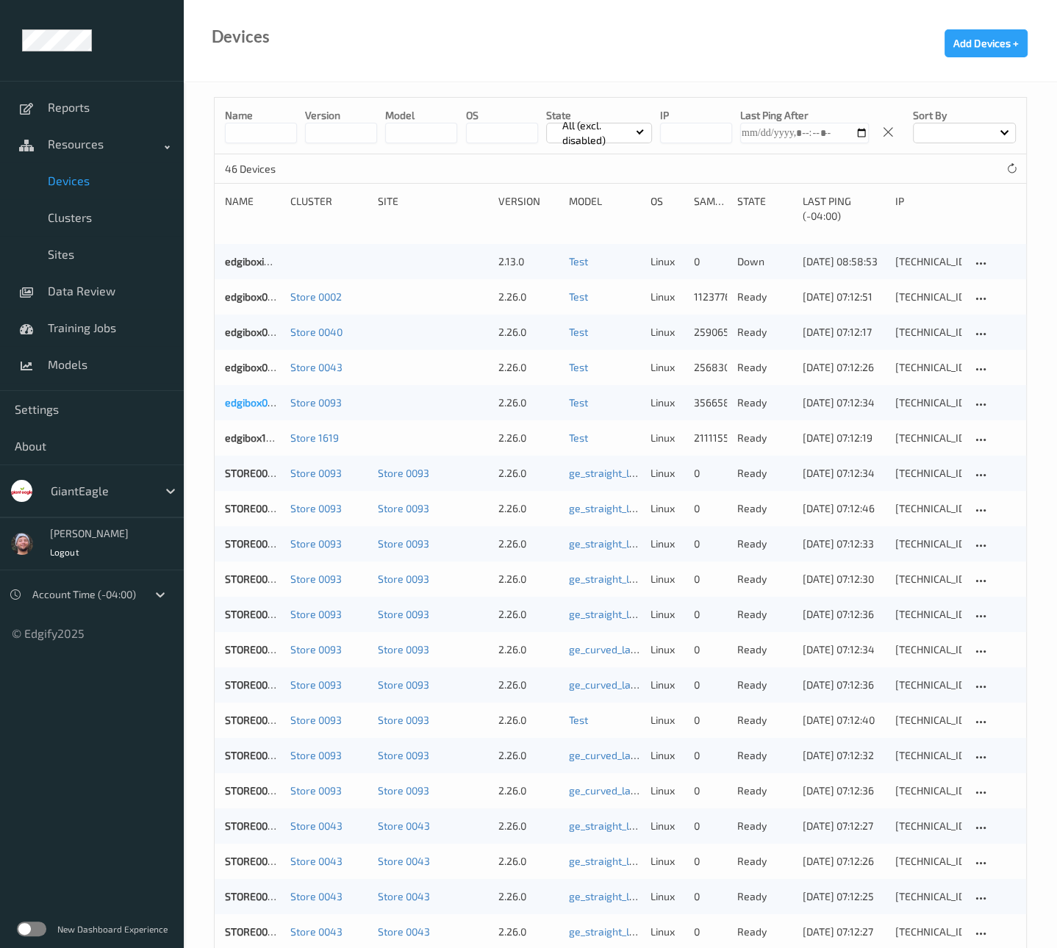
click at [251, 407] on link "edgibox0093" at bounding box center [255, 402] width 60 height 12
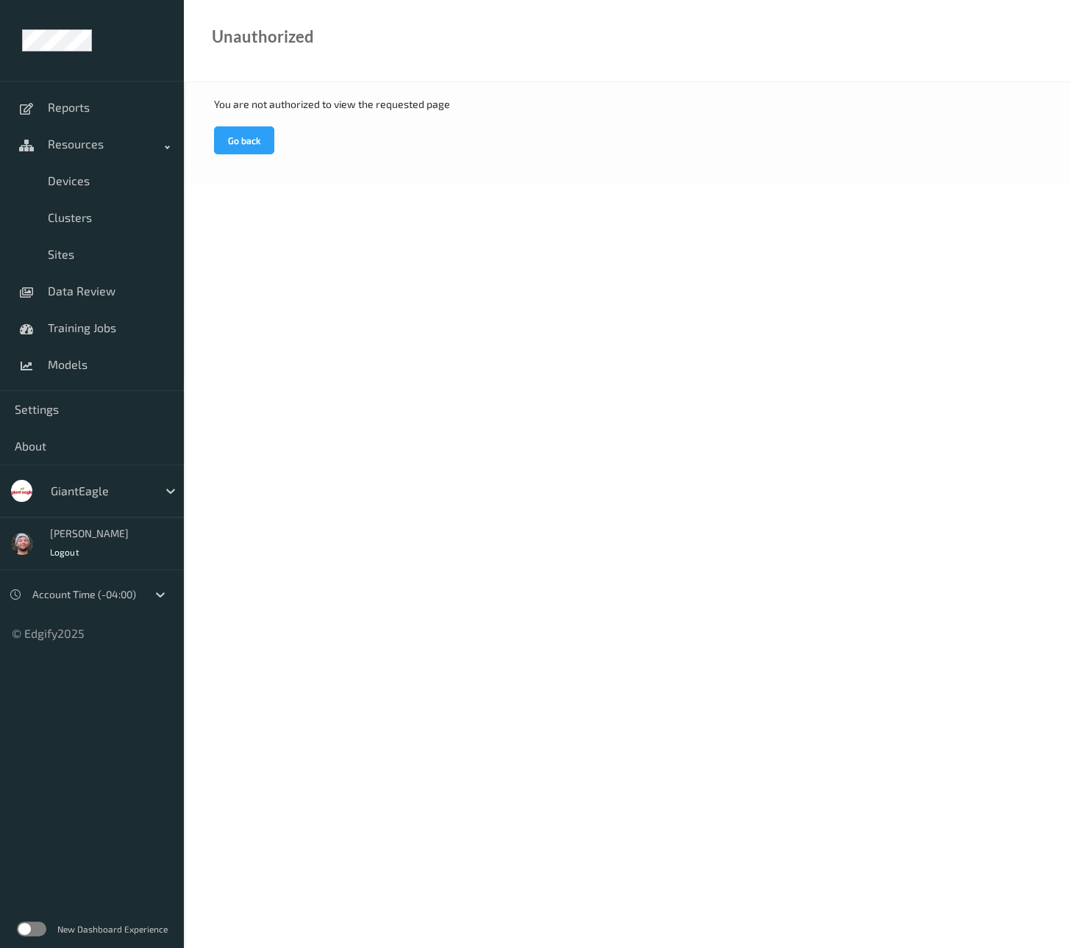
click at [587, 479] on body "Reports Resources Devices Clusters Sites Data Review Training Jobs Models Setti…" at bounding box center [535, 474] width 1070 height 948
click at [118, 480] on div "GiantEagle" at bounding box center [100, 491] width 114 height 24
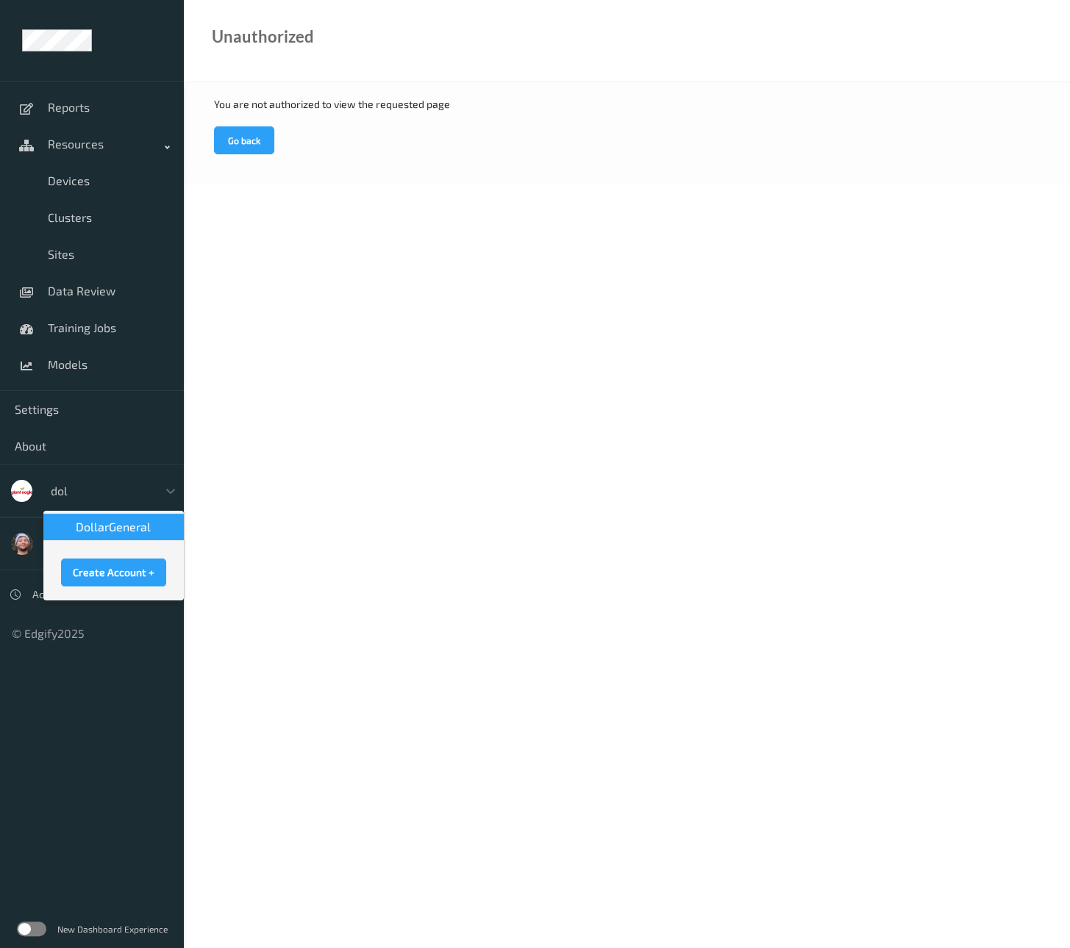
type input "doll"
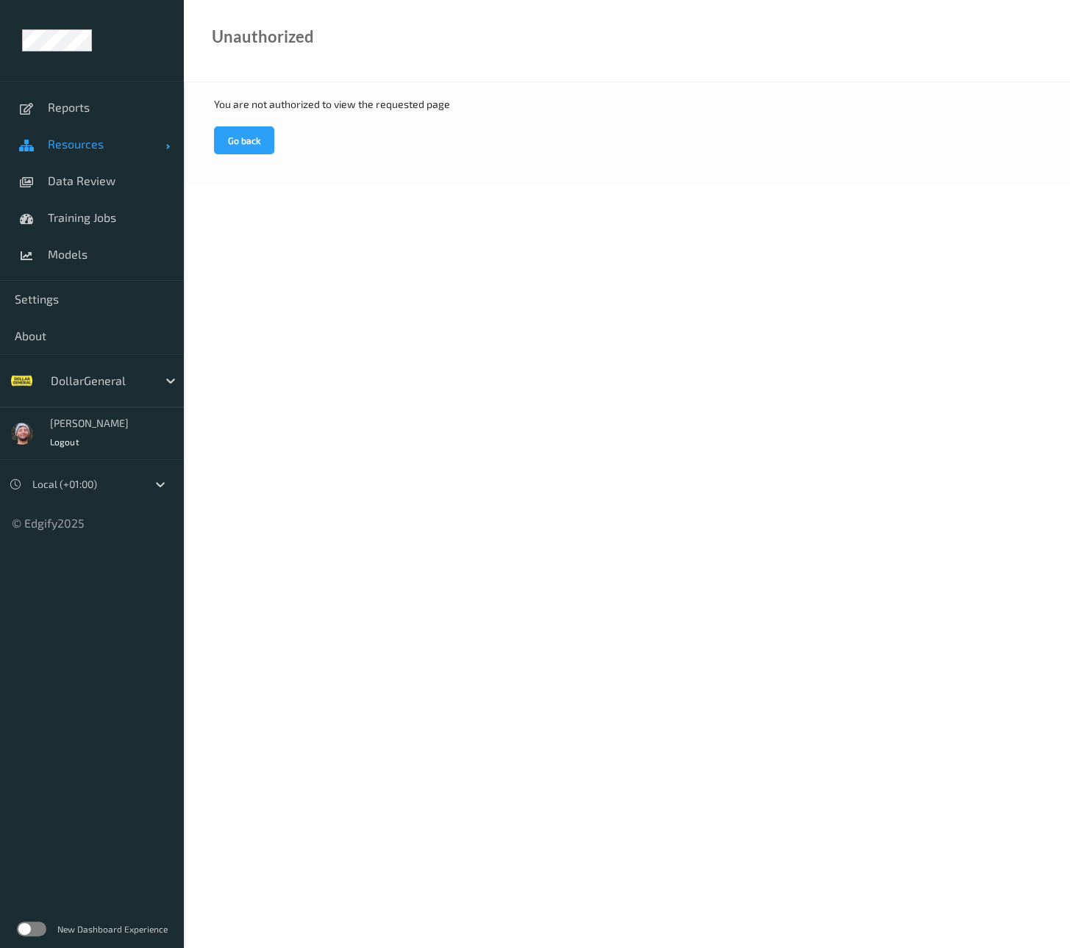
click at [110, 157] on link "Resources" at bounding box center [92, 144] width 184 height 37
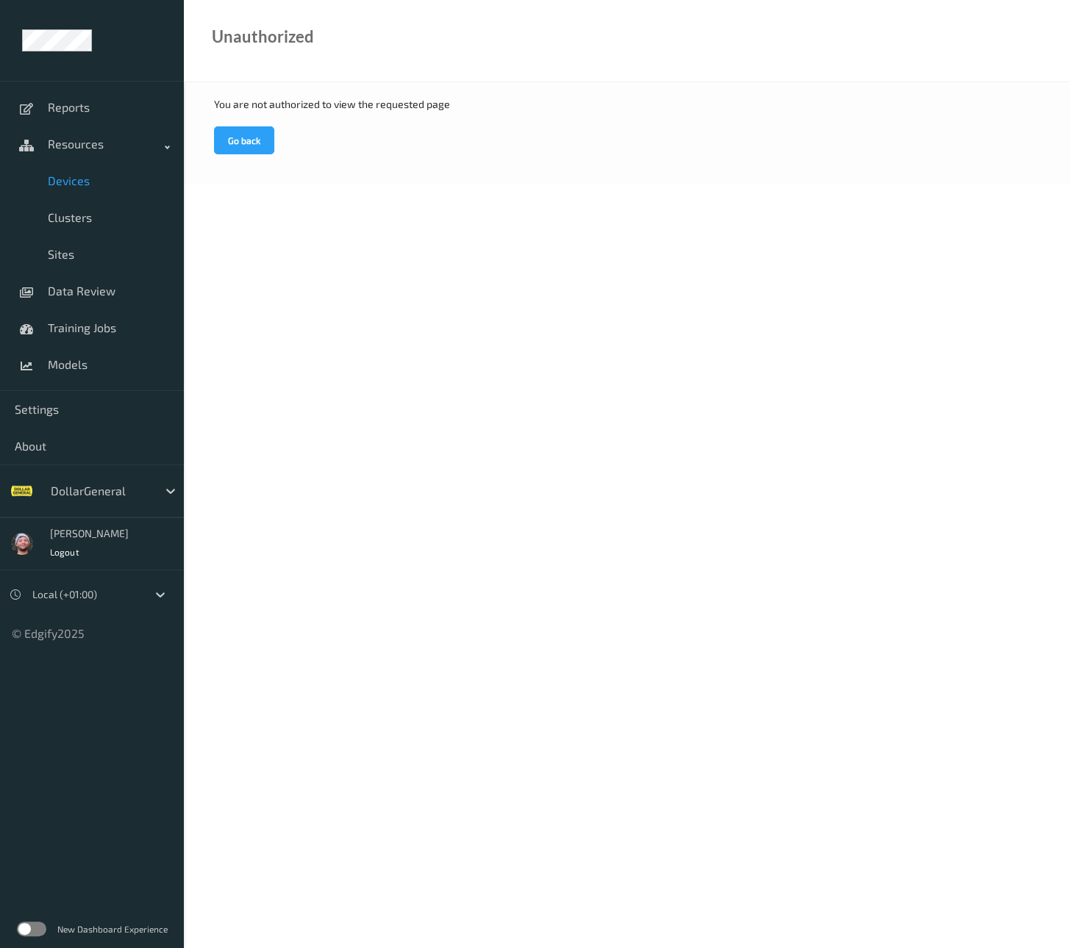
click at [103, 179] on span "Devices" at bounding box center [108, 180] width 121 height 15
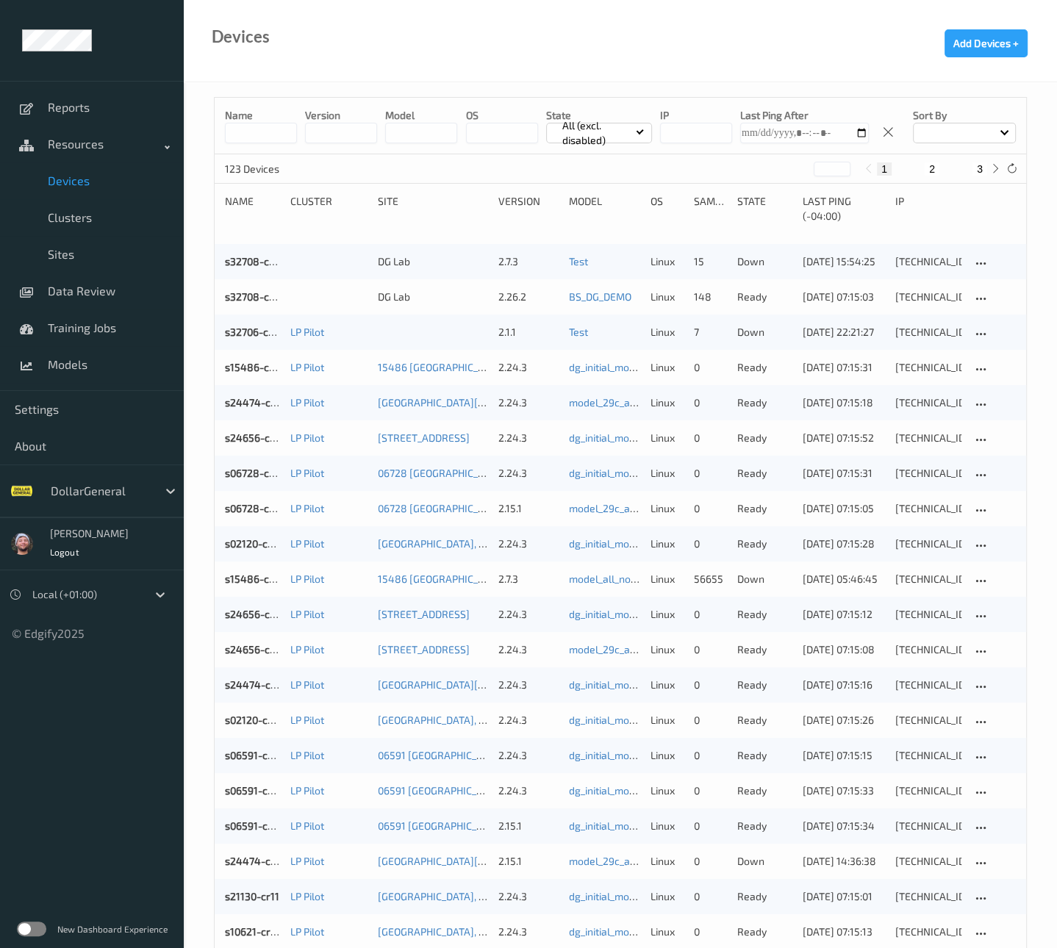
click at [266, 136] on input at bounding box center [261, 133] width 72 height 21
click at [246, 376] on div "s15486-cr11 LP Pilot 15486 [GEOGRAPHIC_DATA], [GEOGRAPHIC_DATA] 2.24.3 dg_initi…" at bounding box center [621, 367] width 812 height 35
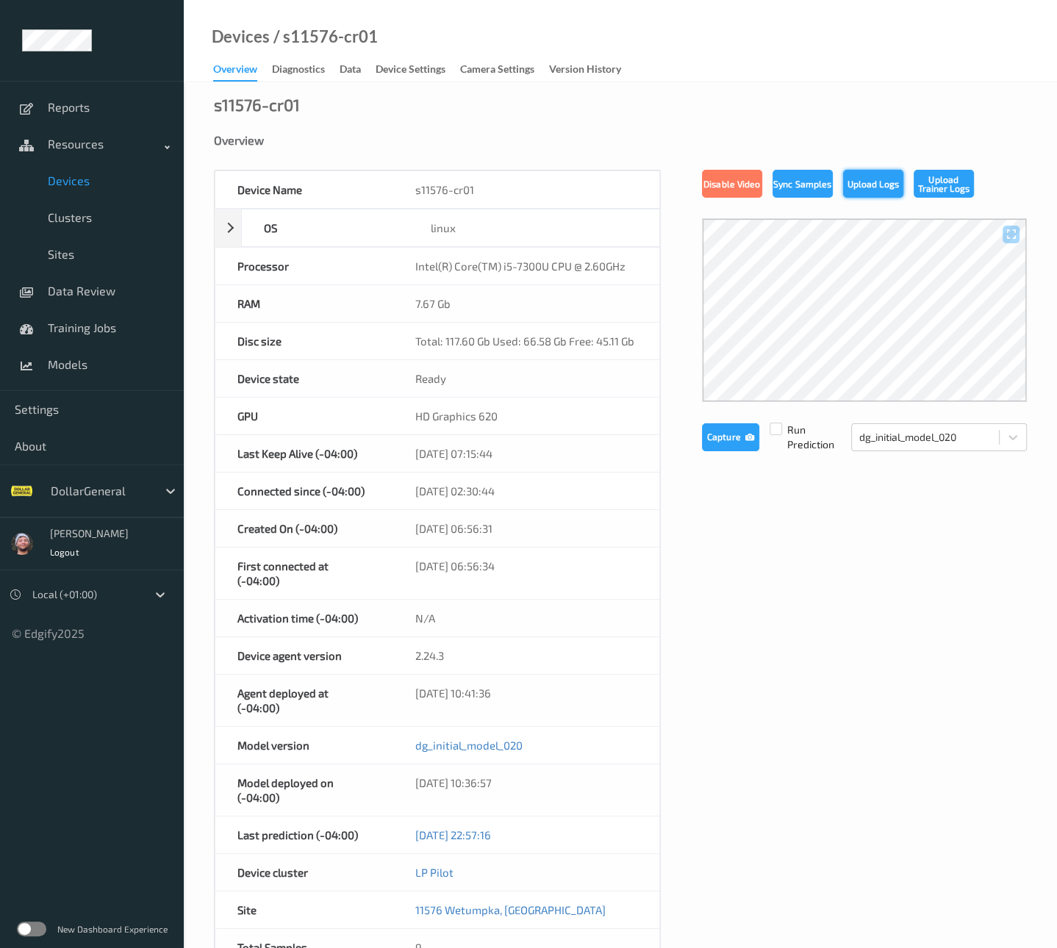
click at [878, 177] on button "Upload Logs" at bounding box center [873, 184] width 60 height 28
click at [32, 931] on label at bounding box center [31, 929] width 29 height 15
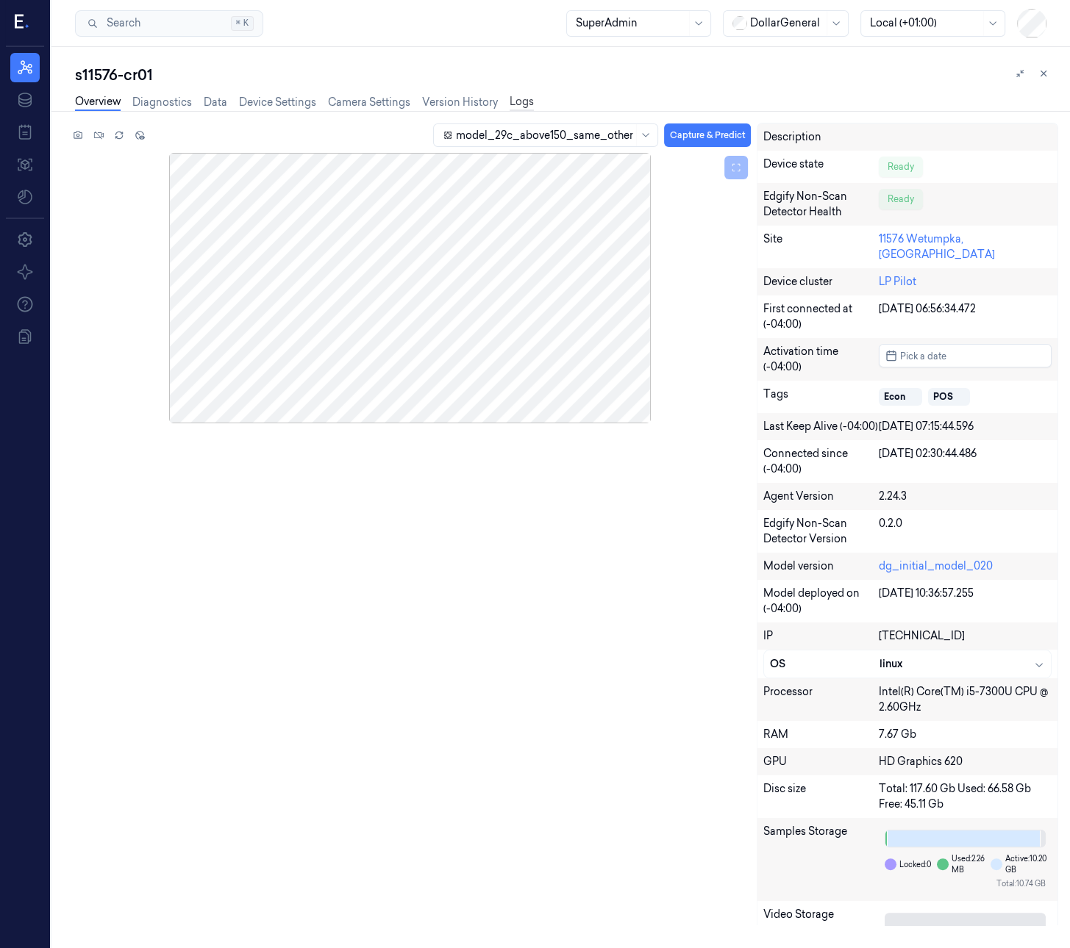
click at [531, 98] on link "Logs" at bounding box center [521, 102] width 24 height 17
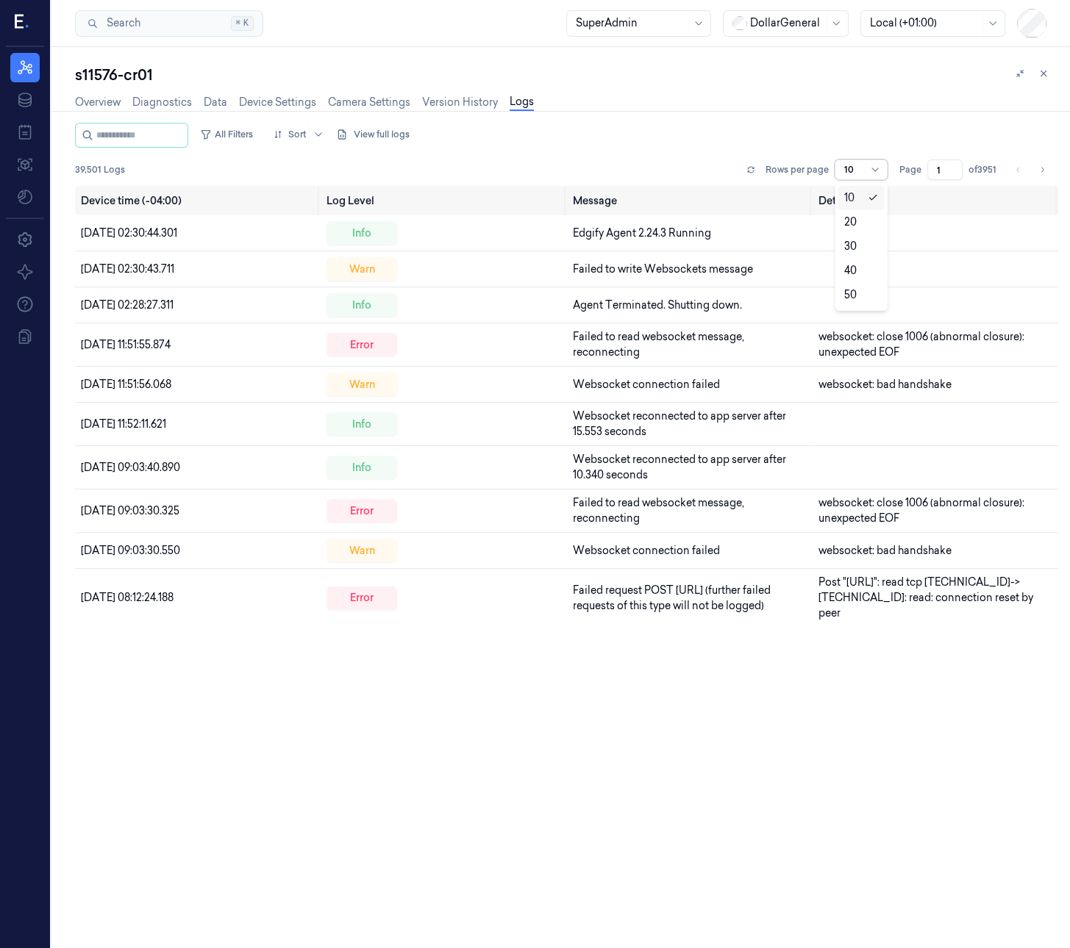
click at [844, 167] on input "text" at bounding box center [845, 169] width 2 height 13
click at [850, 284] on div "50" at bounding box center [861, 295] width 46 height 24
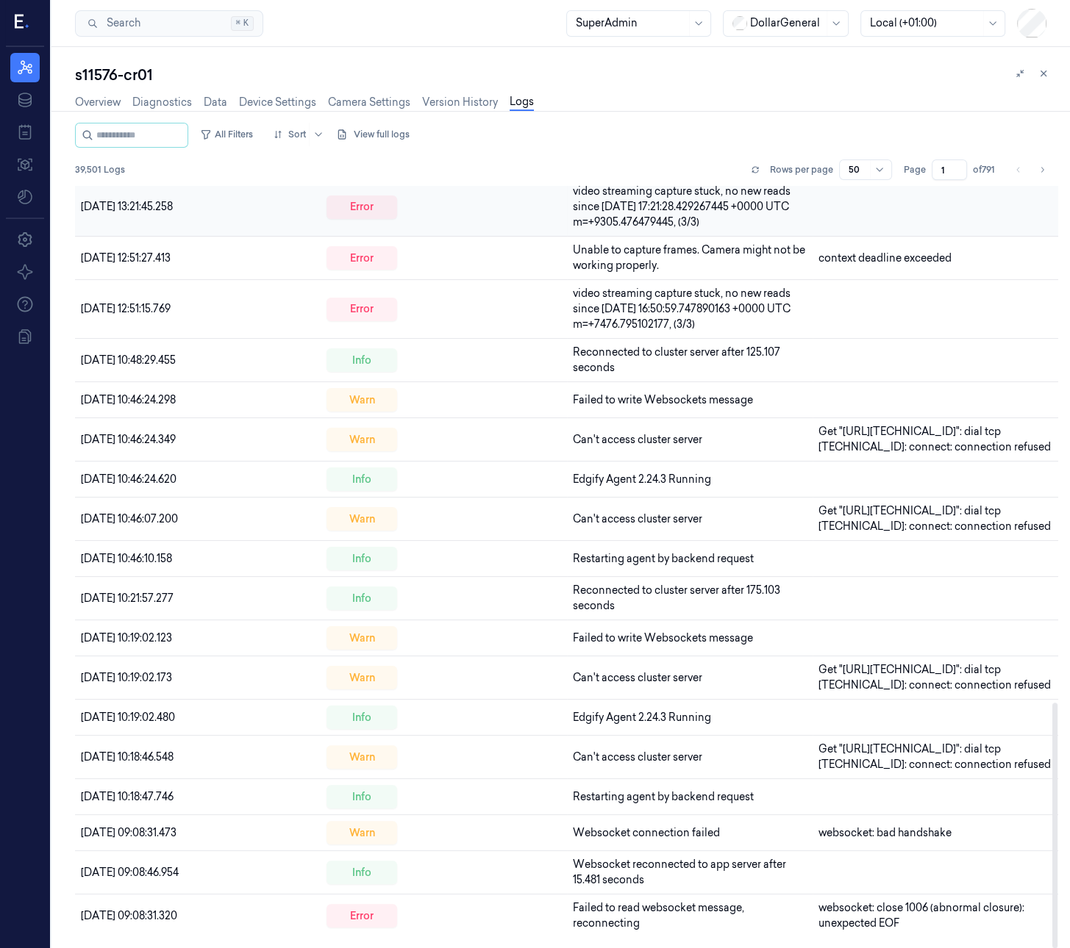
scroll to position [1604, 0]
click at [16, 21] on icon at bounding box center [19, 22] width 9 height 14
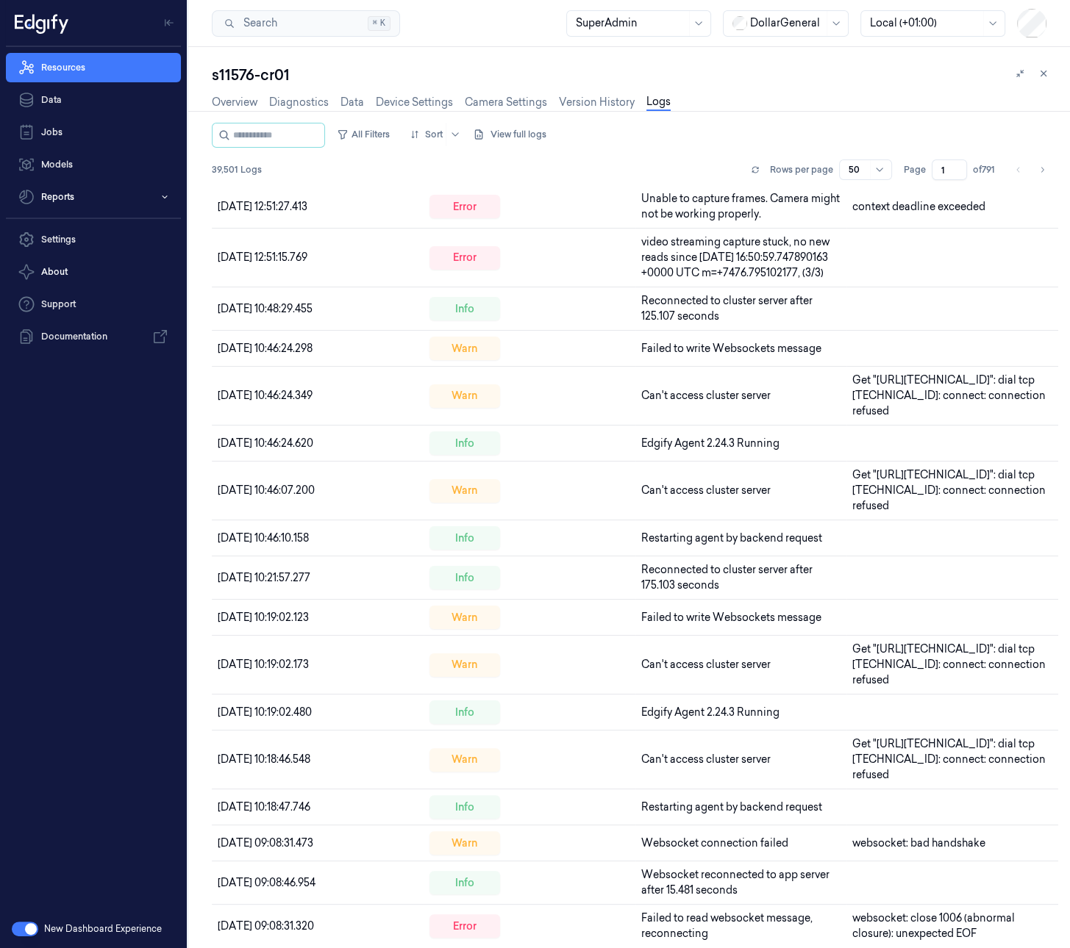
scroll to position [1712, 0]
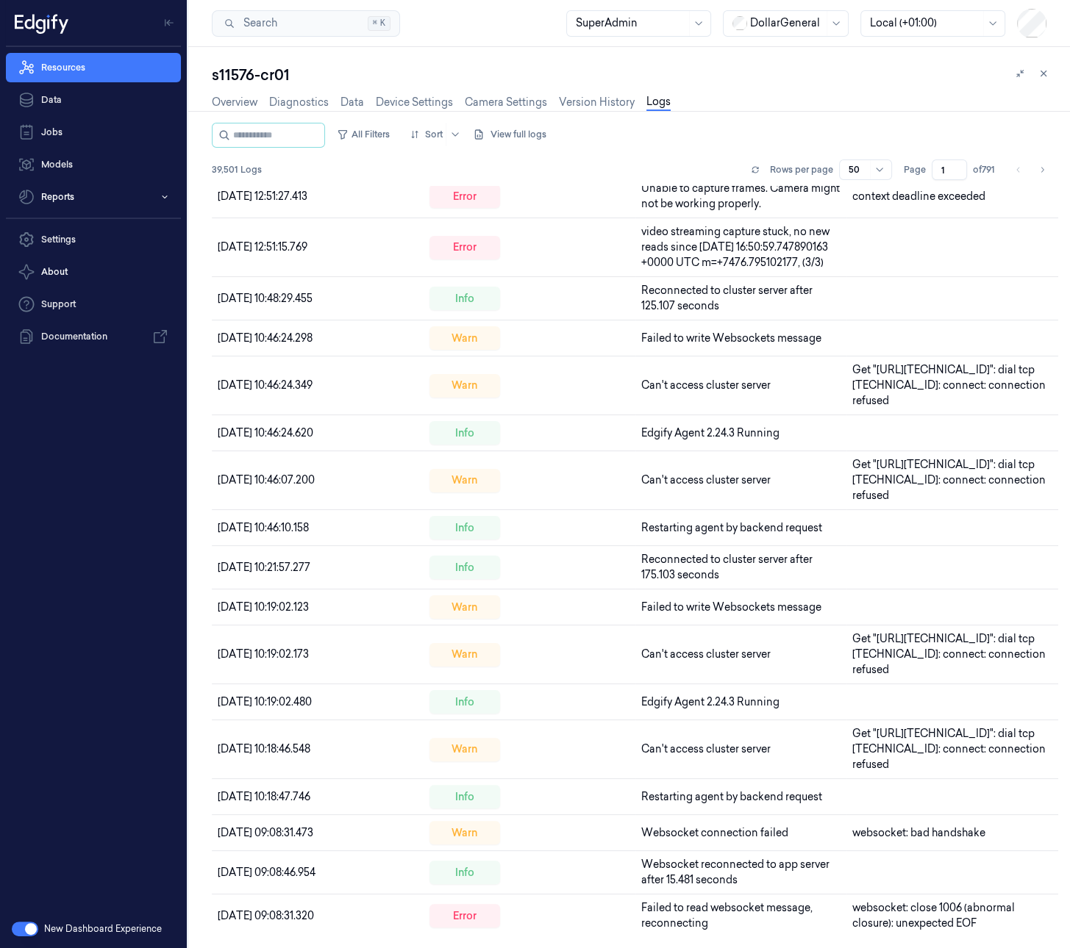
click at [26, 926] on button "button" at bounding box center [25, 929] width 26 height 15
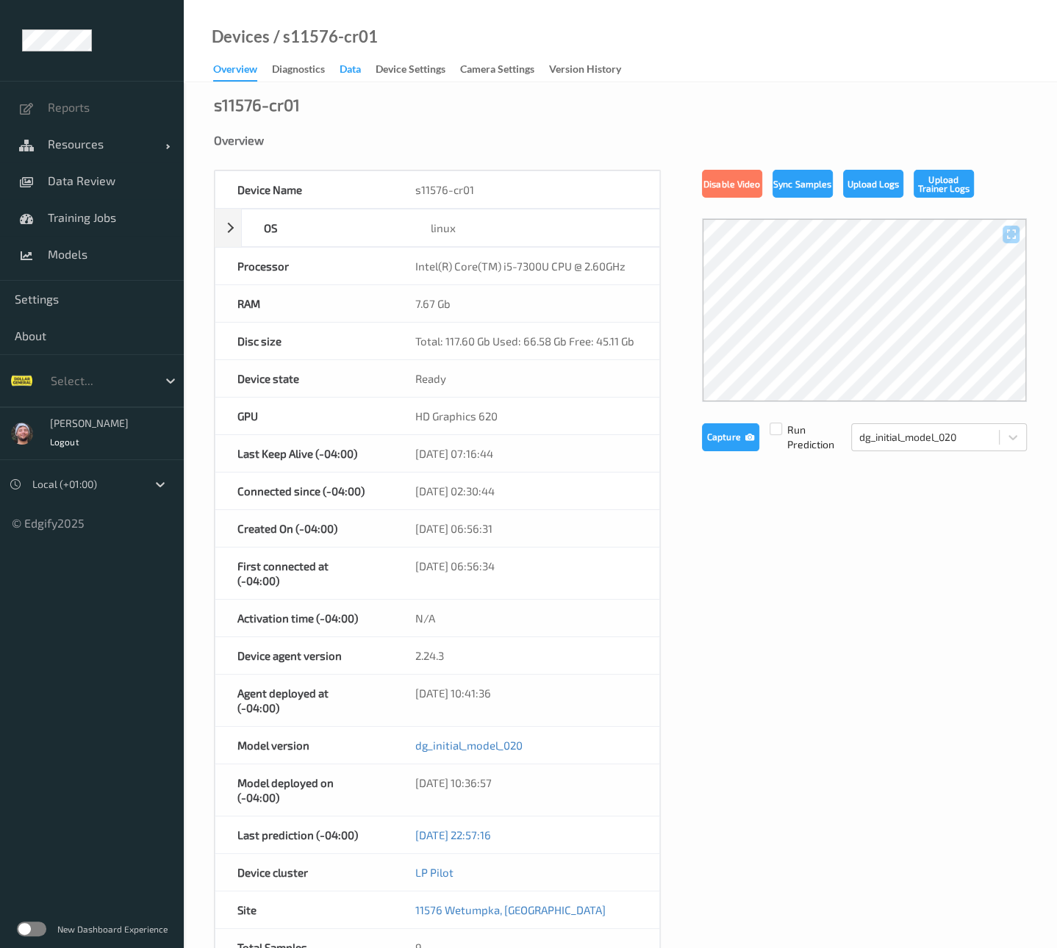
click at [361, 72] on div "Data" at bounding box center [350, 71] width 21 height 18
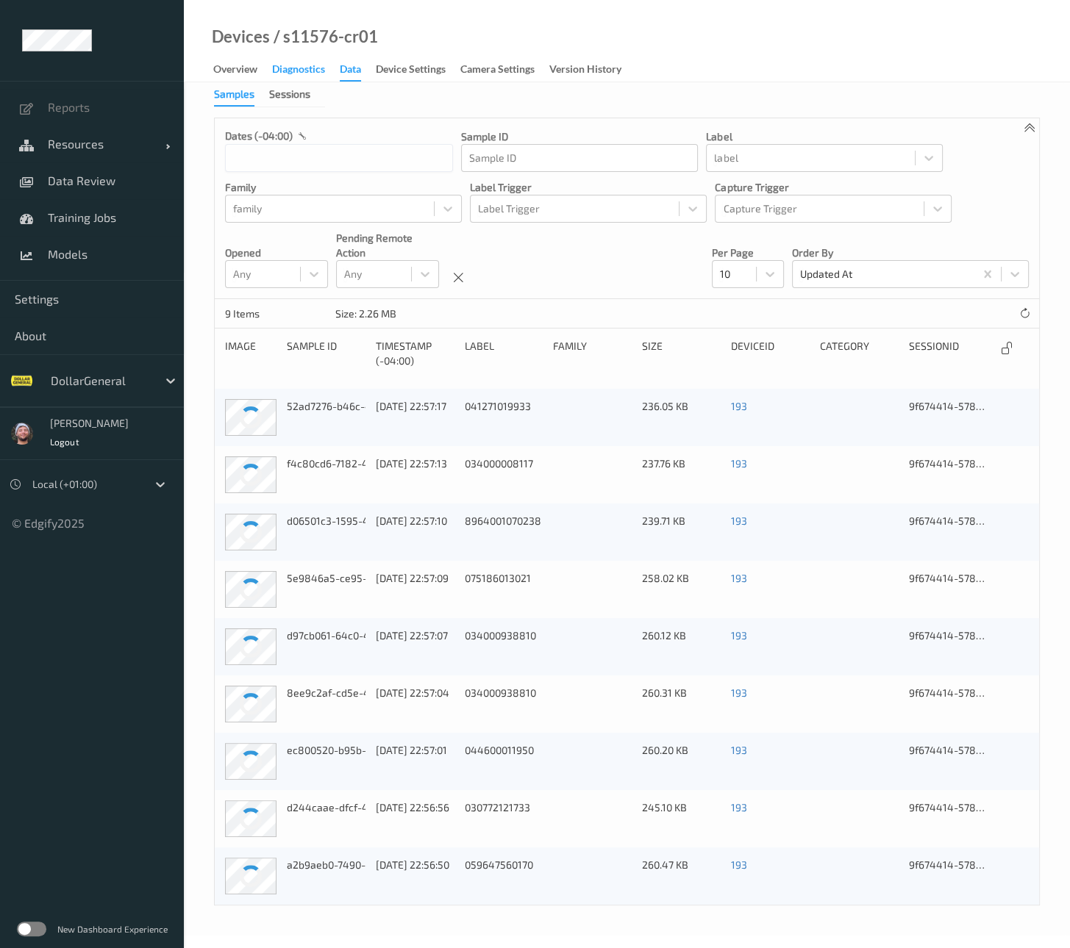
click at [315, 66] on div "Diagnostics" at bounding box center [298, 71] width 53 height 18
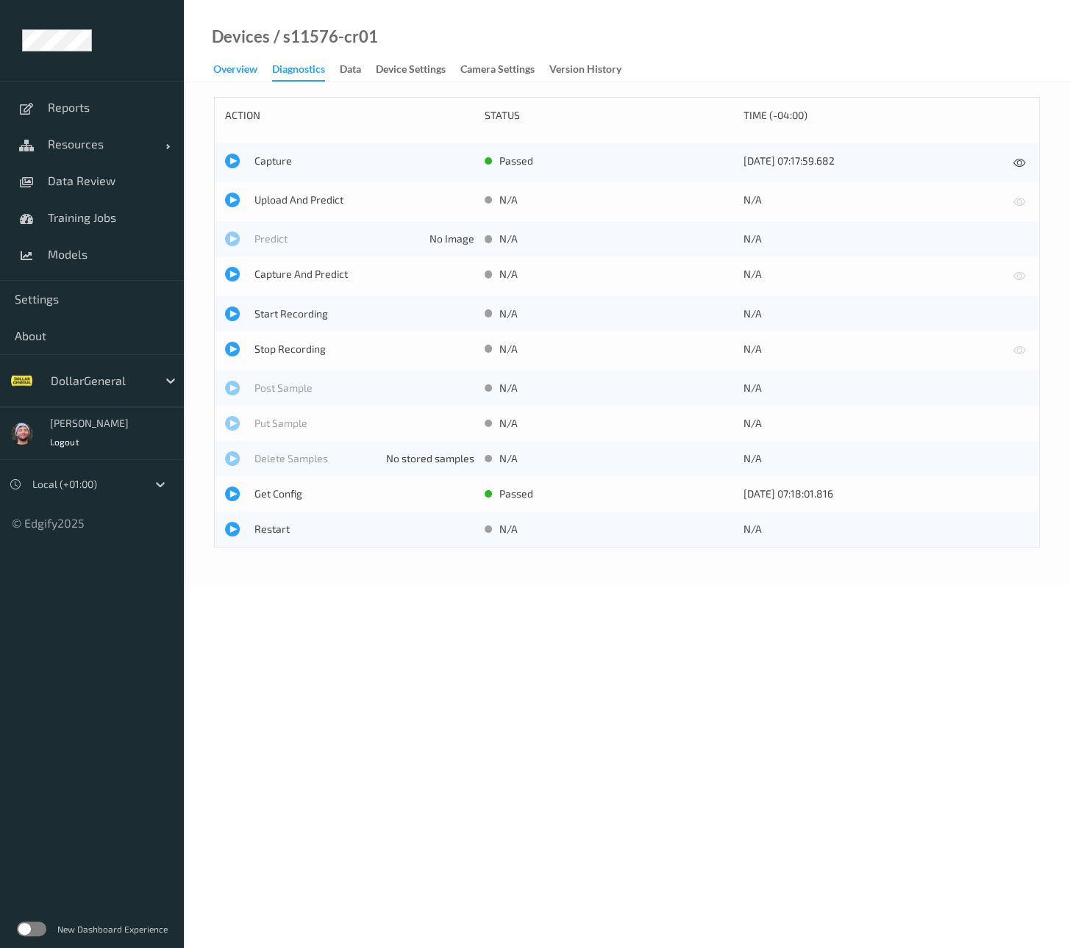
click at [239, 72] on div "Overview" at bounding box center [235, 71] width 44 height 18
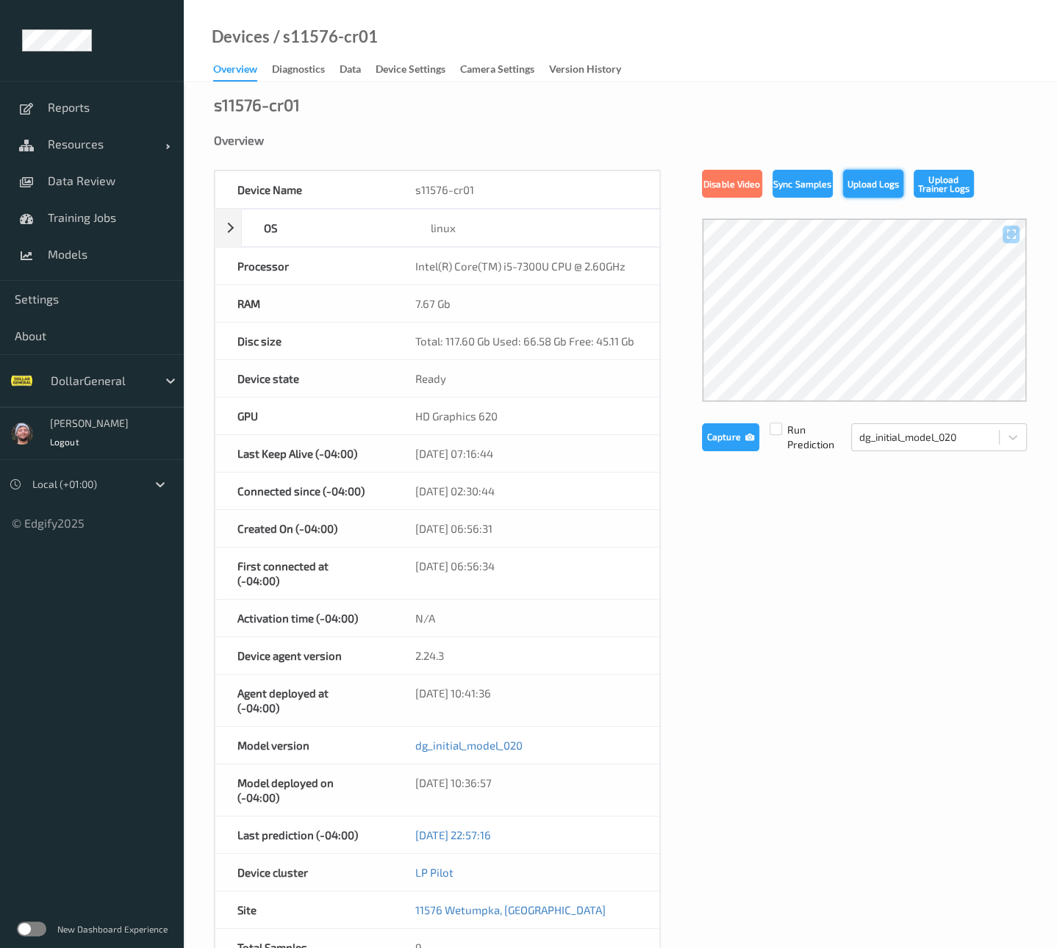
click at [878, 191] on button "Upload Logs" at bounding box center [873, 184] width 60 height 28
click at [401, 51] on div "Devices / s11576-cr01 Overview Diagnostics Data Device Settings Camera Settings…" at bounding box center [620, 41] width 873 height 82
click at [403, 58] on div "Devices / s11576-cr01 Overview Diagnostics Data Device Settings Camera Settings…" at bounding box center [620, 41] width 873 height 82
click at [409, 65] on div "Device Settings" at bounding box center [411, 71] width 70 height 18
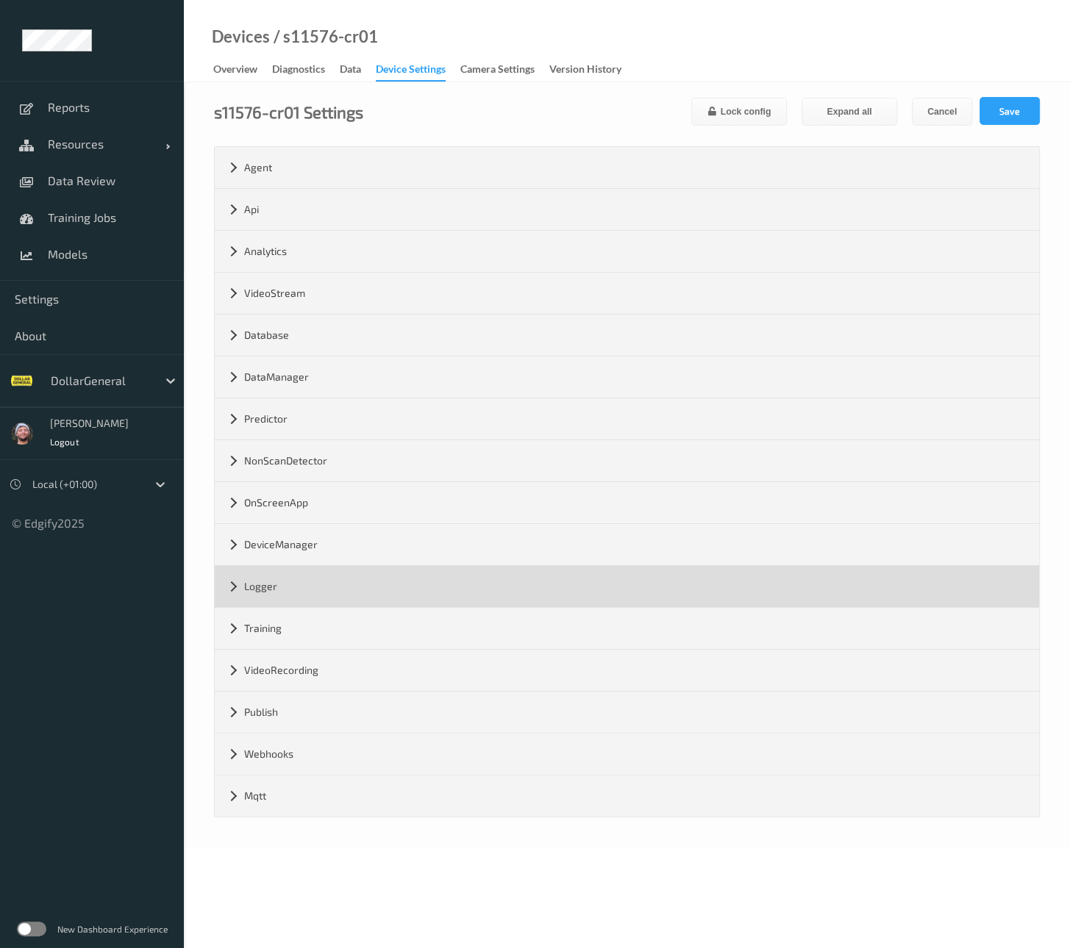
click at [292, 587] on div "Logger" at bounding box center [627, 586] width 824 height 41
